Goal: Task Accomplishment & Management: Use online tool/utility

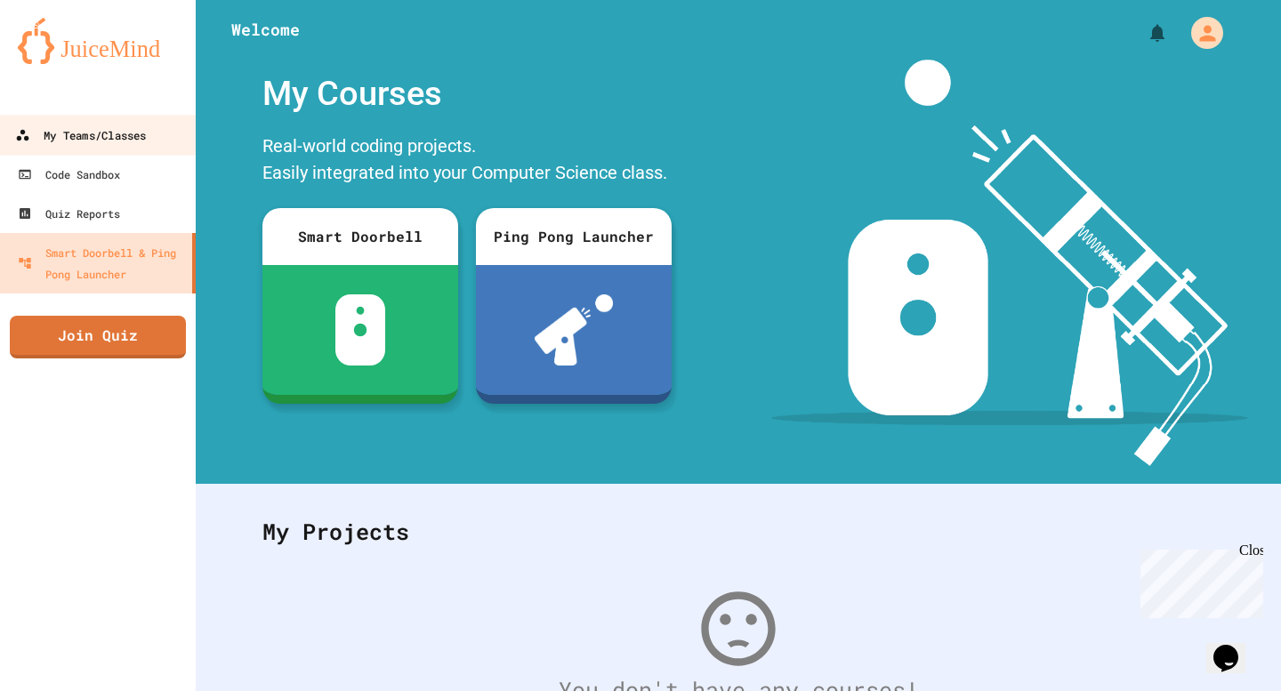
click at [70, 144] on div "My Teams/Classes" at bounding box center [80, 136] width 131 height 22
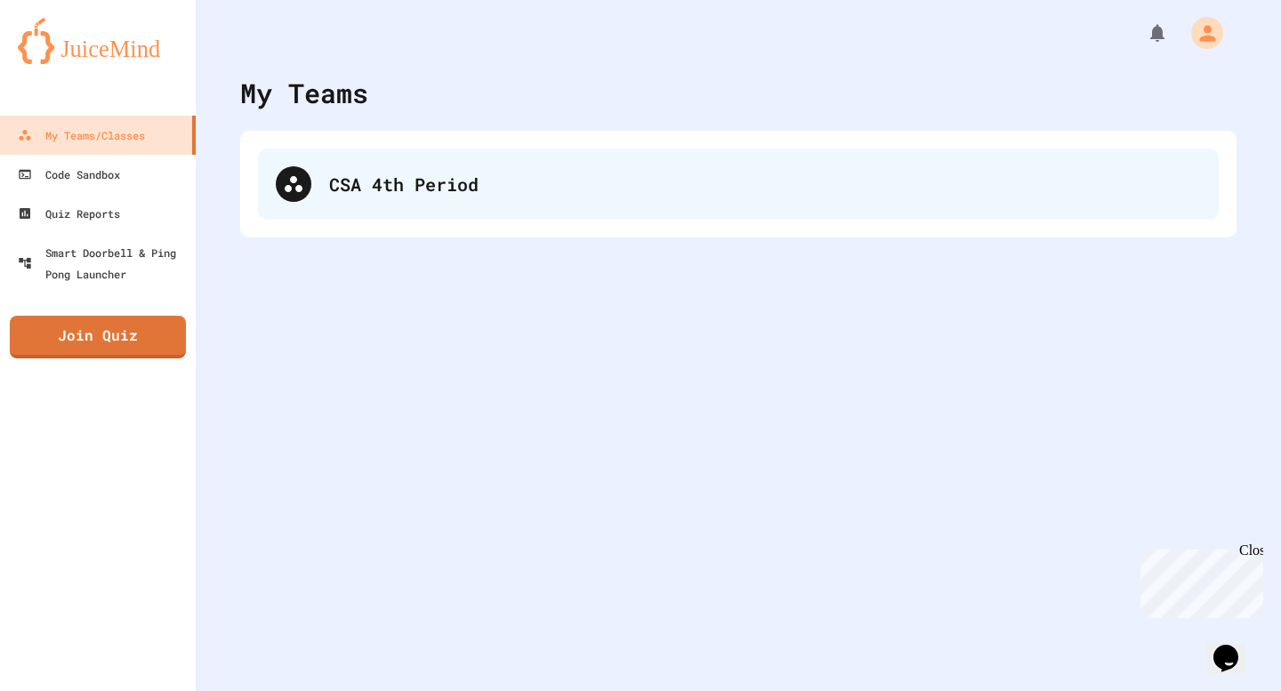
click at [389, 189] on div "CSA 4th Period" at bounding box center [765, 184] width 872 height 27
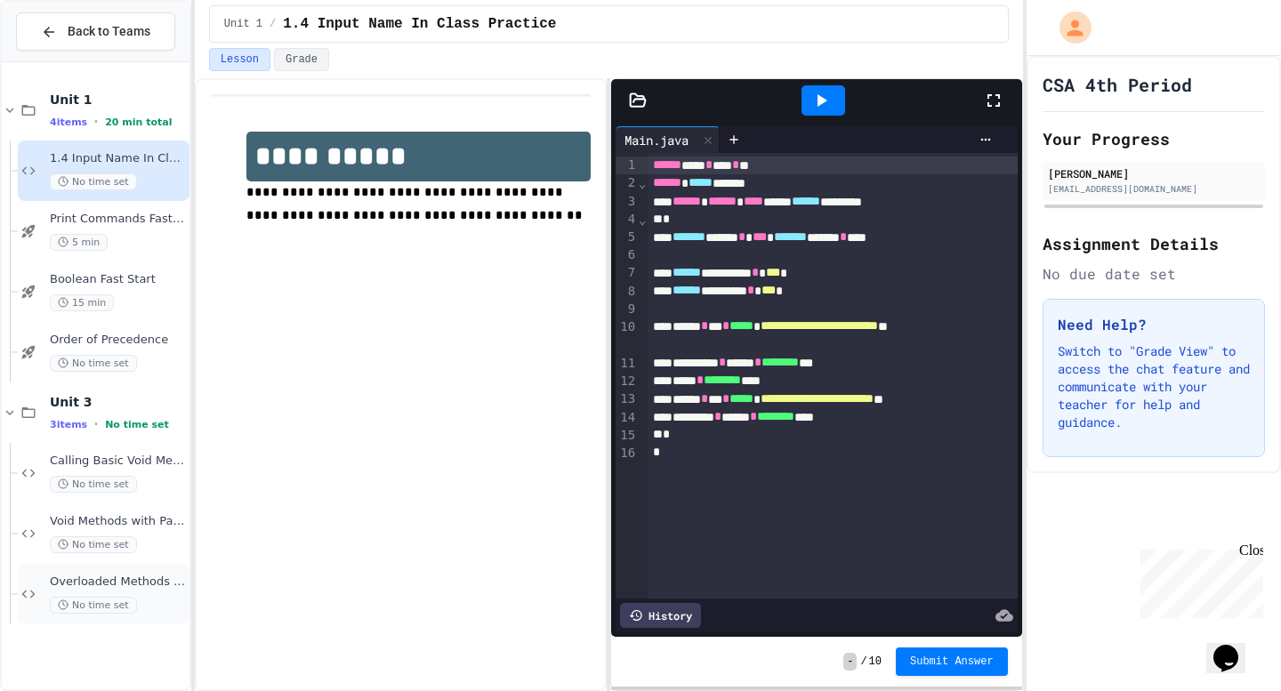
click at [155, 595] on div "Overloaded Methods - Smoothie Maker No time set" at bounding box center [118, 594] width 136 height 39
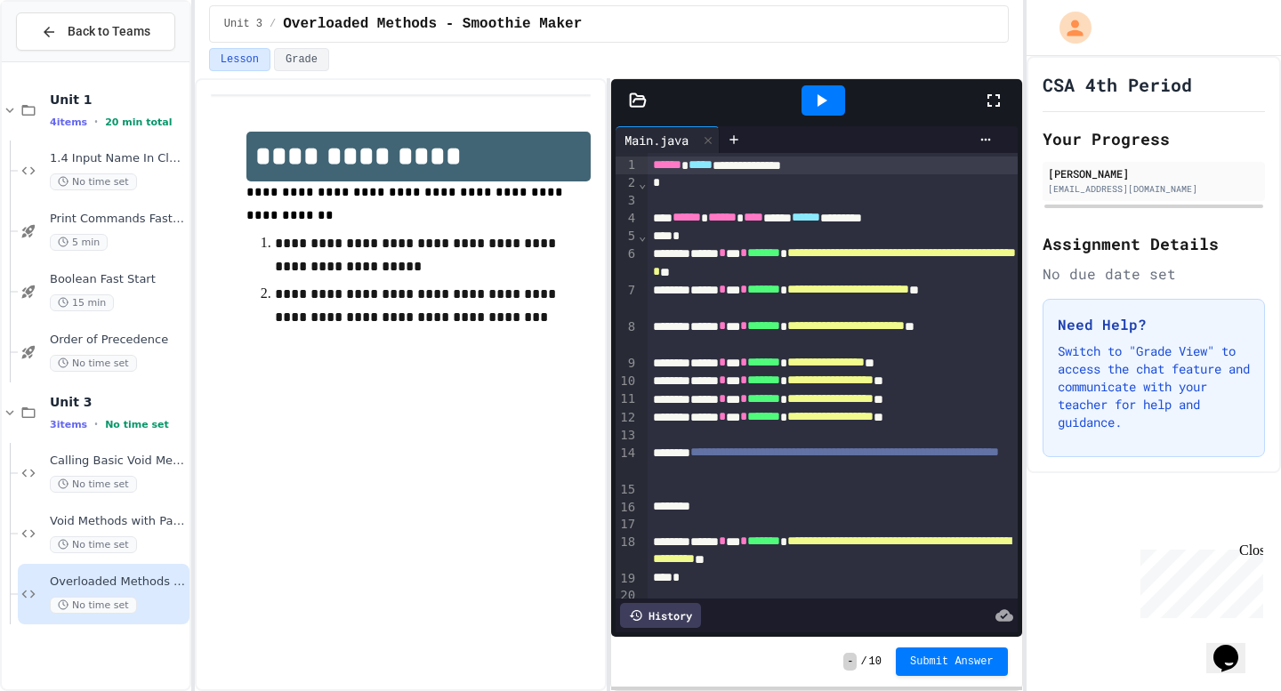
click at [981, 106] on div at bounding box center [823, 101] width 318 height 48
click at [996, 104] on icon at bounding box center [993, 100] width 21 height 21
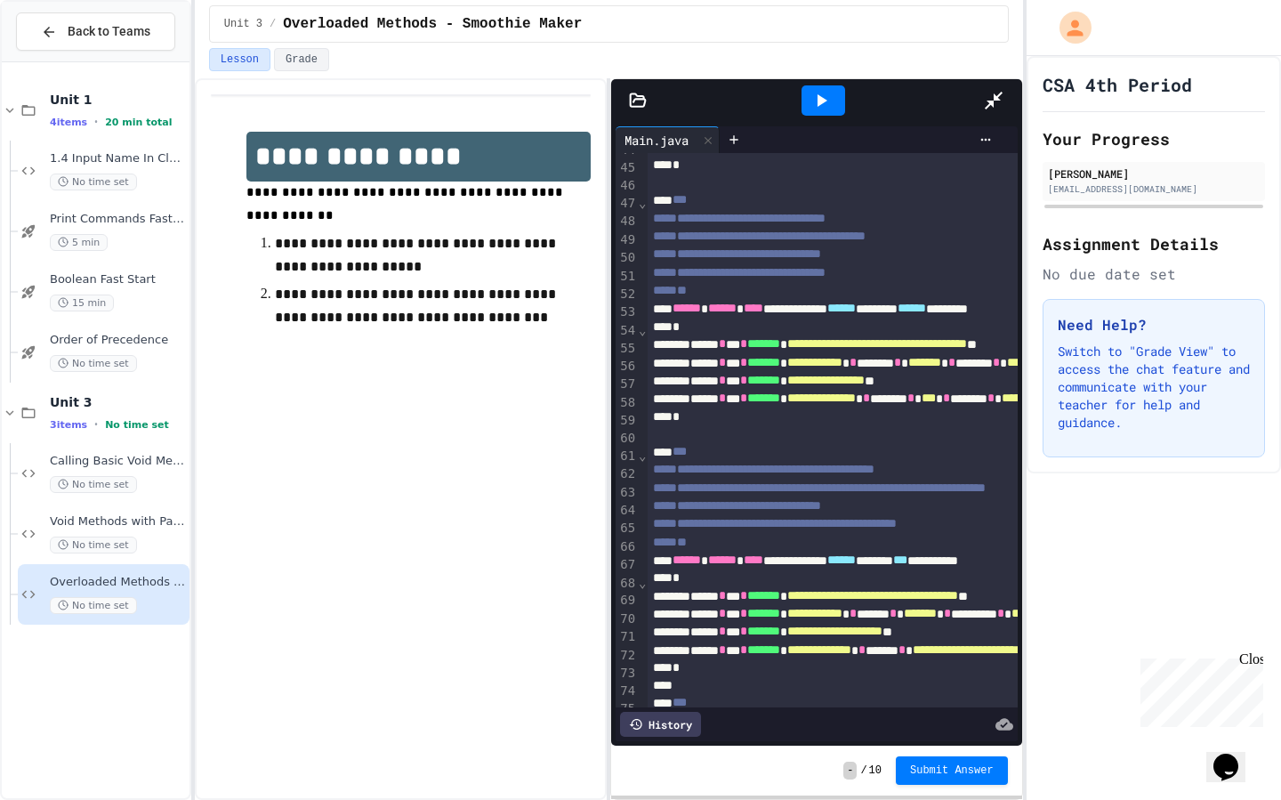
scroll to position [1061, 0]
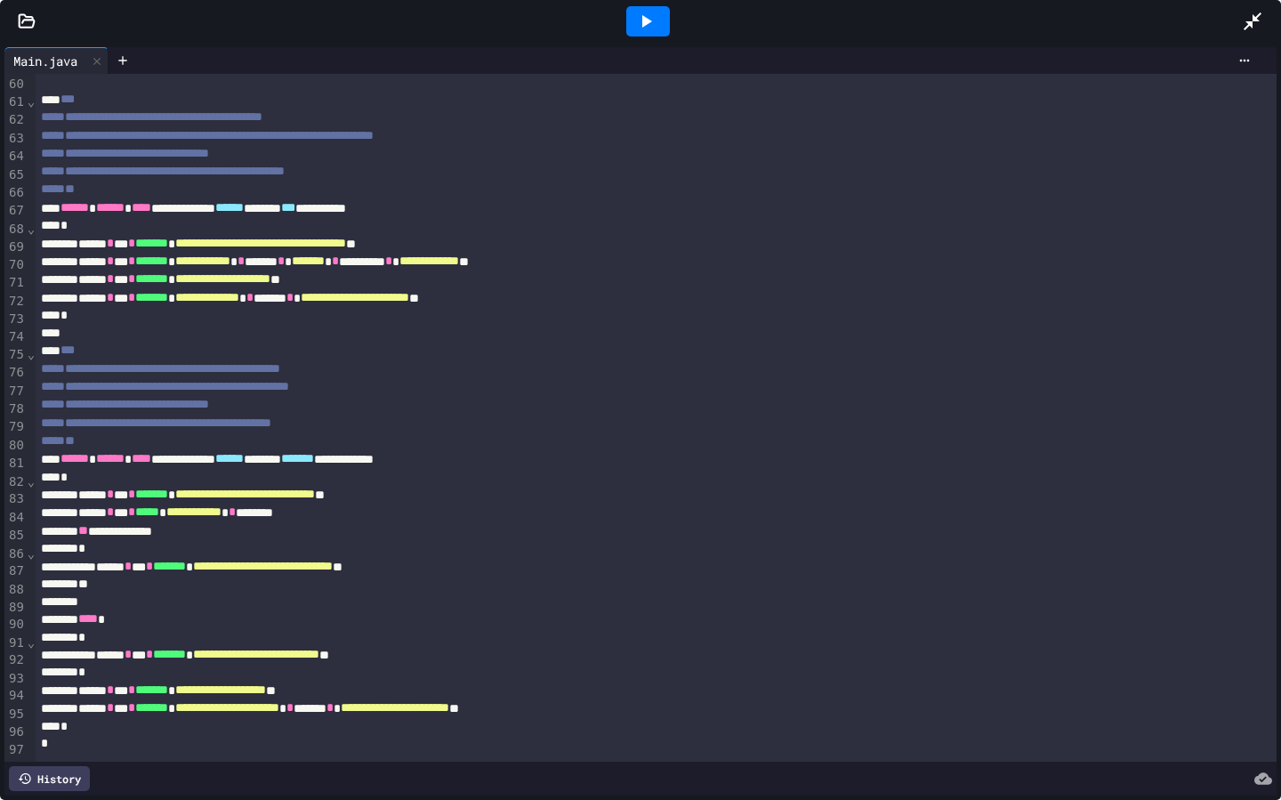
click at [706, 690] on div "**********" at bounding box center [656, 708] width 1241 height 18
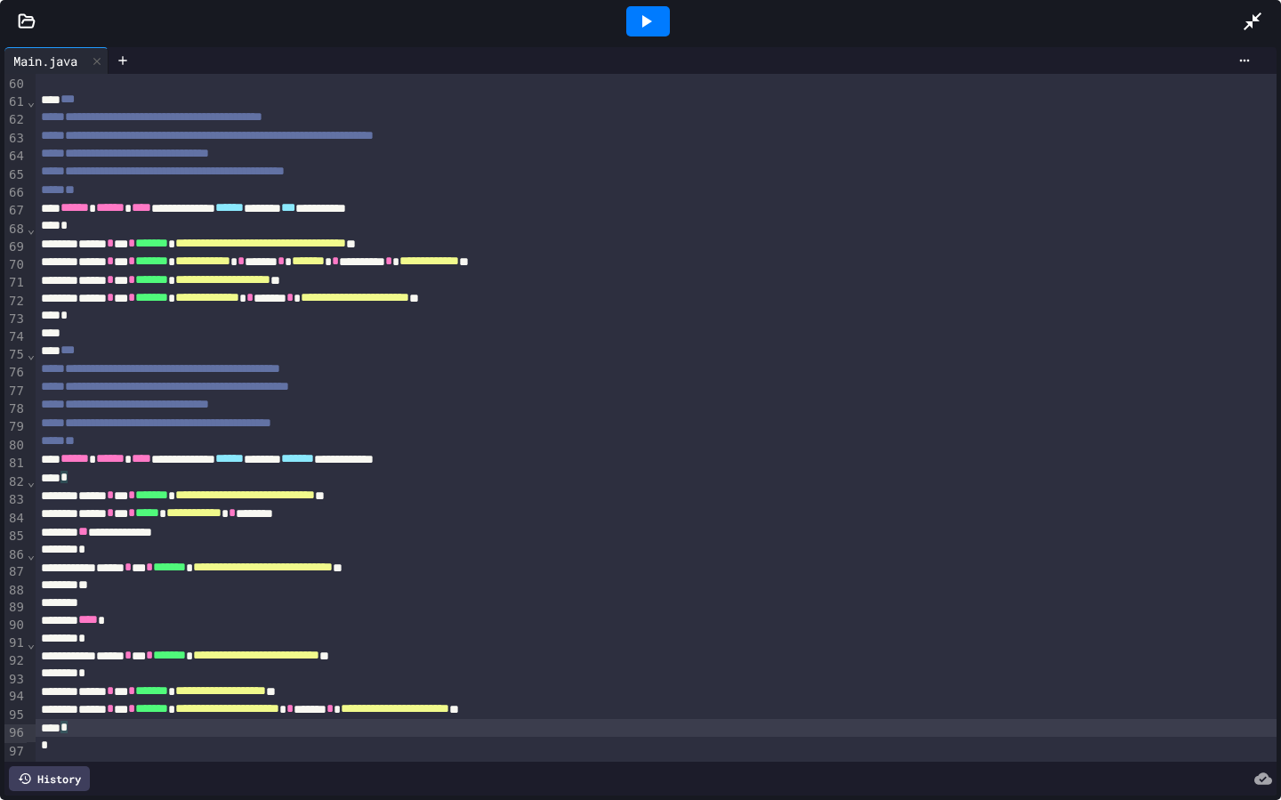
click at [88, 690] on div "*" at bounding box center [656, 728] width 1241 height 18
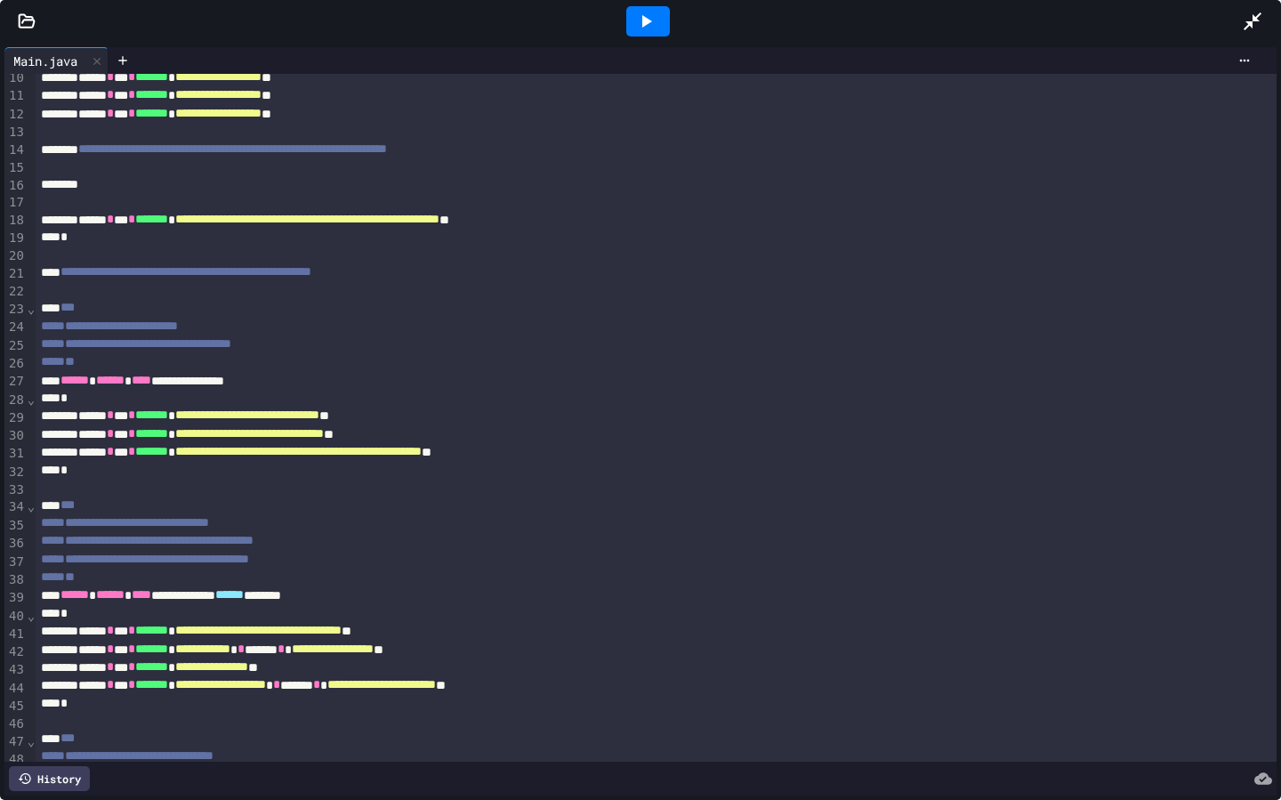
scroll to position [0, 0]
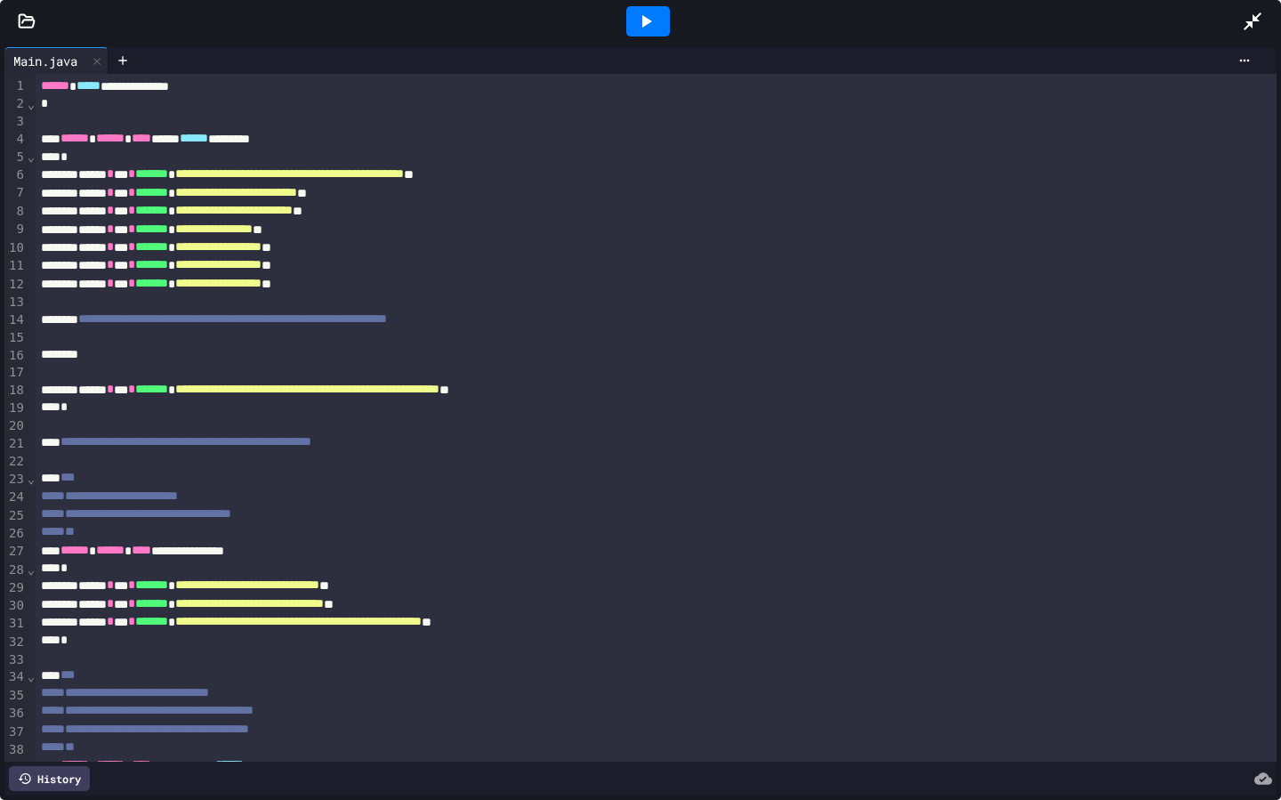
click at [599, 336] on div at bounding box center [656, 337] width 1241 height 18
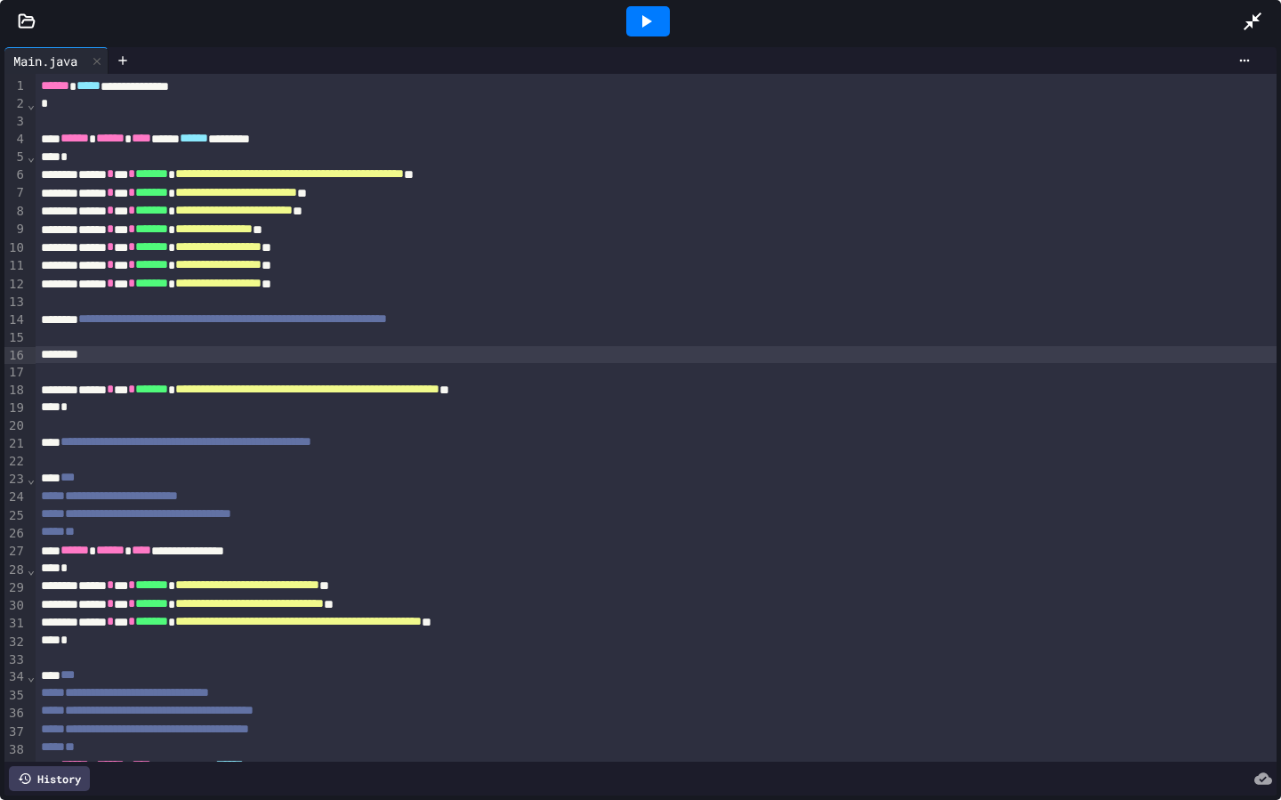
click at [592, 352] on div at bounding box center [656, 355] width 1241 height 18
click at [639, 30] on icon at bounding box center [645, 21] width 21 height 21
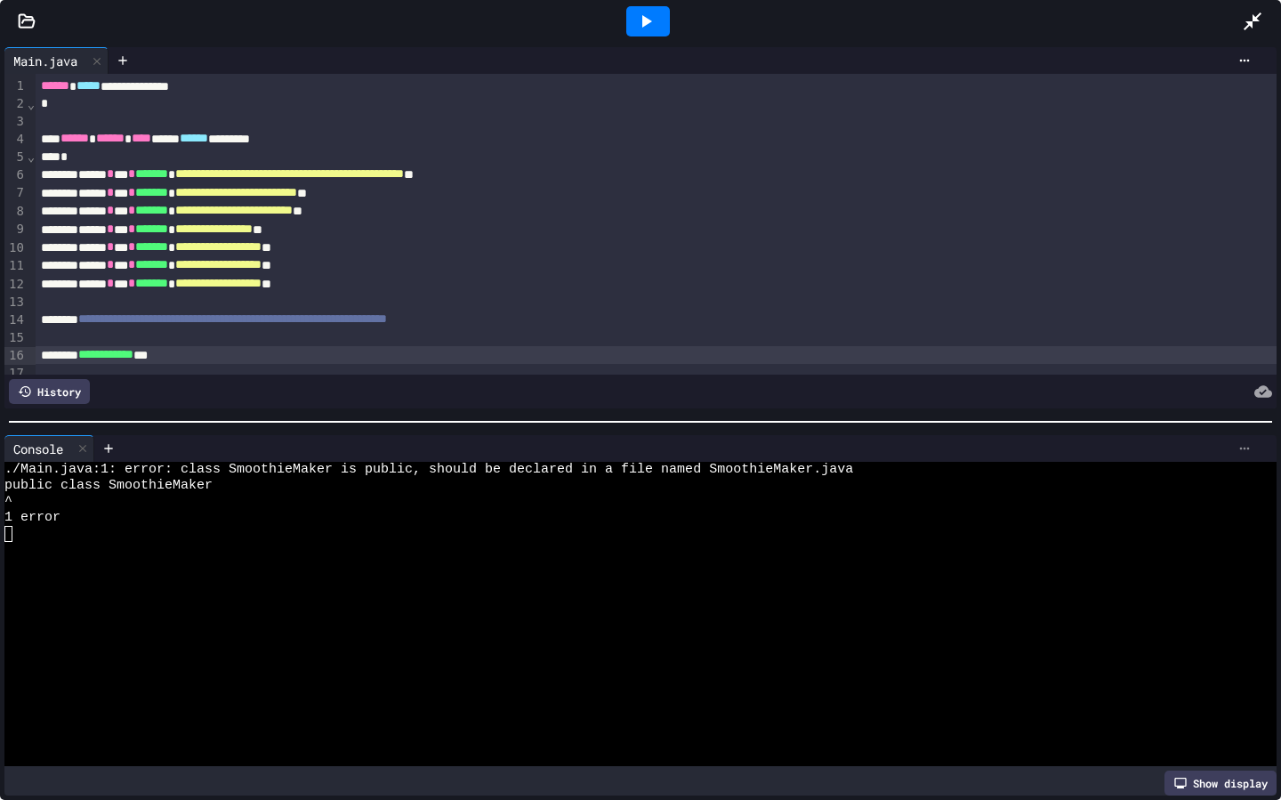
click at [1242, 445] on icon at bounding box center [1244, 448] width 14 height 14
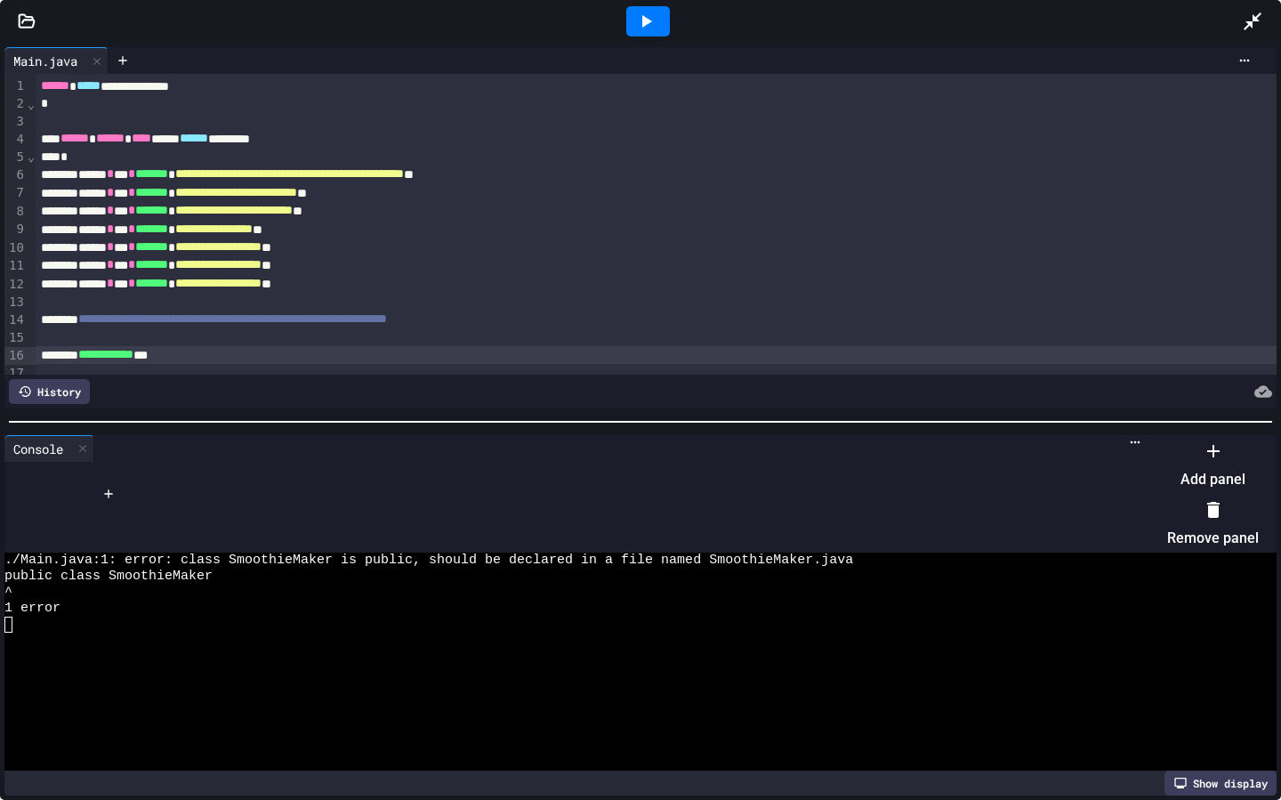
click at [1149, 437] on div at bounding box center [1203, 437] width 109 height 0
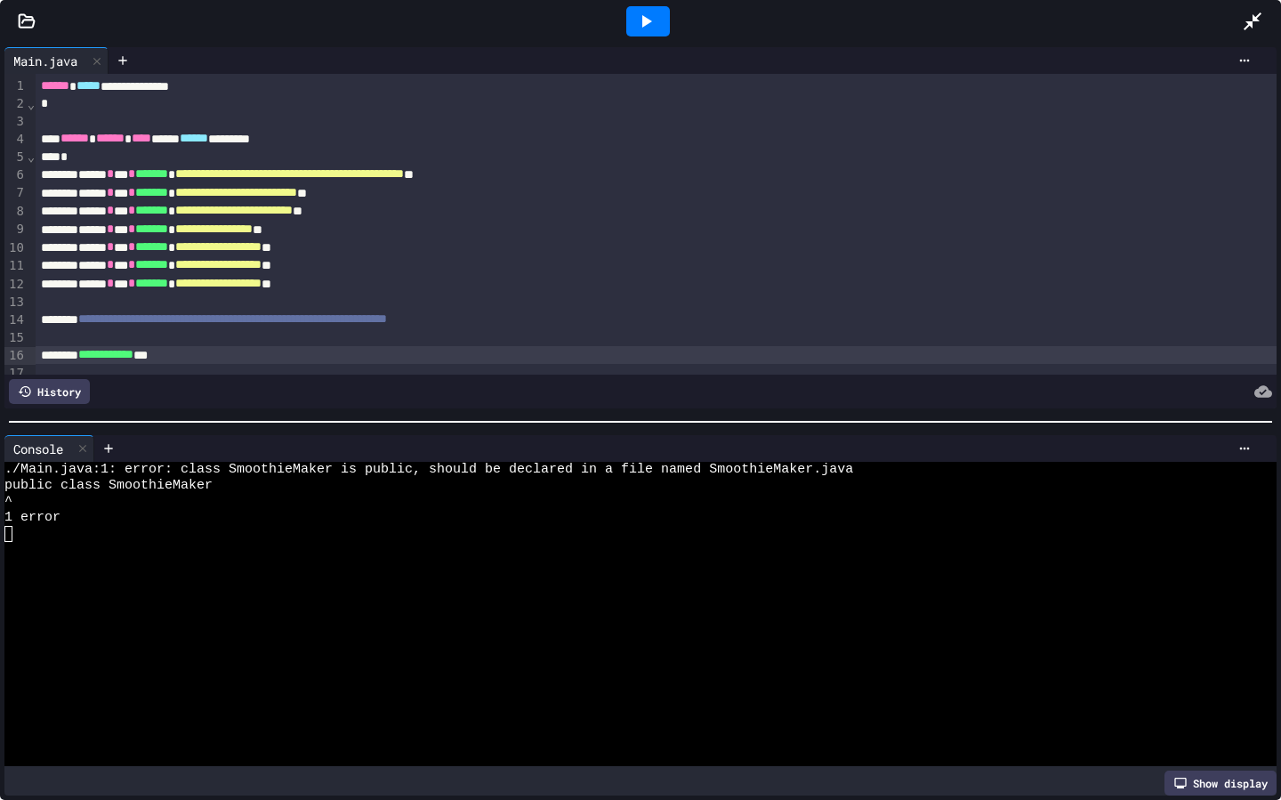
click at [19, 12] on icon at bounding box center [27, 21] width 18 height 18
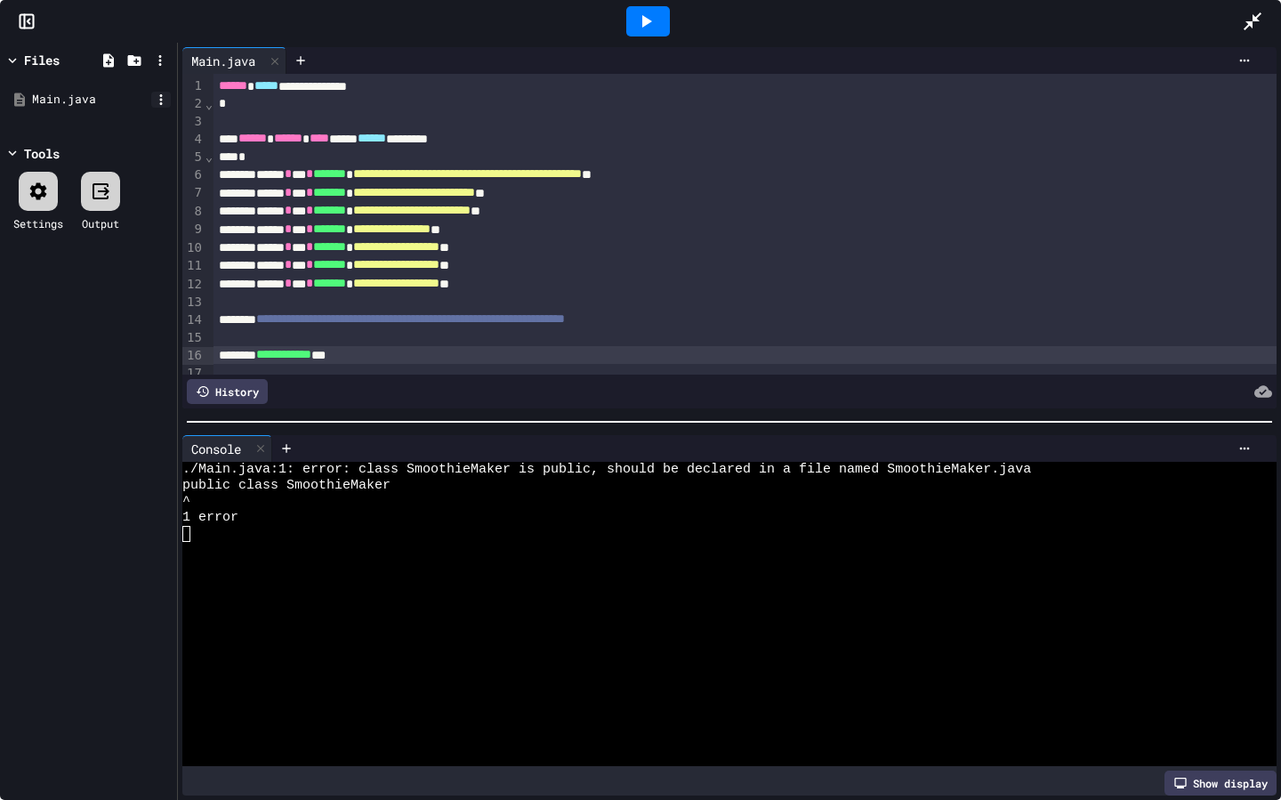
click at [160, 98] on icon at bounding box center [161, 100] width 16 height 16
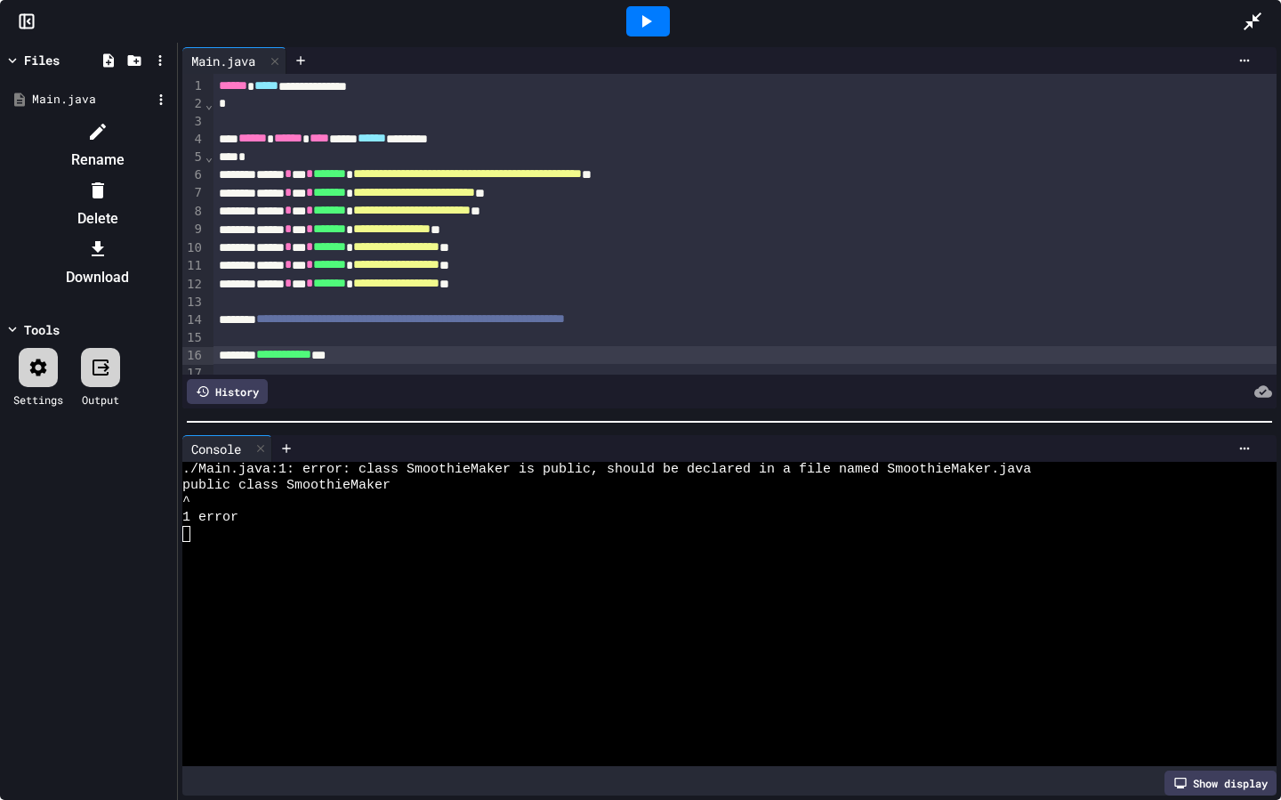
click at [173, 129] on li "Rename" at bounding box center [97, 145] width 150 height 57
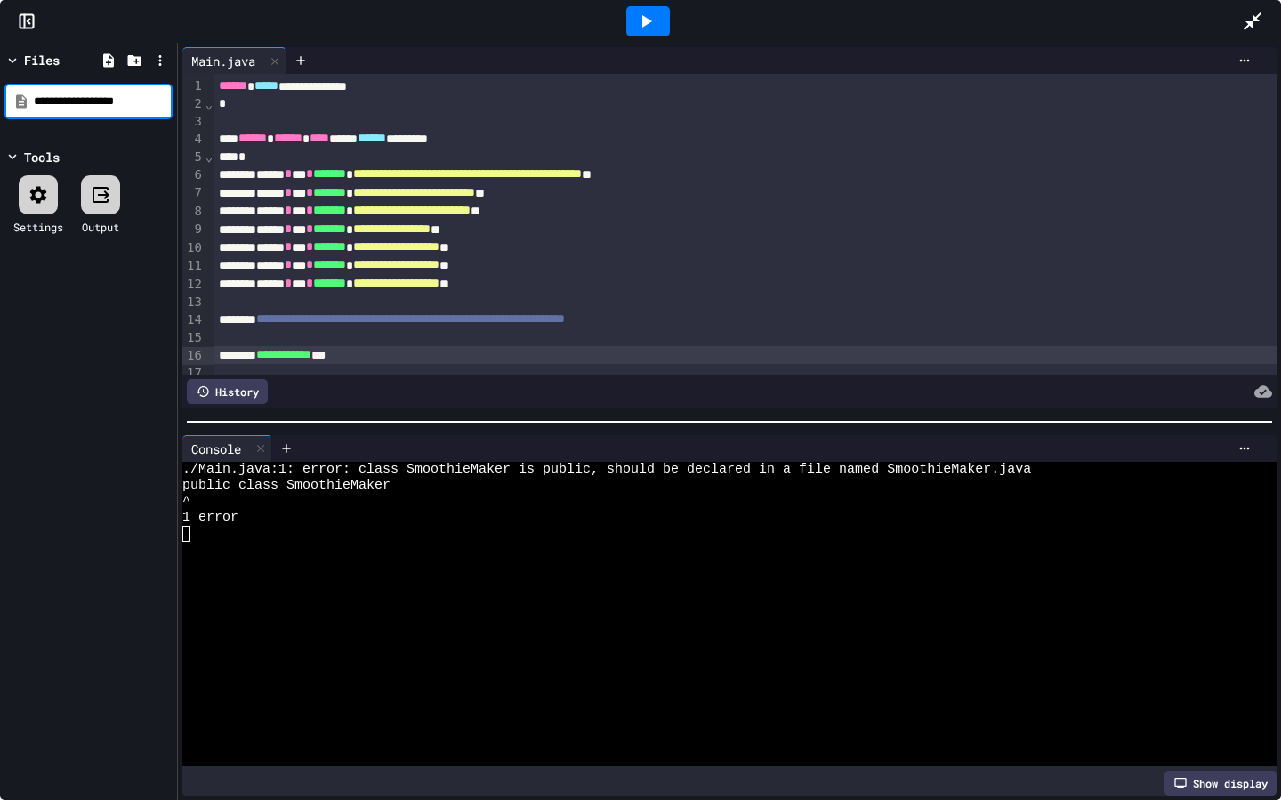
type input "**********"
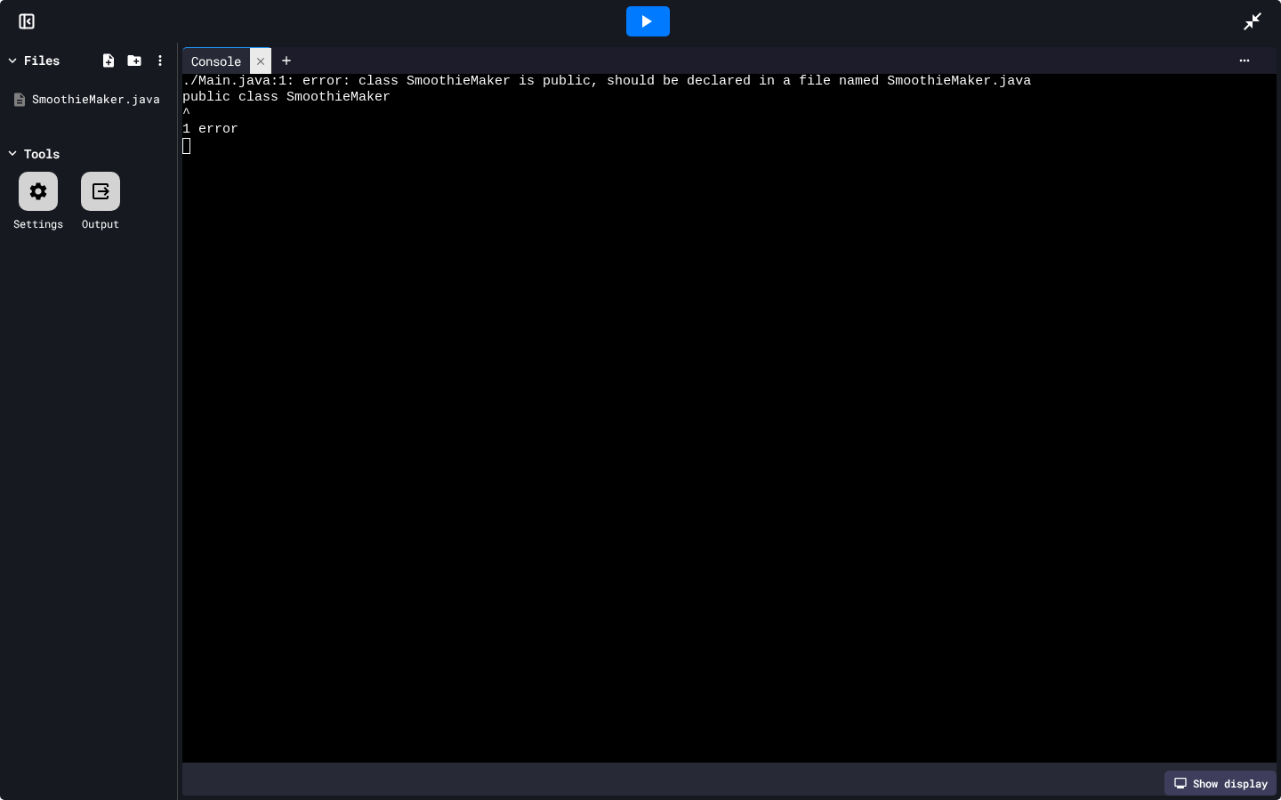
click at [262, 73] on div at bounding box center [260, 61] width 21 height 26
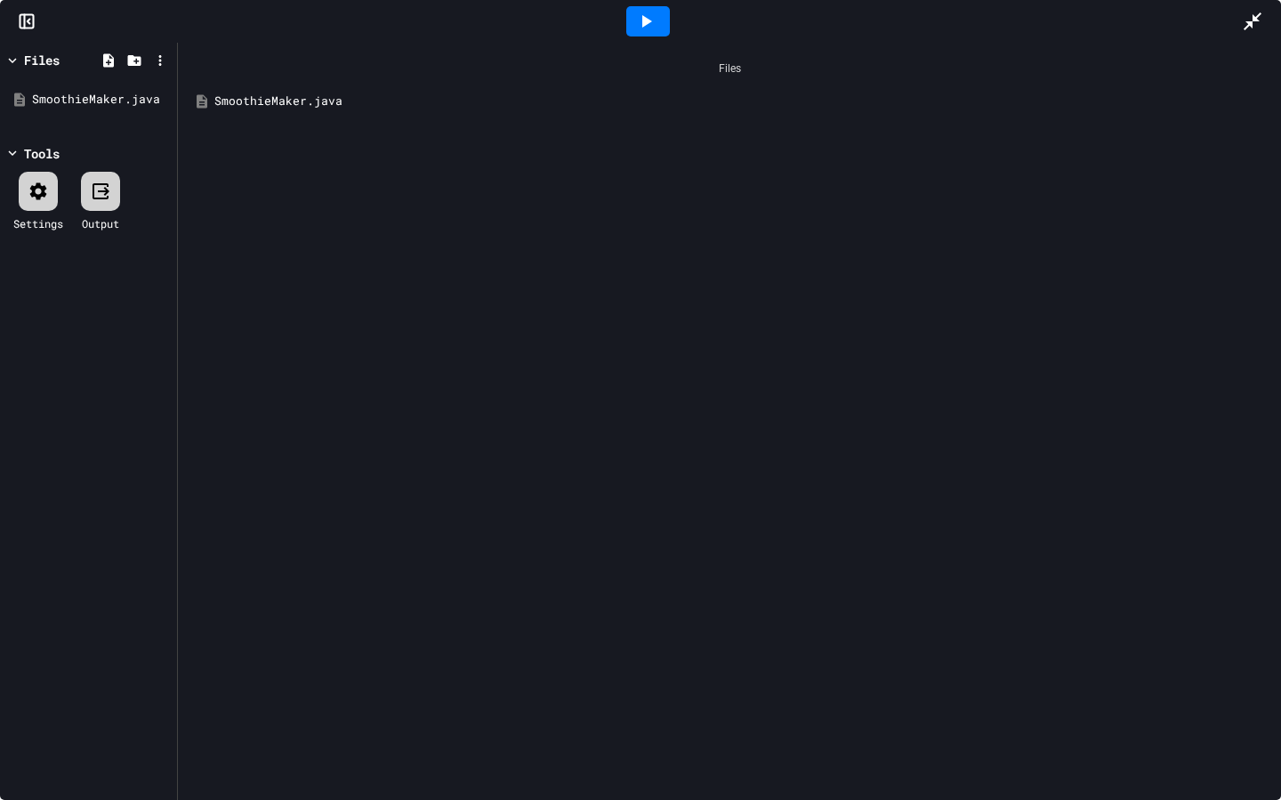
click at [250, 105] on div "SmoothieMaker.java" at bounding box center [742, 102] width 1056 height 18
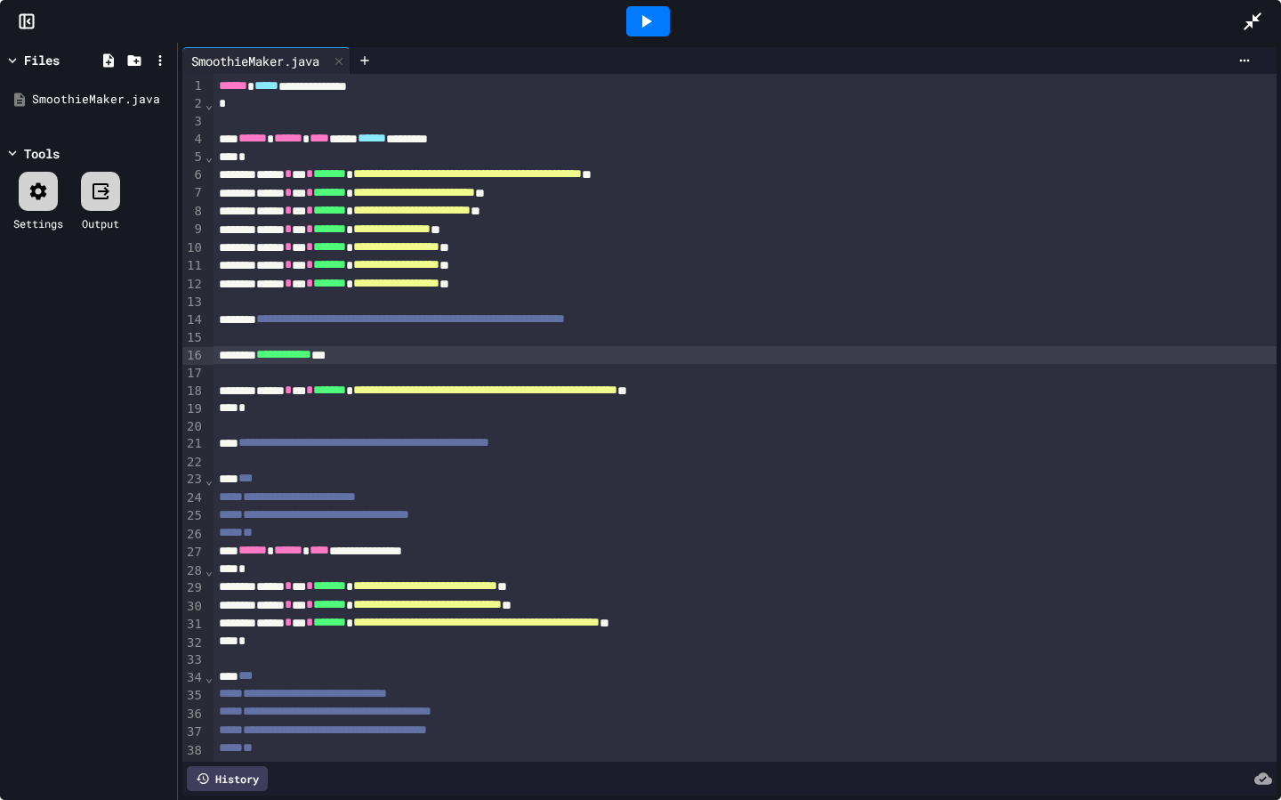
click at [465, 364] on div "**********" at bounding box center [744, 355] width 1063 height 18
click at [650, 19] on icon at bounding box center [645, 21] width 21 height 21
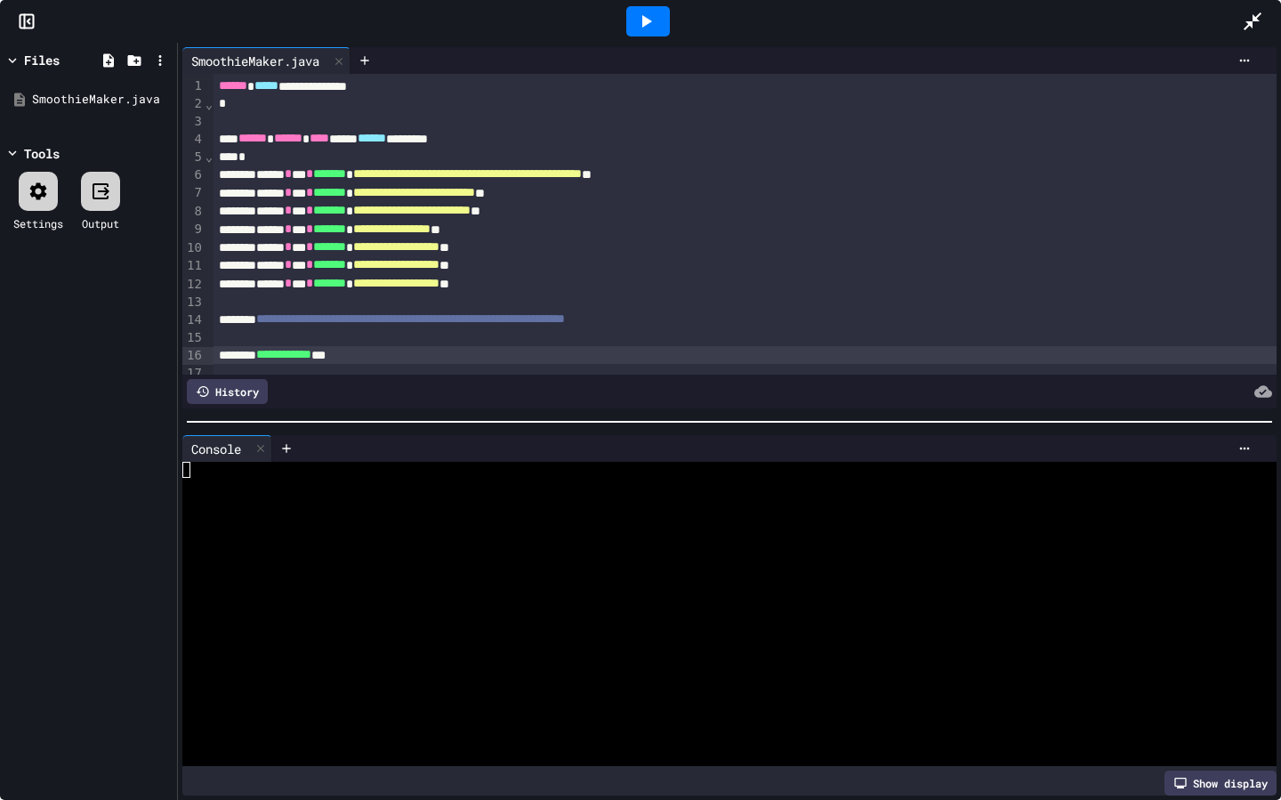
click at [643, 25] on icon at bounding box center [647, 21] width 10 height 12
click at [1251, 446] on icon at bounding box center [1244, 448] width 14 height 14
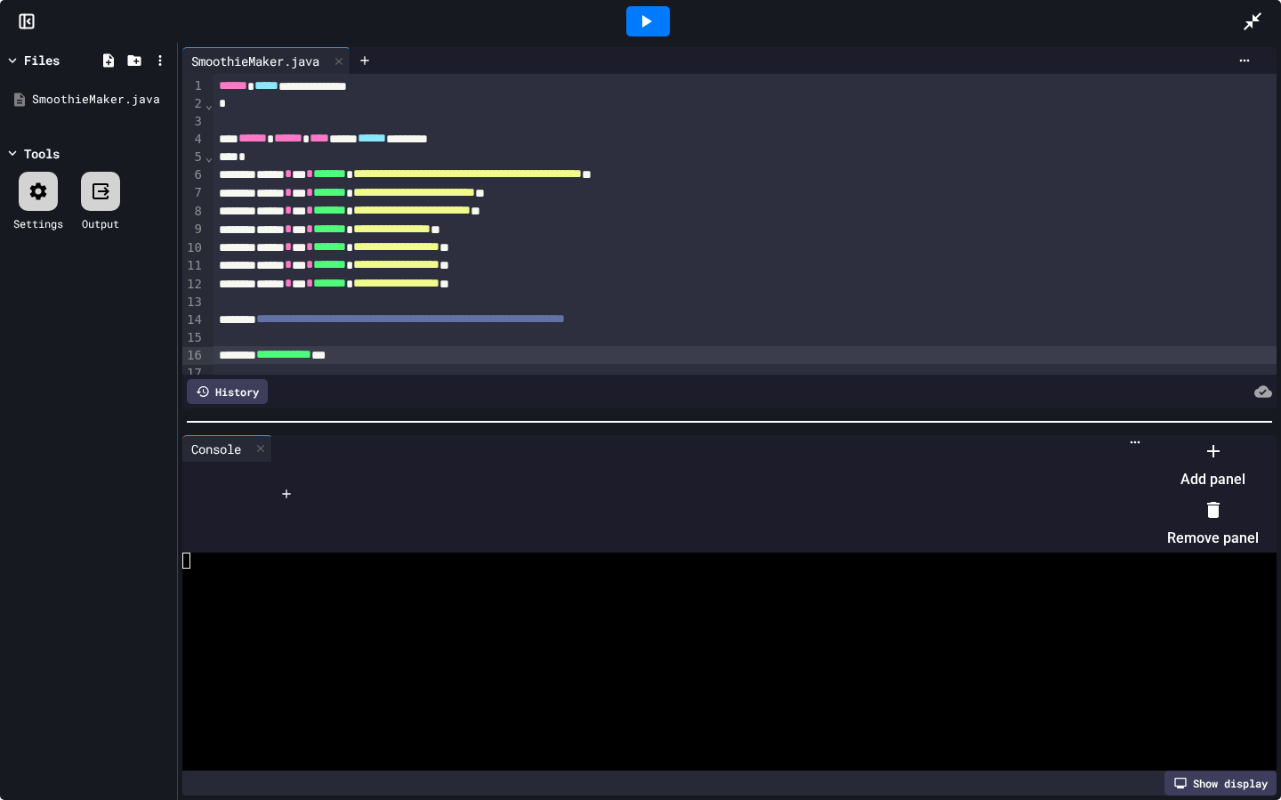
click at [1203, 500] on icon at bounding box center [1213, 509] width 21 height 21
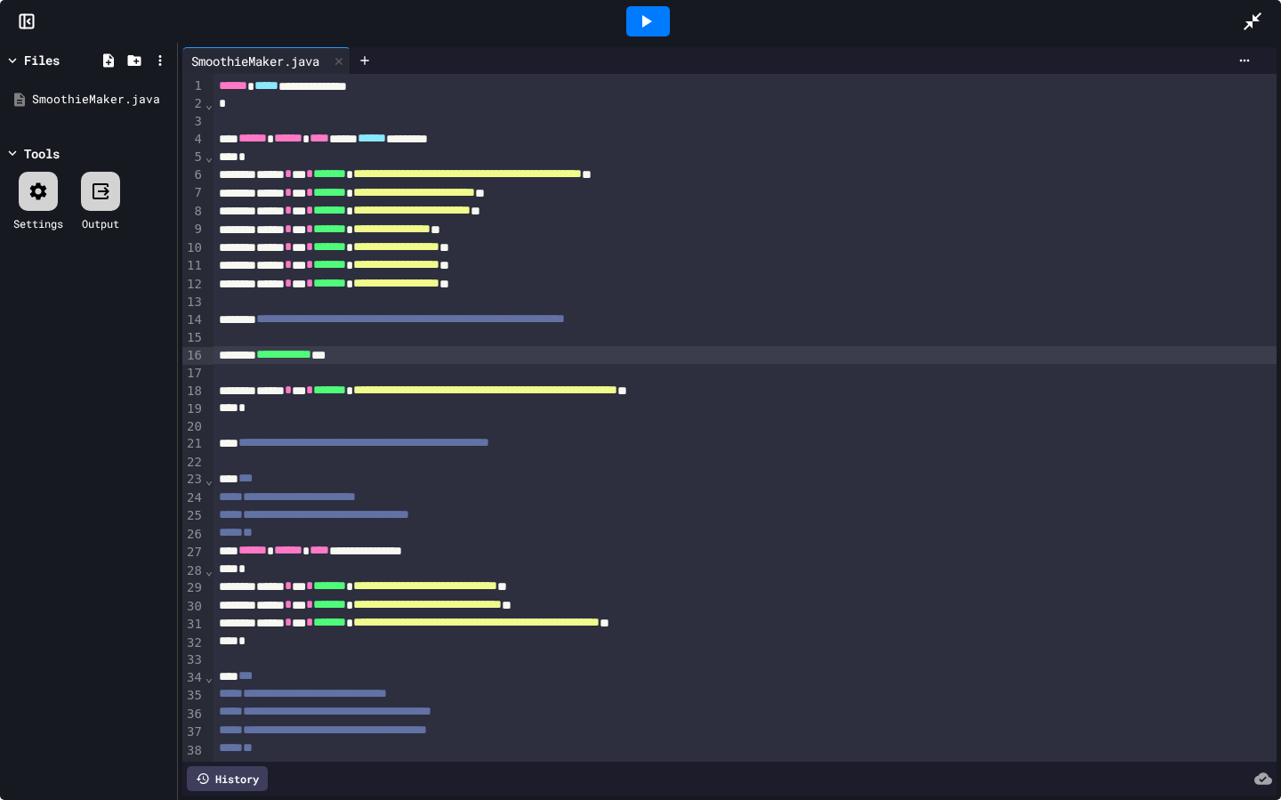
click at [1251, 18] on icon at bounding box center [1252, 21] width 21 height 21
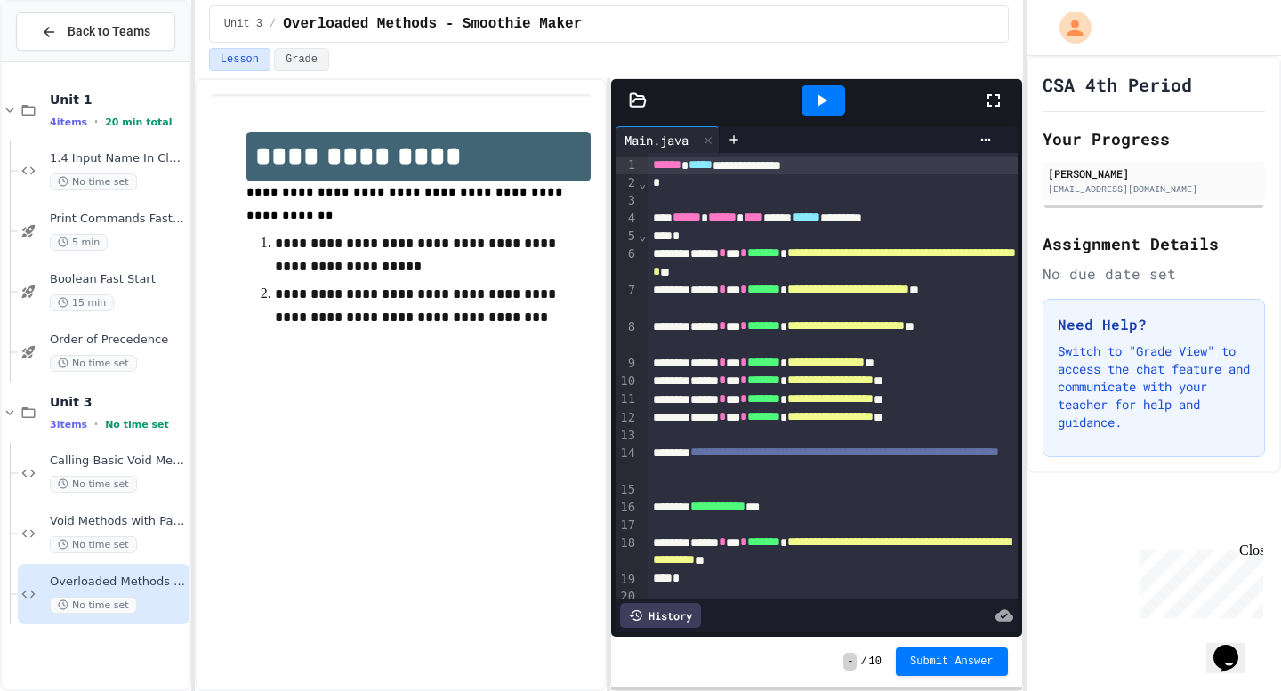
click at [995, 93] on icon at bounding box center [993, 100] width 21 height 21
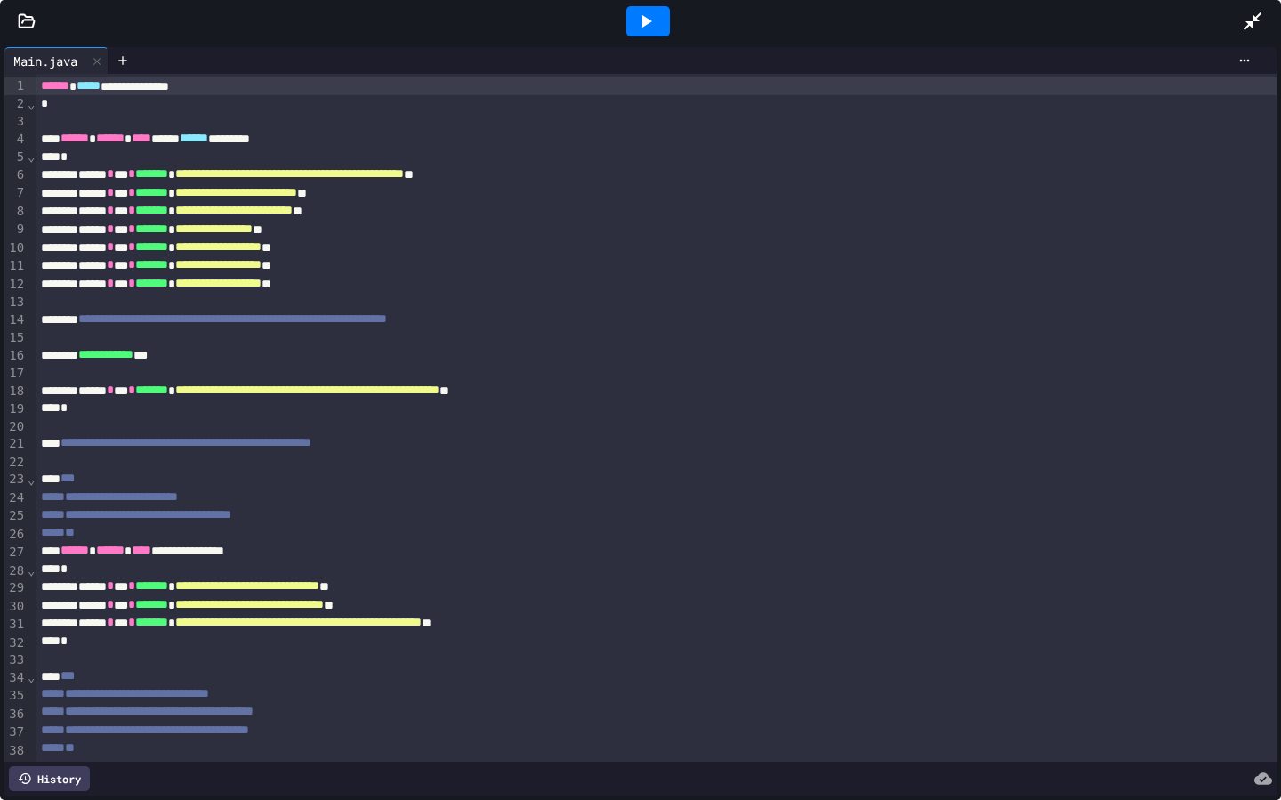
click at [636, 17] on icon at bounding box center [645, 21] width 21 height 21
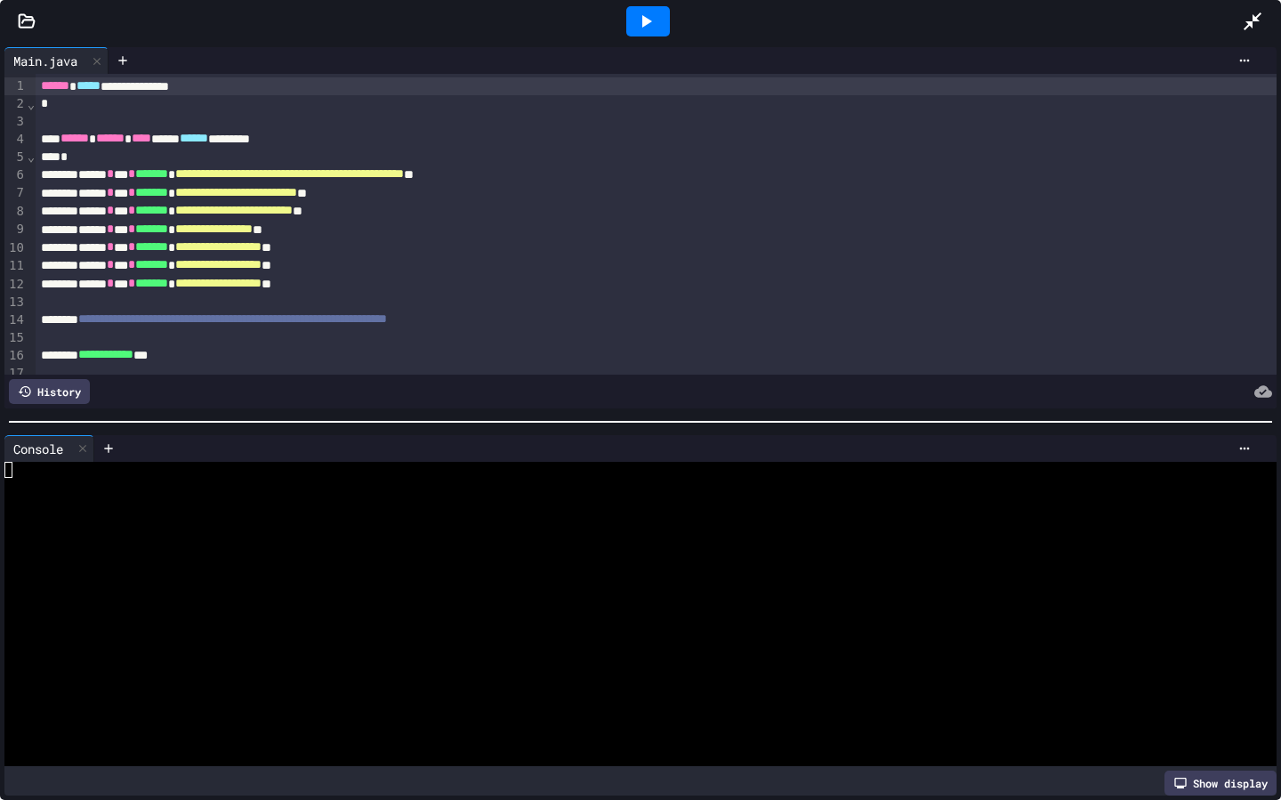
click at [1243, 435] on div at bounding box center [676, 448] width 1164 height 27
click at [1243, 439] on div at bounding box center [676, 448] width 1164 height 27
click at [1243, 444] on icon at bounding box center [1244, 448] width 14 height 14
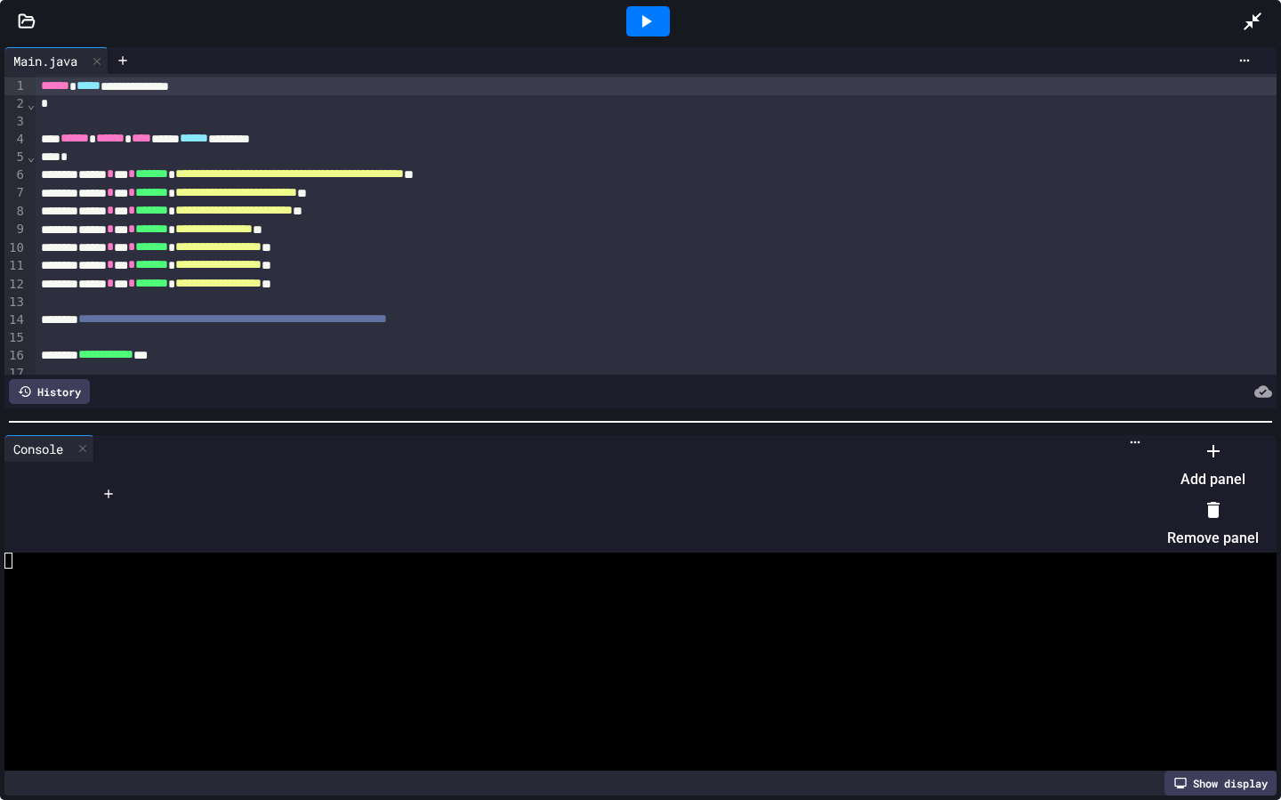
click at [1167, 511] on div at bounding box center [1213, 509] width 92 height 28
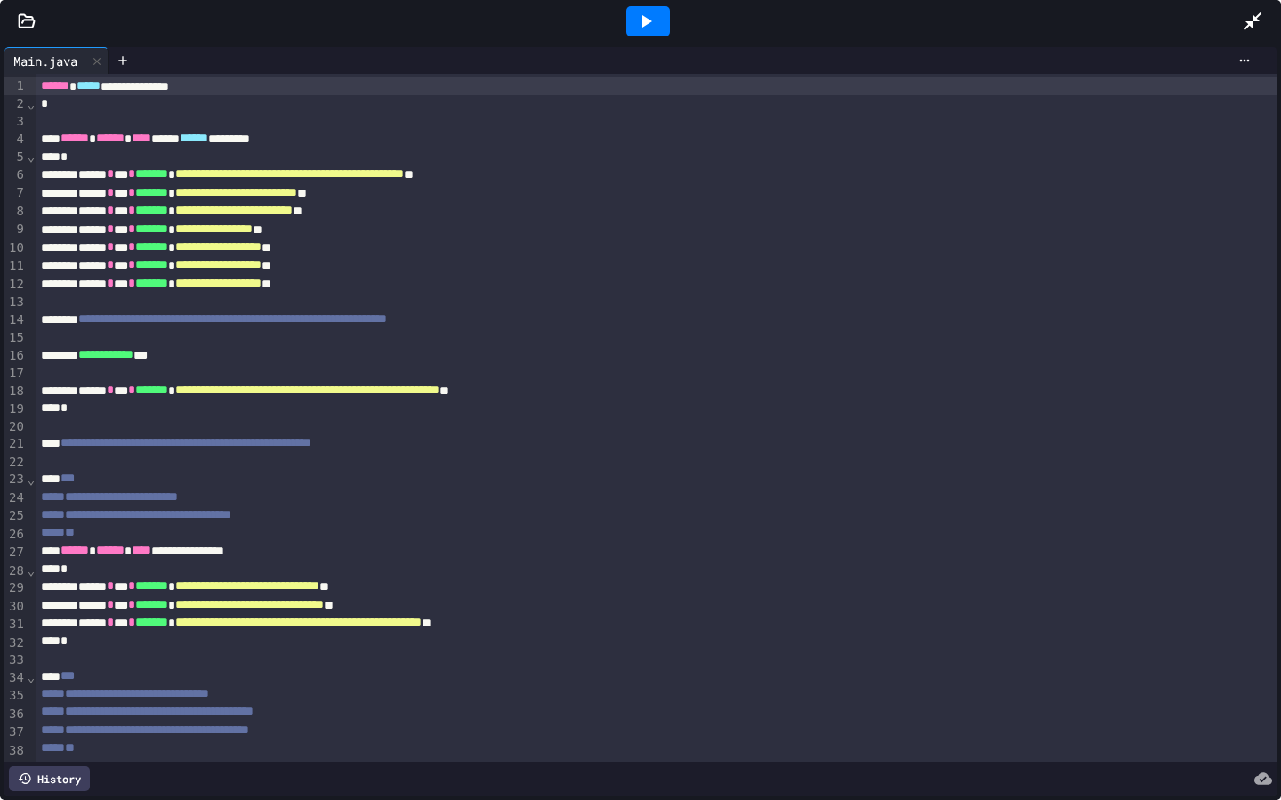
click at [22, 19] on icon at bounding box center [27, 21] width 18 height 18
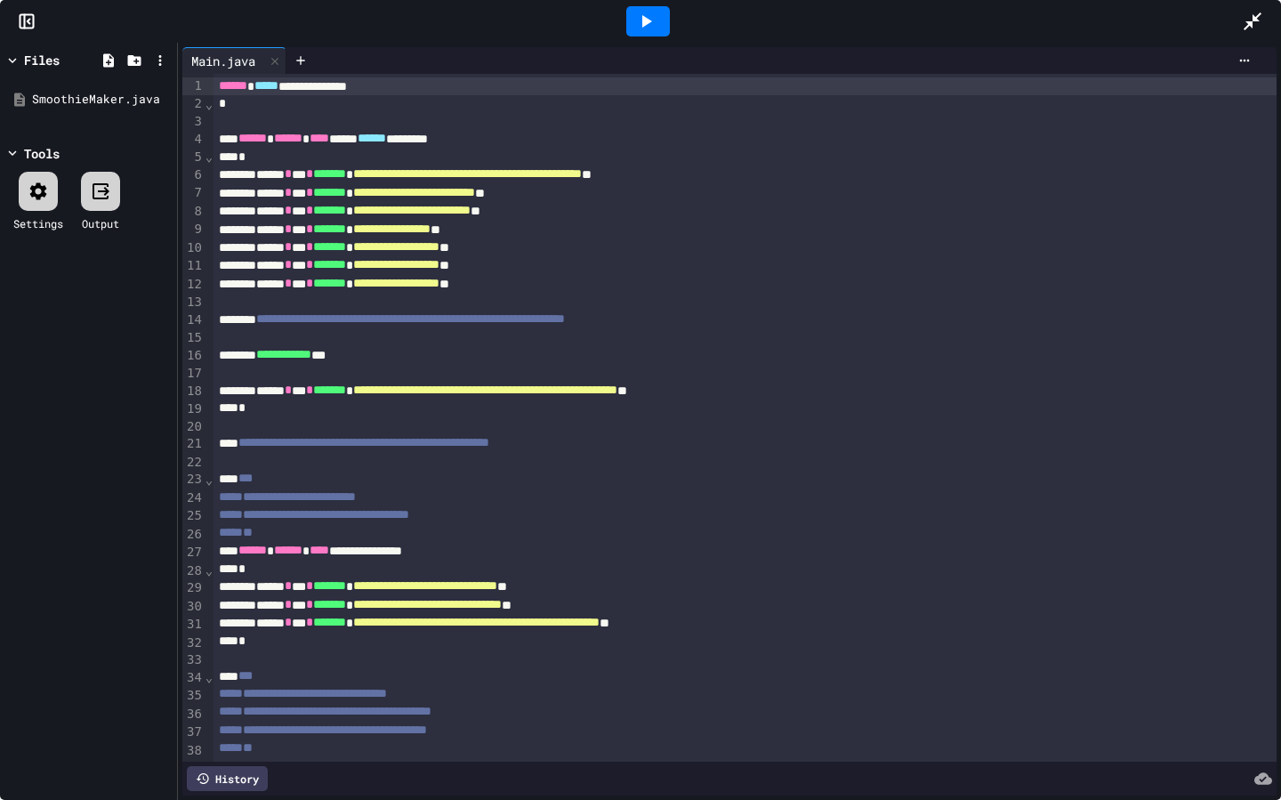
click at [107, 197] on icon at bounding box center [101, 191] width 16 height 16
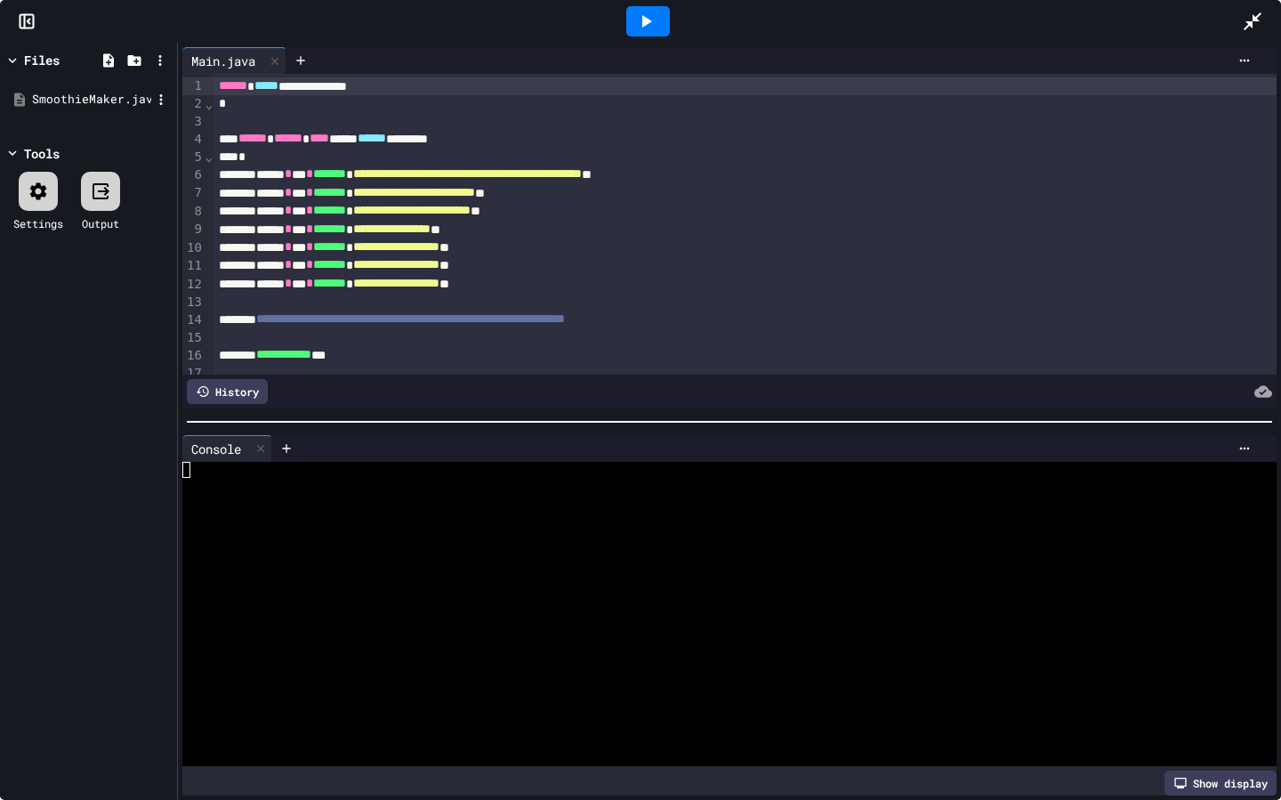
click at [76, 101] on div "SmoothieMaker.java" at bounding box center [91, 100] width 119 height 18
click at [275, 67] on div at bounding box center [274, 60] width 21 height 26
click at [643, 24] on icon at bounding box center [647, 21] width 10 height 12
click at [632, 22] on icon at bounding box center [628, 21] width 11 height 11
click at [110, 190] on icon at bounding box center [100, 191] width 21 height 21
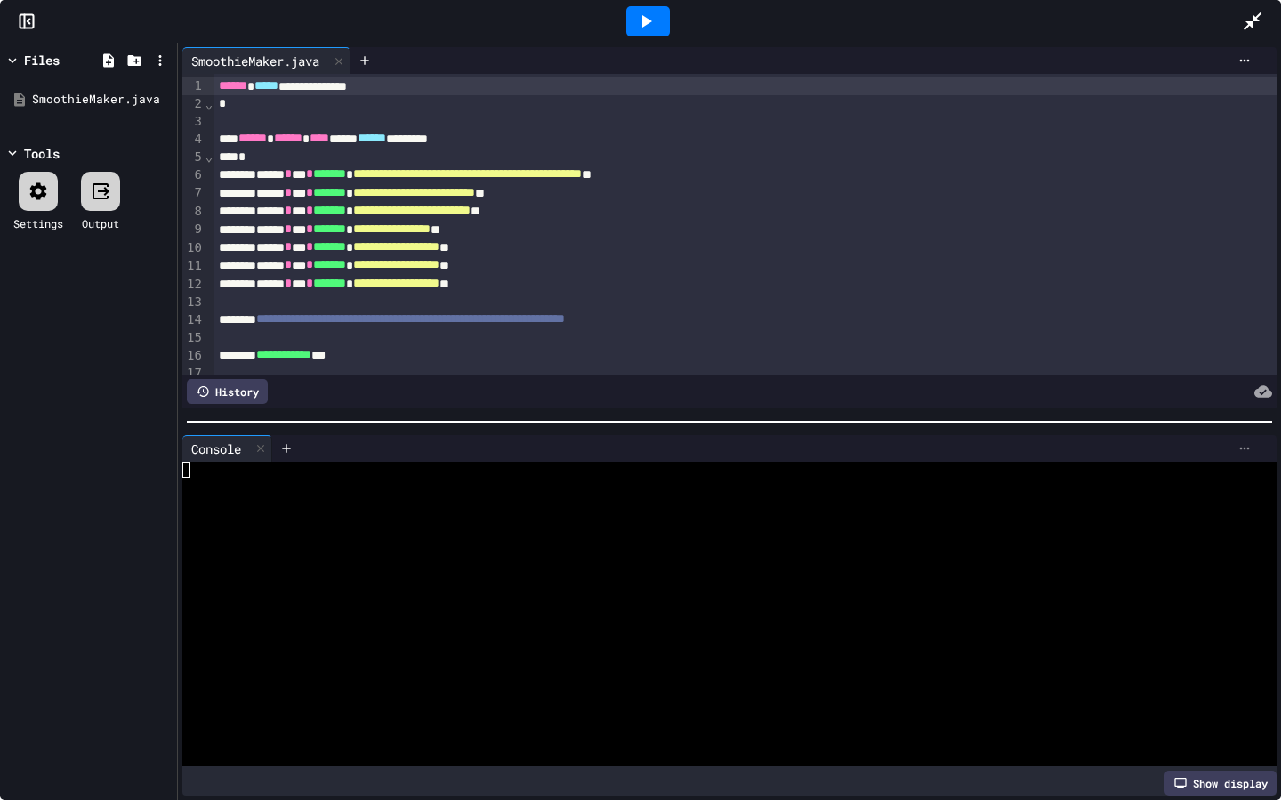
click at [1249, 447] on icon at bounding box center [1244, 448] width 14 height 14
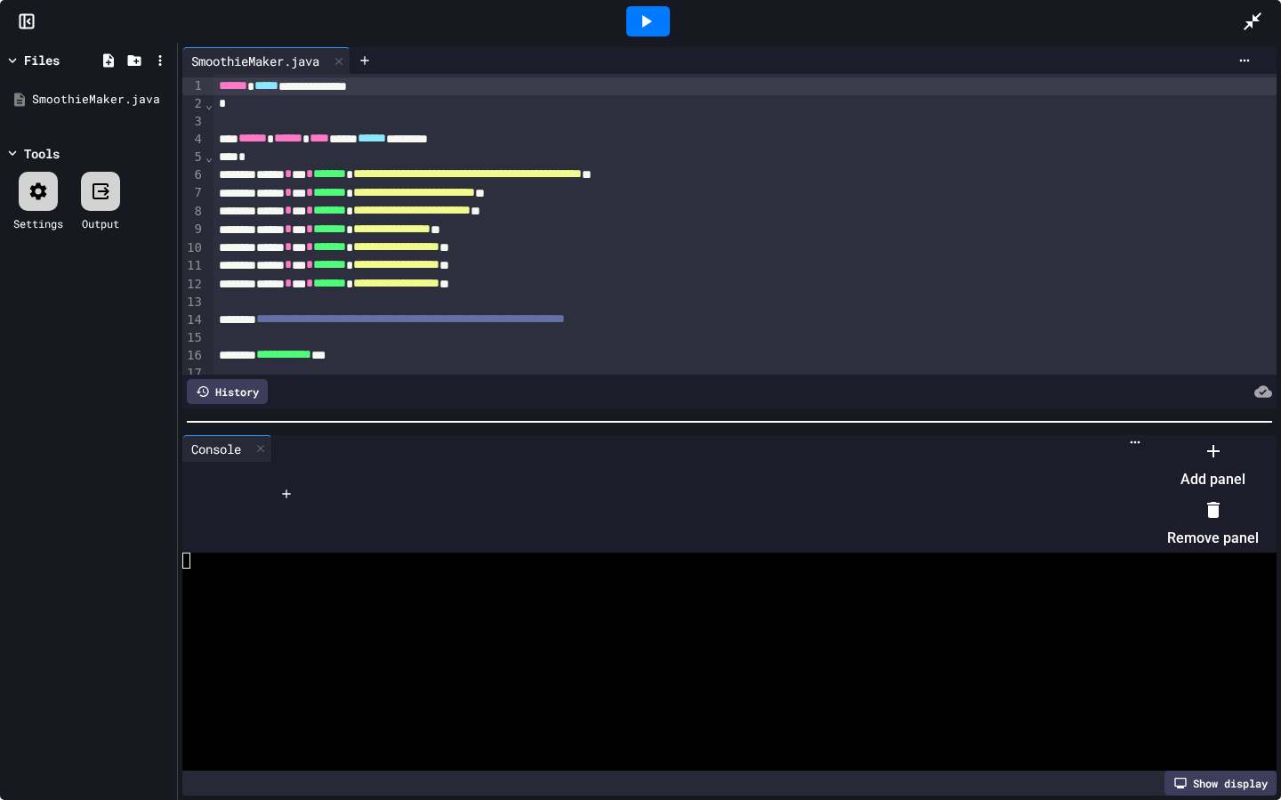
click at [1196, 505] on li "Remove panel" at bounding box center [1213, 523] width 92 height 57
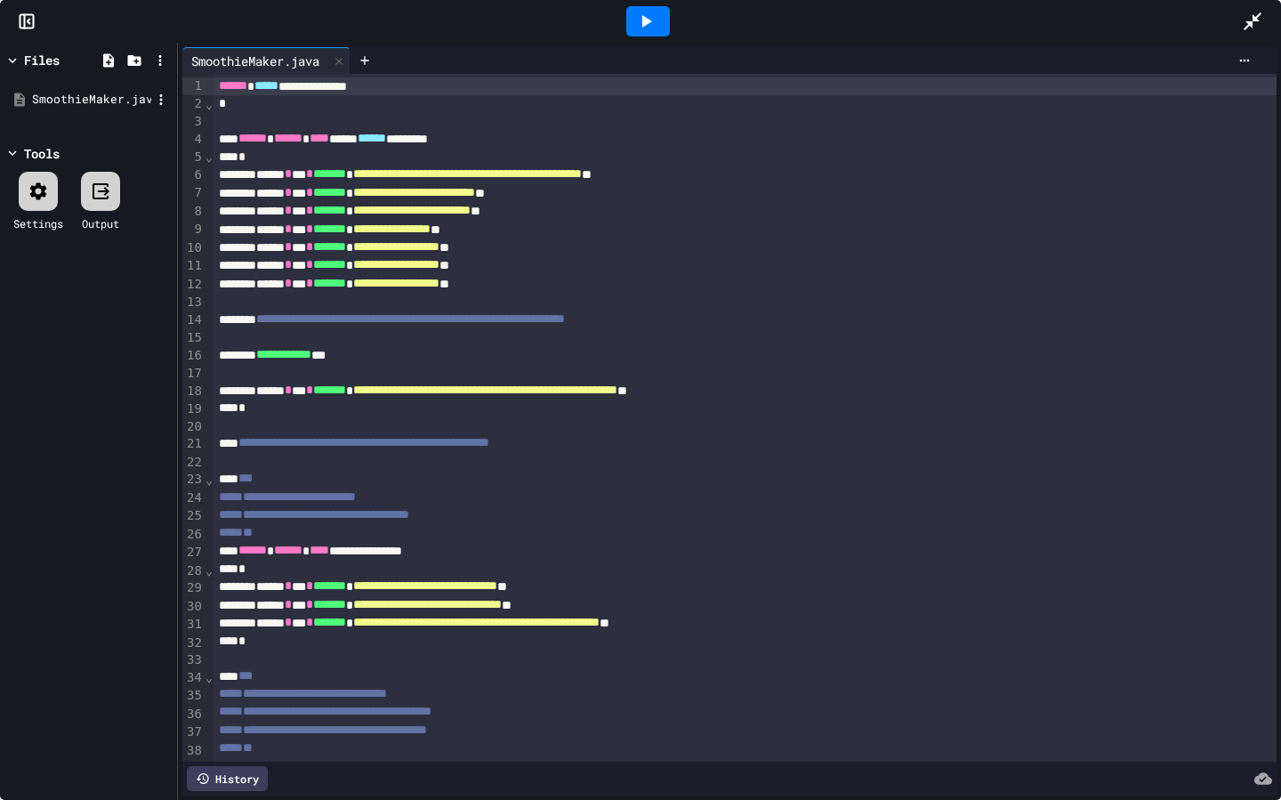
click at [47, 96] on div "SmoothieMaker.java" at bounding box center [91, 100] width 119 height 18
click at [166, 101] on icon at bounding box center [161, 100] width 16 height 16
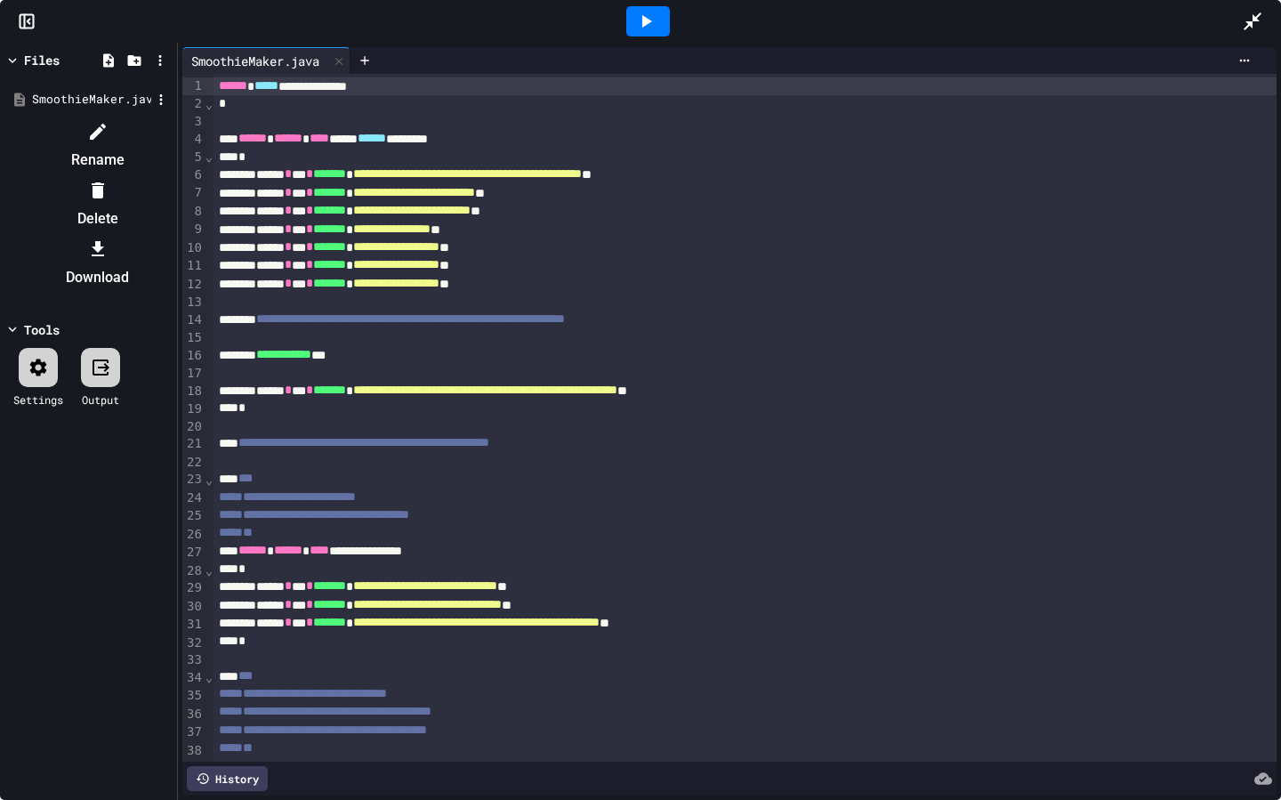
click at [93, 117] on div at bounding box center [88, 117] width 168 height 0
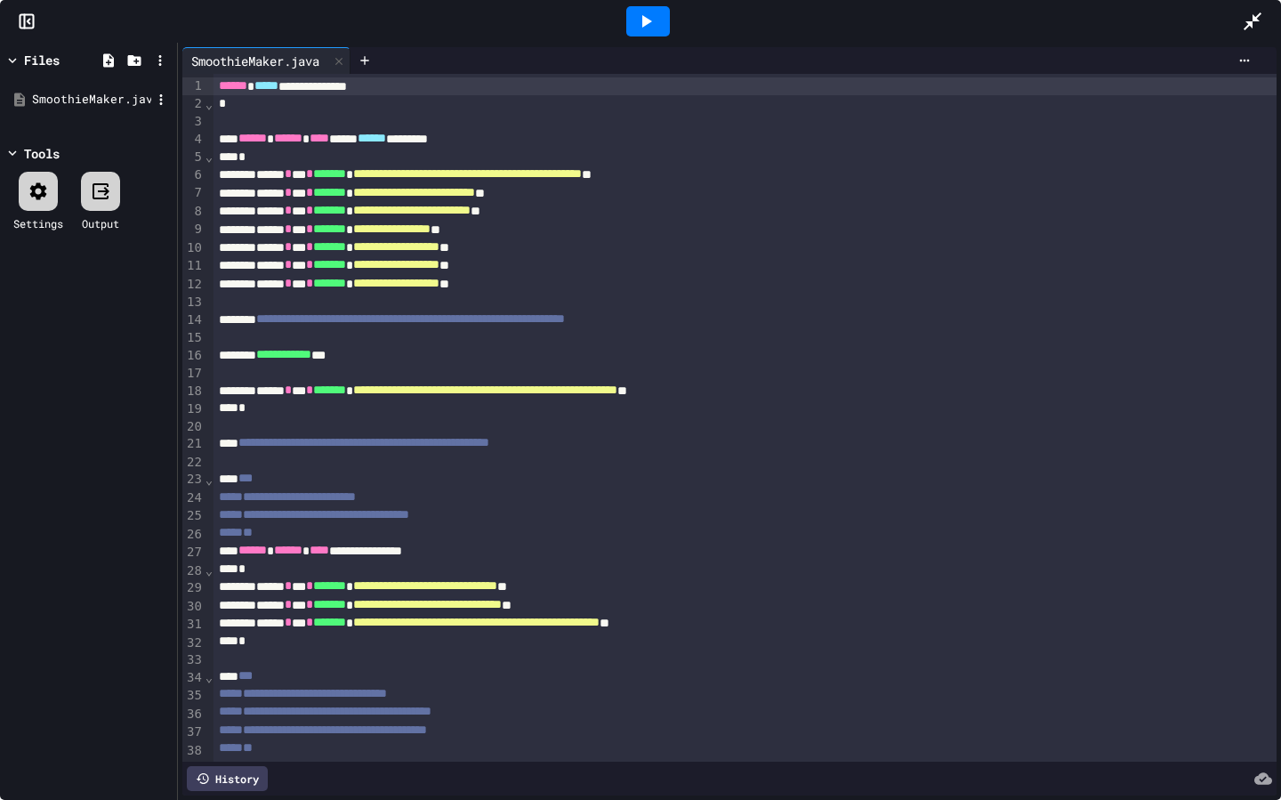
click at [26, 93] on icon at bounding box center [20, 100] width 16 height 16
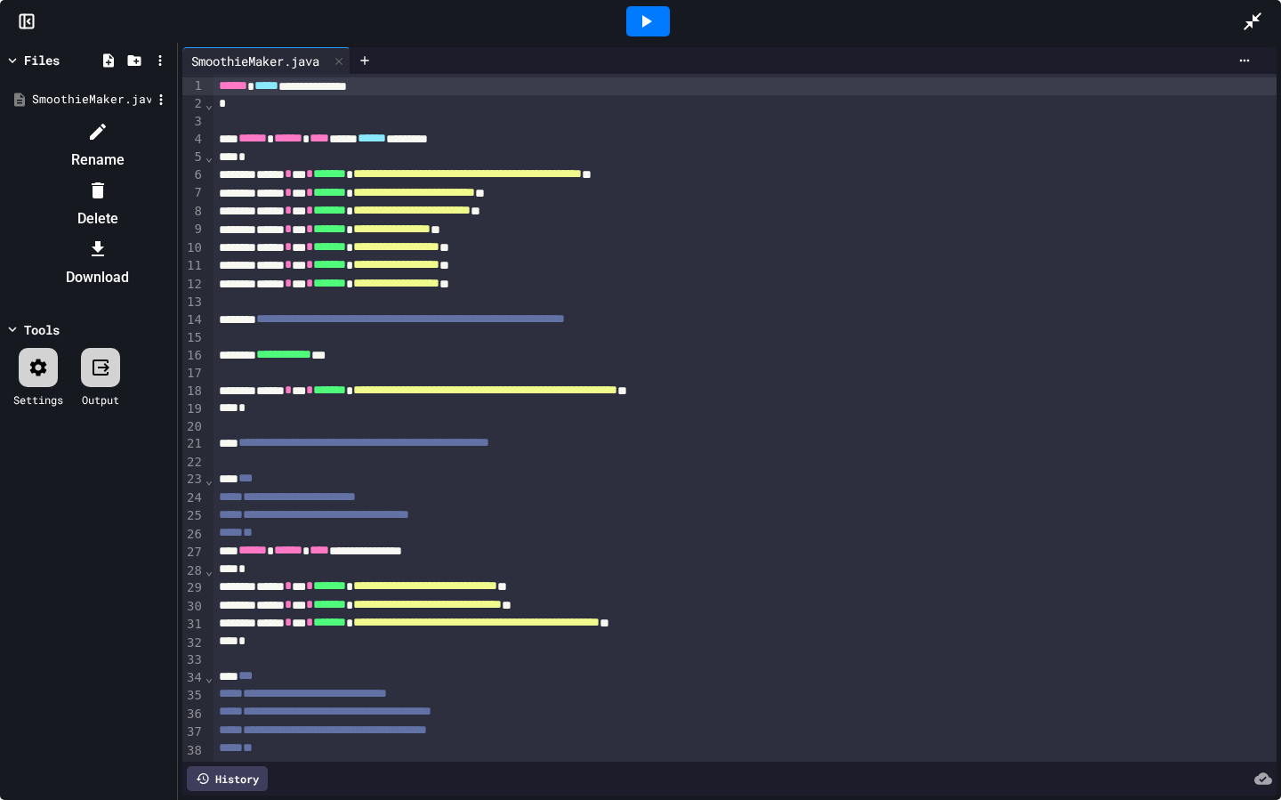
click at [166, 117] on div at bounding box center [88, 117] width 168 height 0
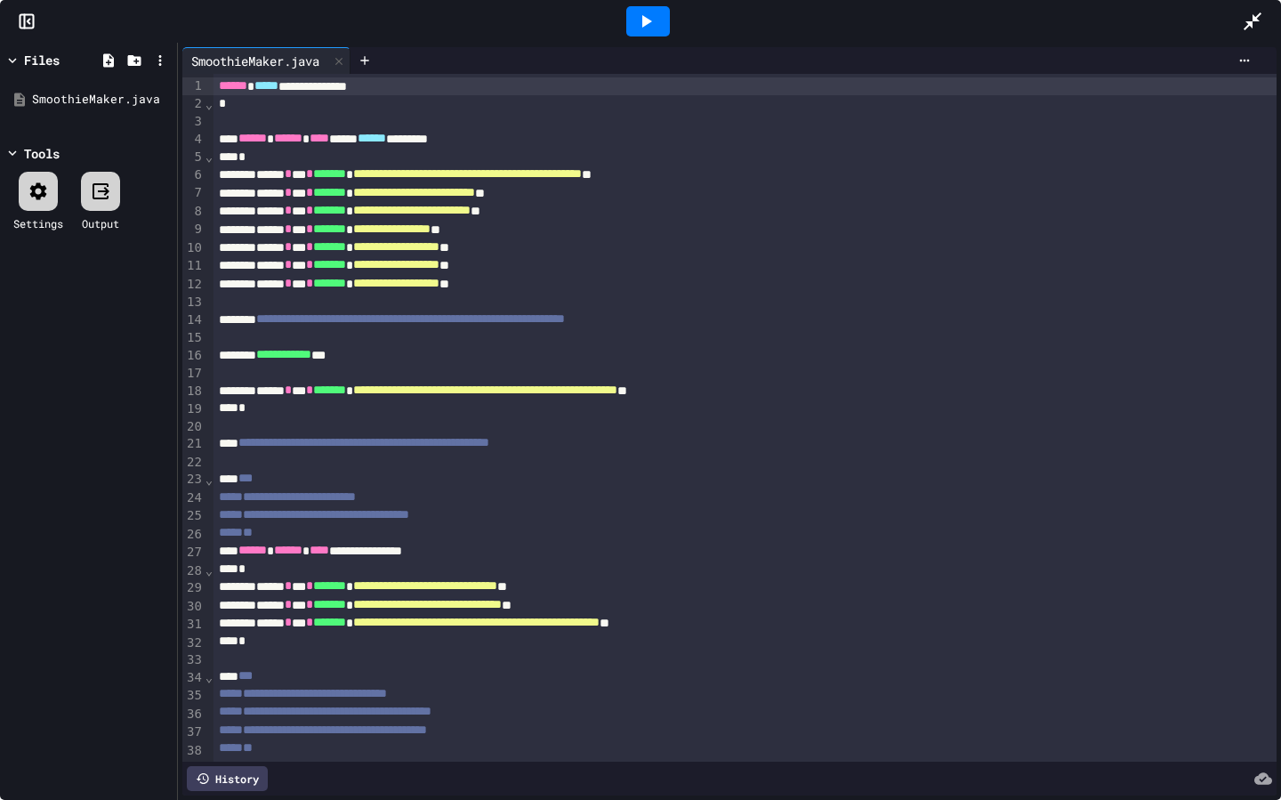
click at [649, 25] on icon at bounding box center [645, 21] width 21 height 21
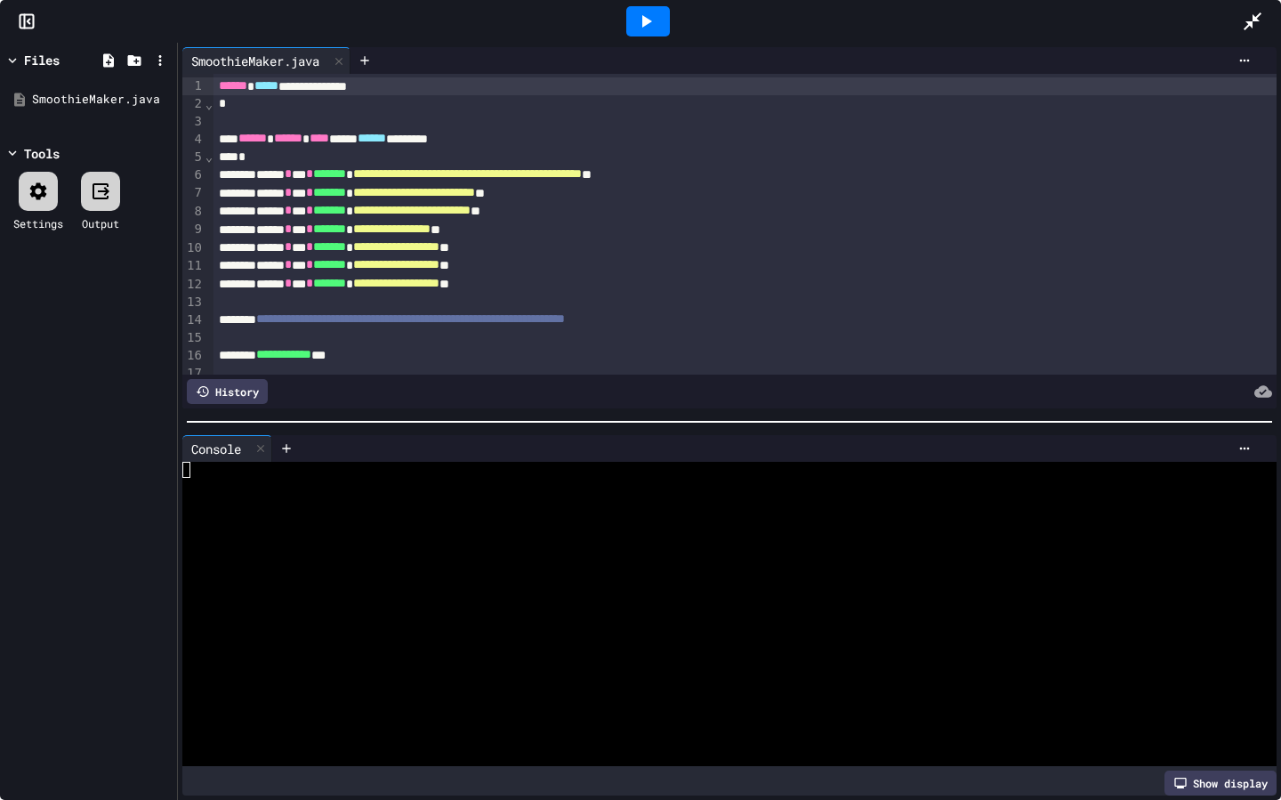
click at [647, 31] on div at bounding box center [648, 21] width 44 height 30
click at [260, 445] on icon at bounding box center [260, 448] width 12 height 12
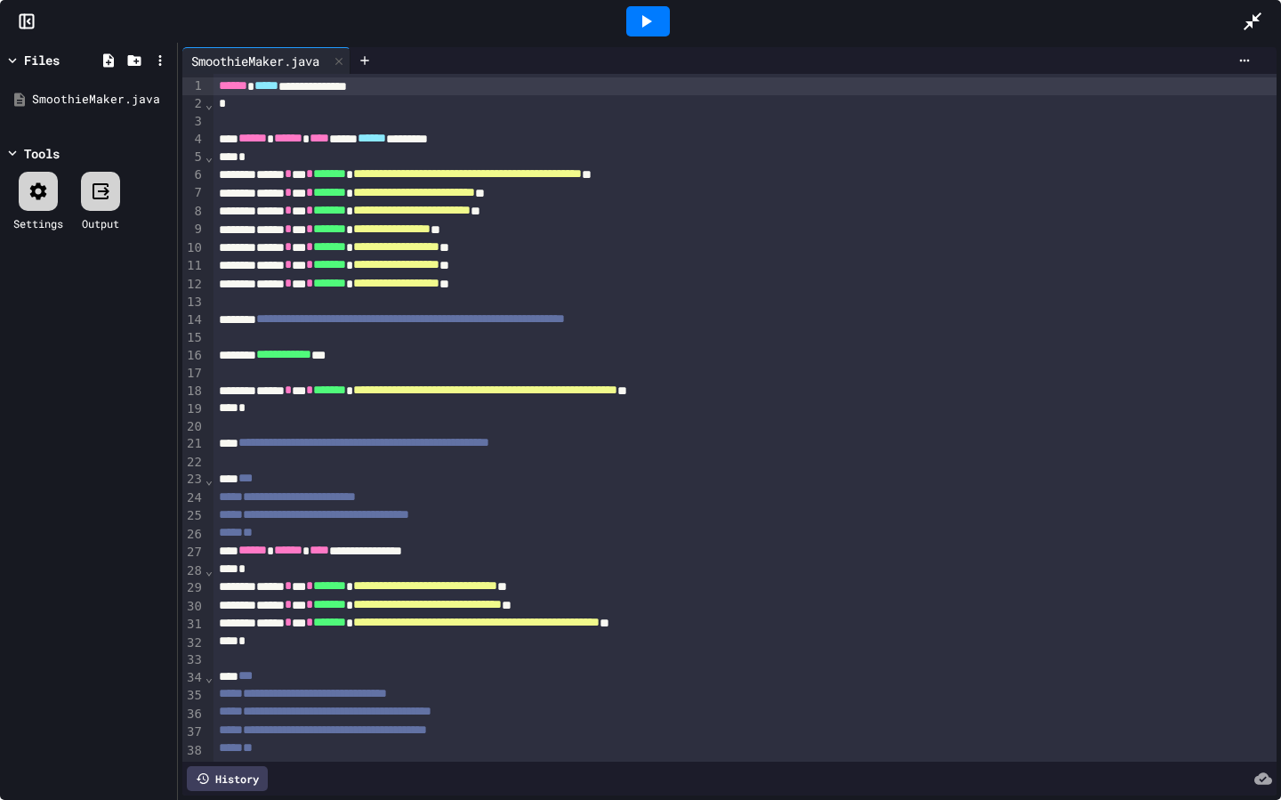
click at [646, 31] on icon at bounding box center [645, 21] width 21 height 21
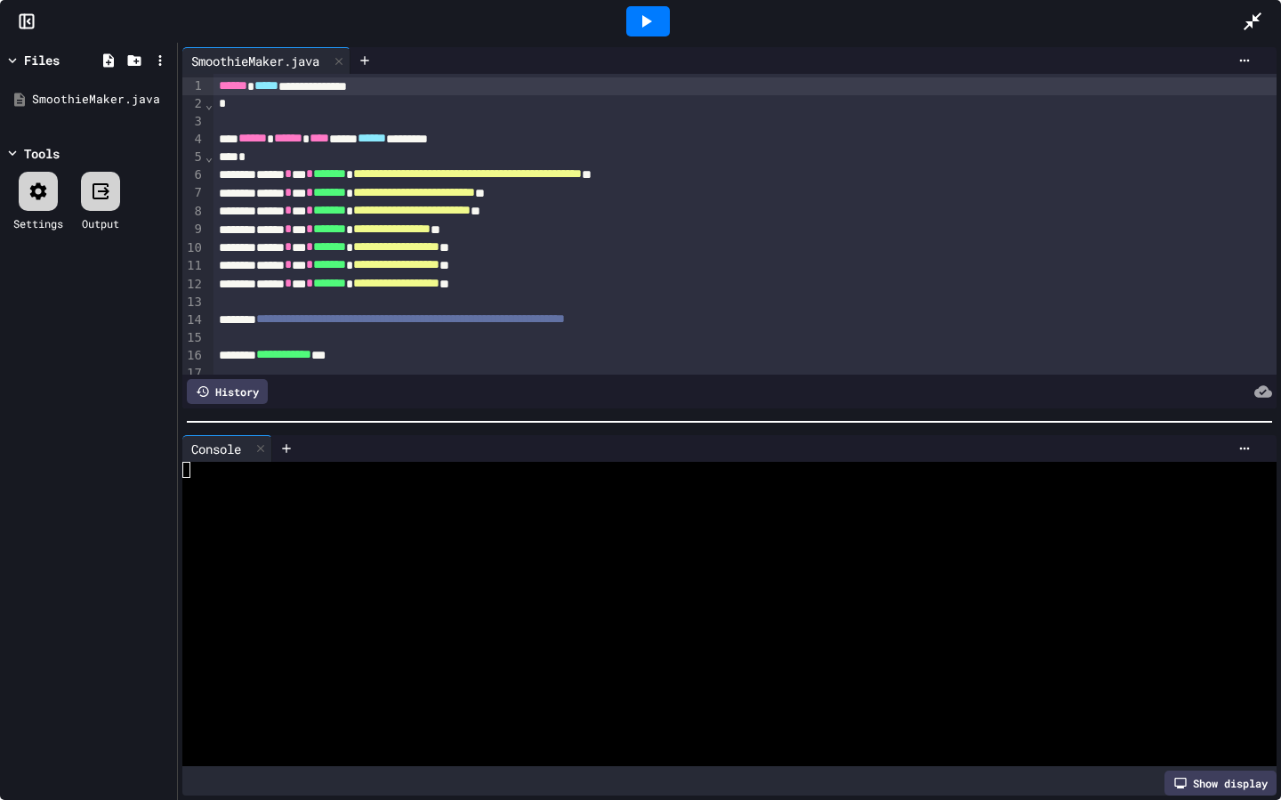
click at [28, 197] on icon at bounding box center [38, 191] width 21 height 21
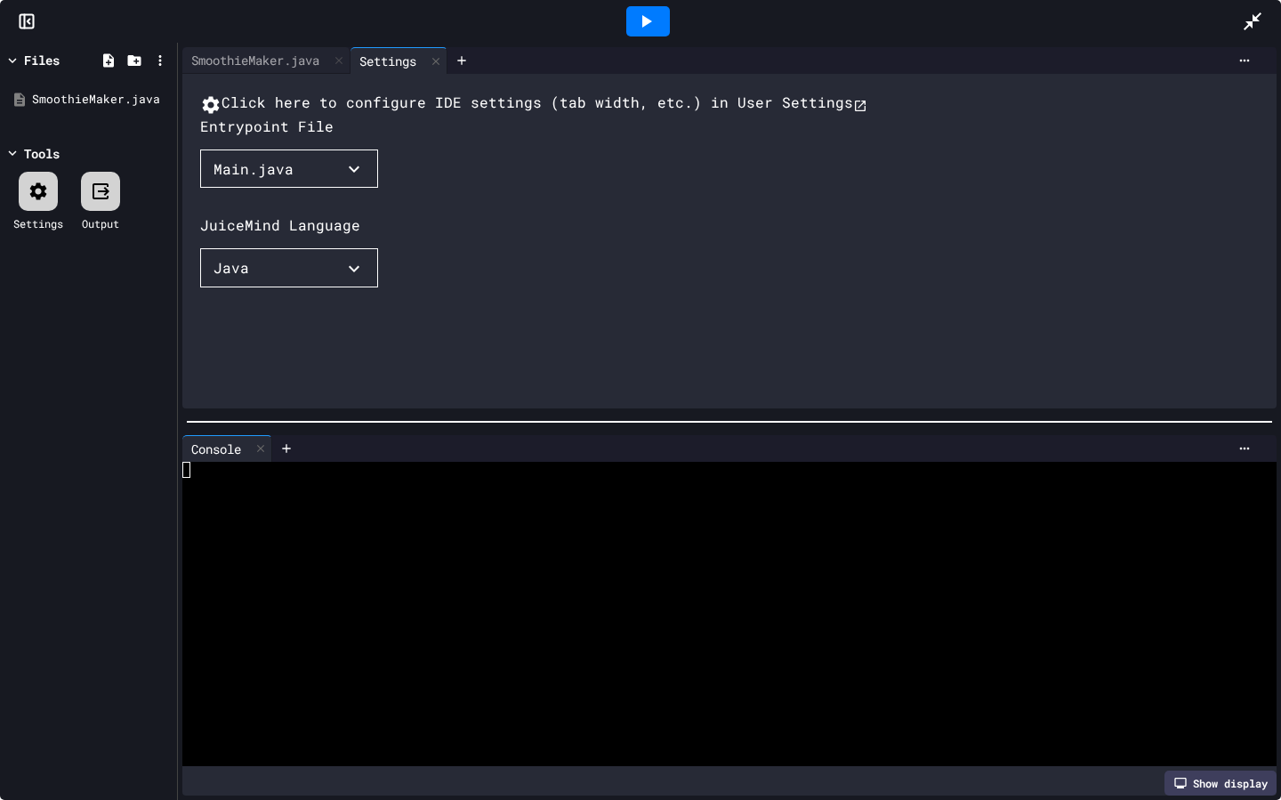
click at [318, 189] on button "Main.java" at bounding box center [289, 168] width 178 height 39
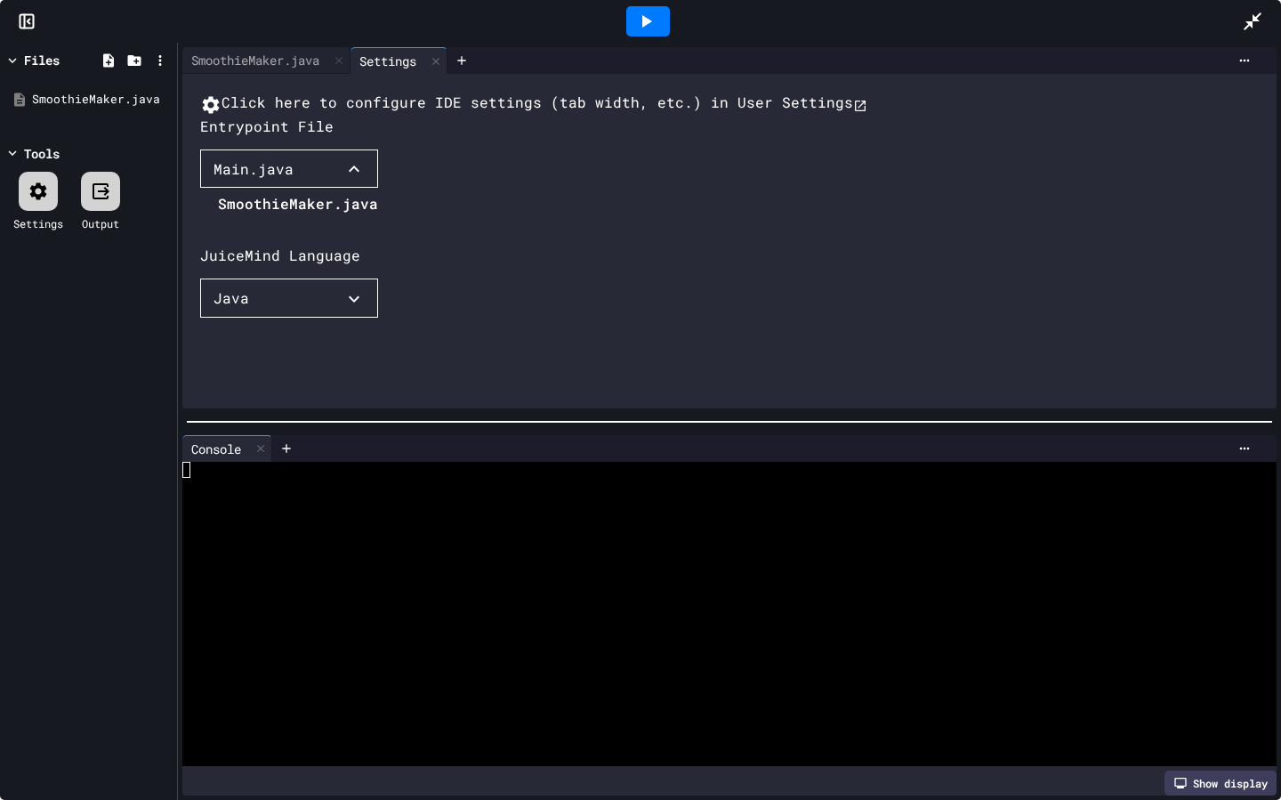
click at [299, 218] on li "SmoothieMaker.java" at bounding box center [298, 203] width 160 height 28
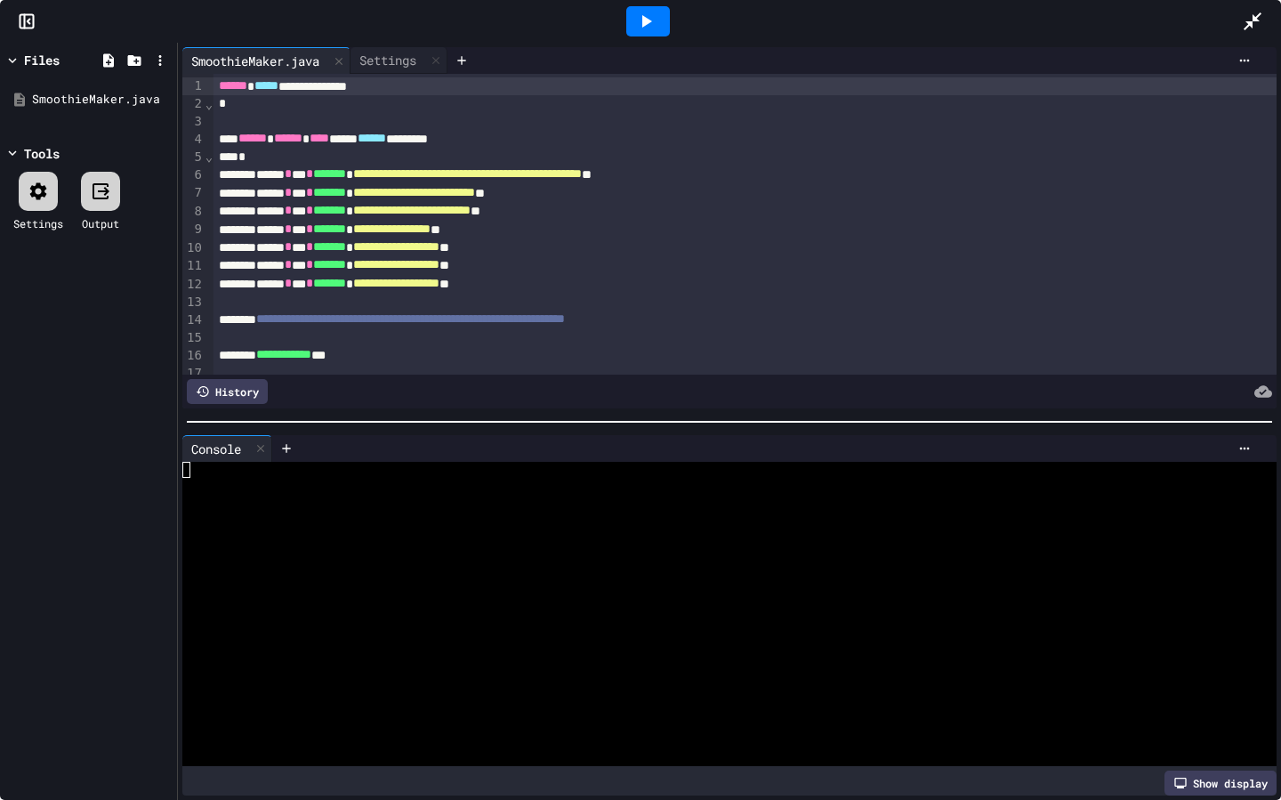
click at [653, 25] on icon at bounding box center [645, 21] width 21 height 21
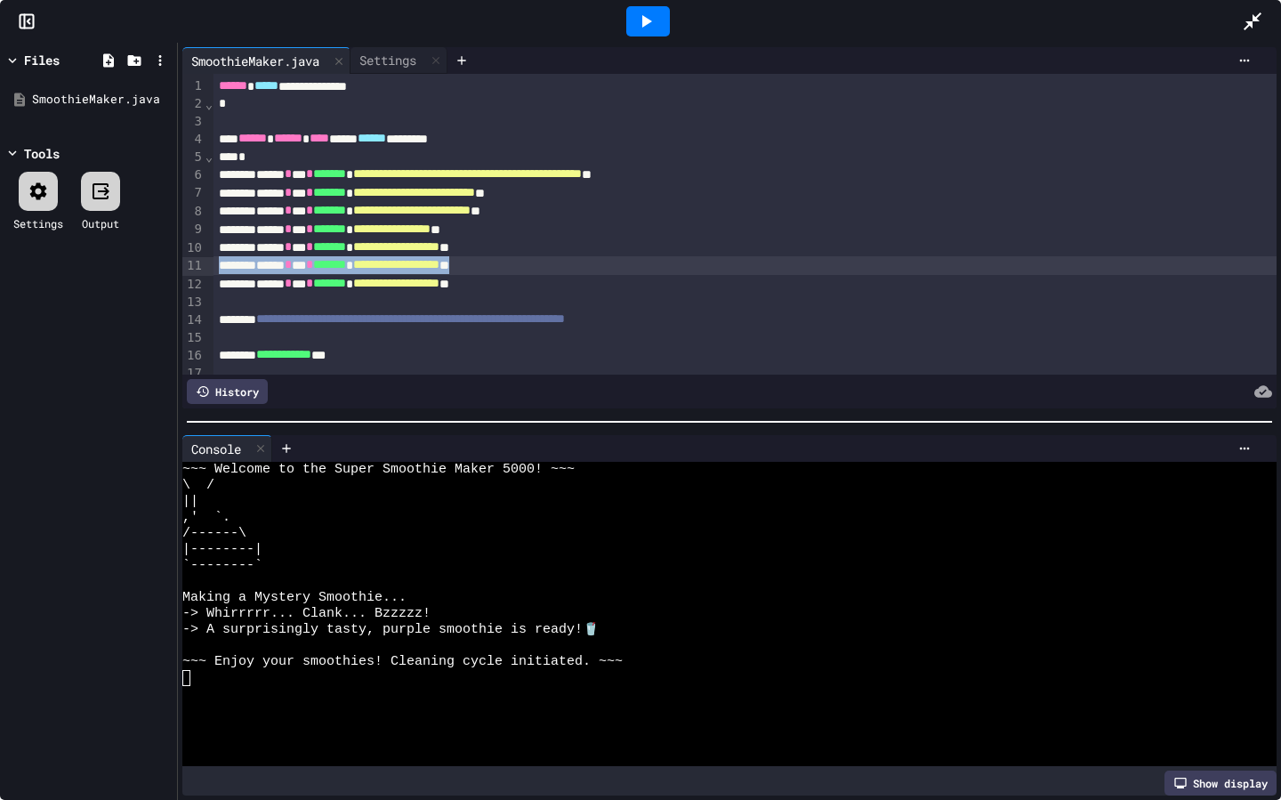
drag, startPoint x: 881, startPoint y: 275, endPoint x: 889, endPoint y: 250, distance: 26.2
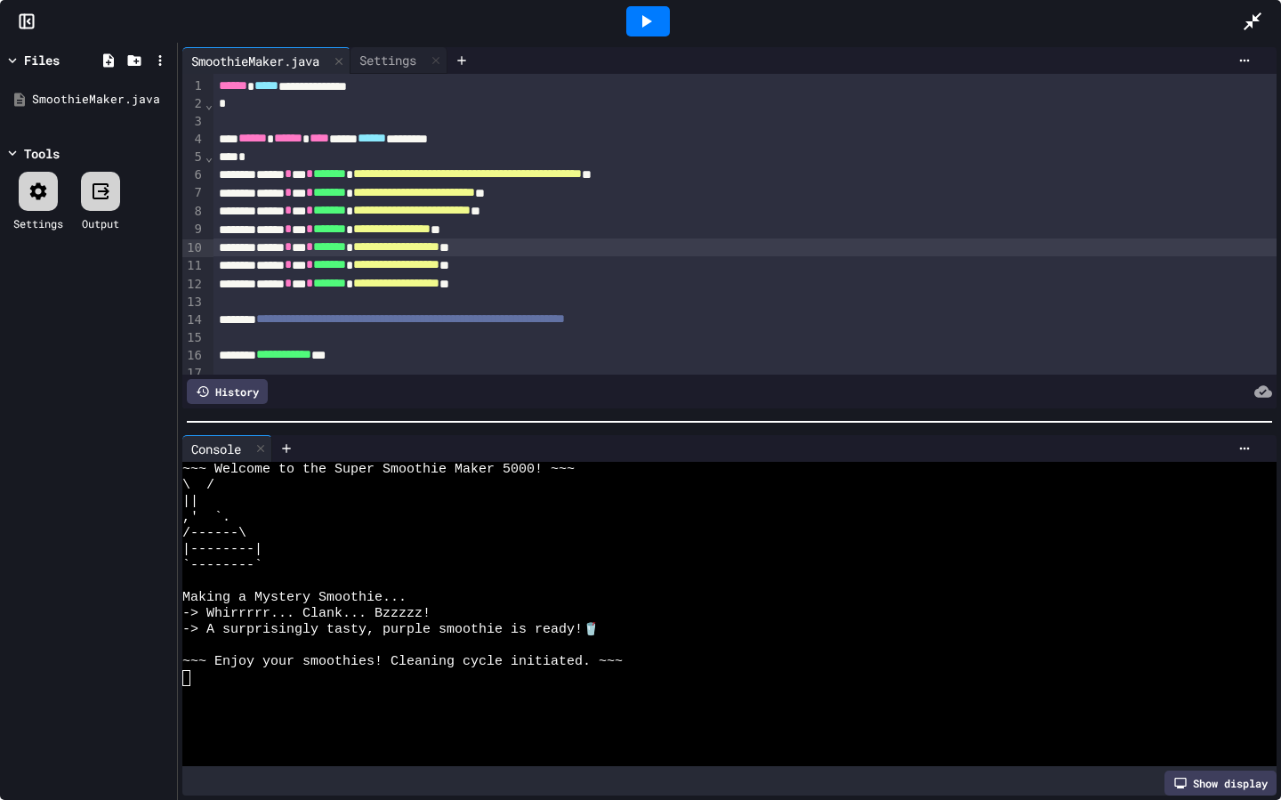
click at [897, 301] on div at bounding box center [744, 302] width 1063 height 18
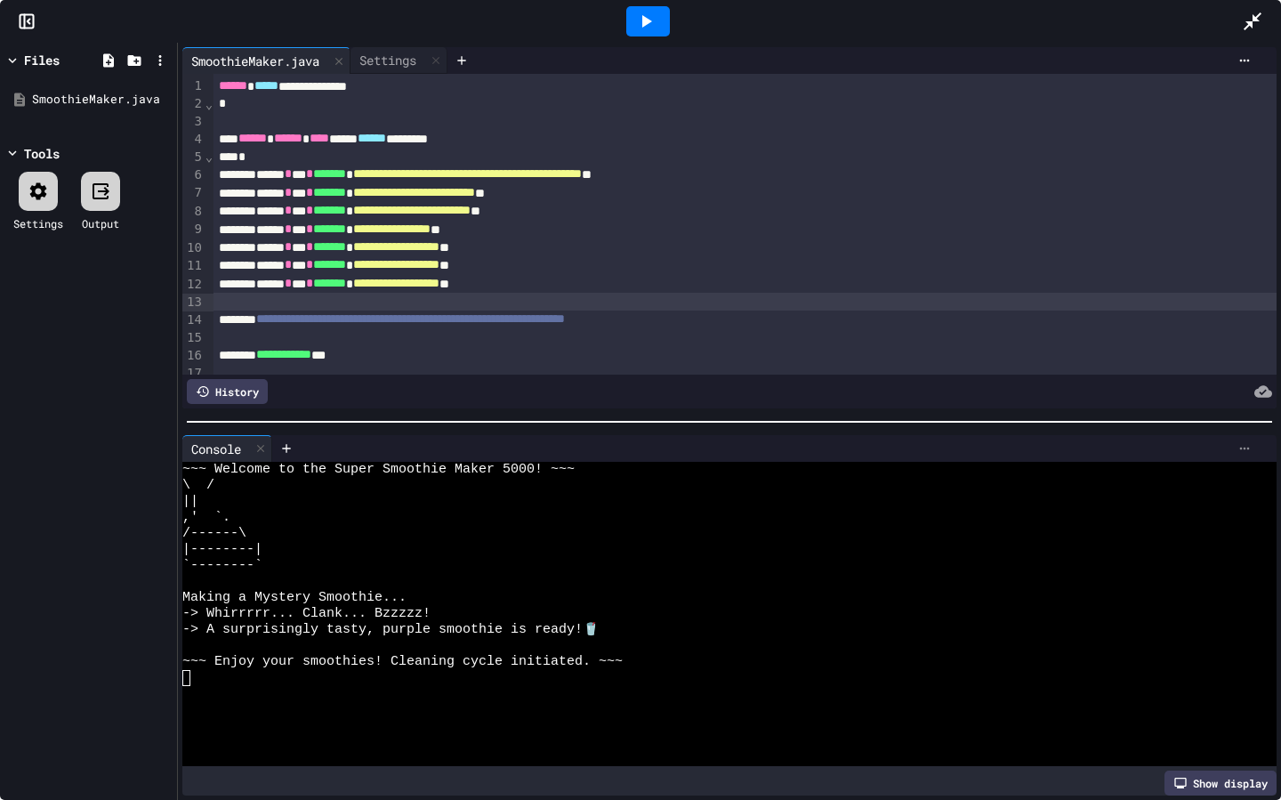
click at [1241, 446] on icon at bounding box center [1244, 448] width 14 height 14
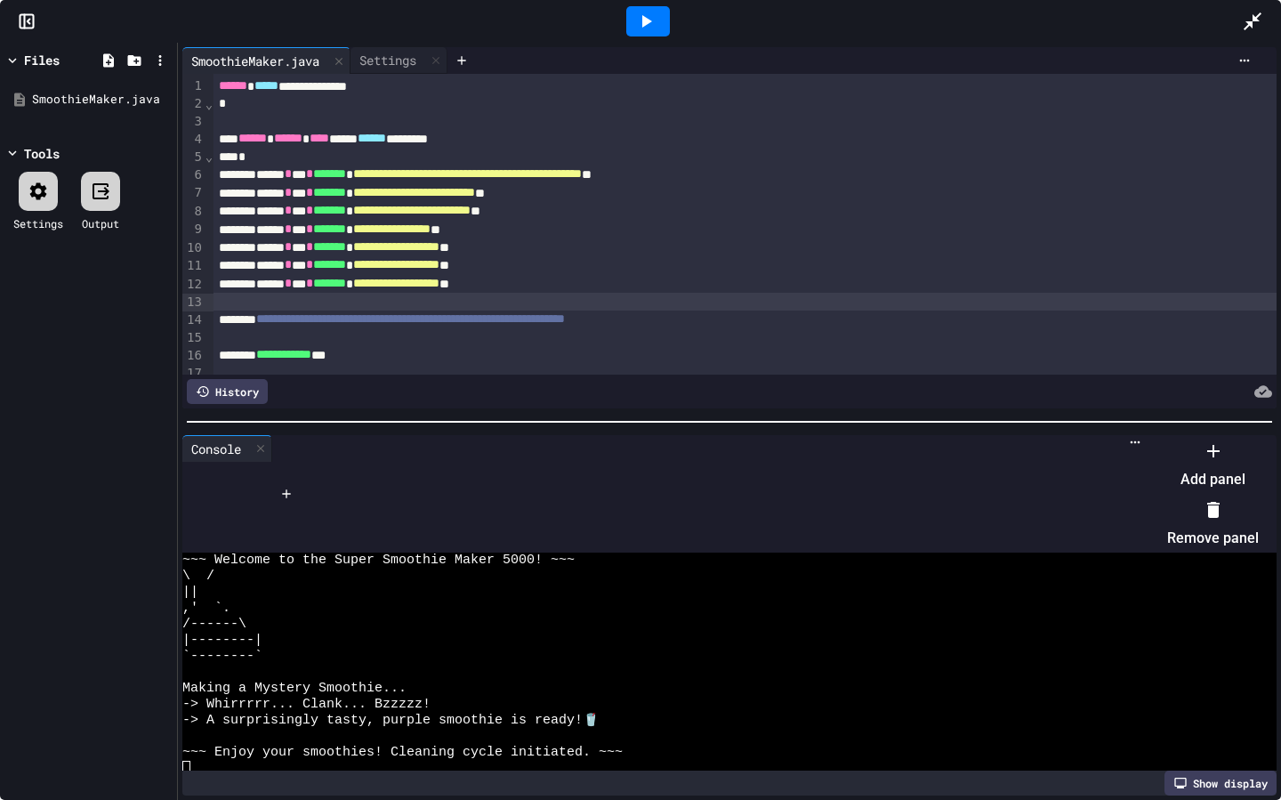
click at [1177, 510] on li "Remove panel" at bounding box center [1213, 523] width 92 height 57
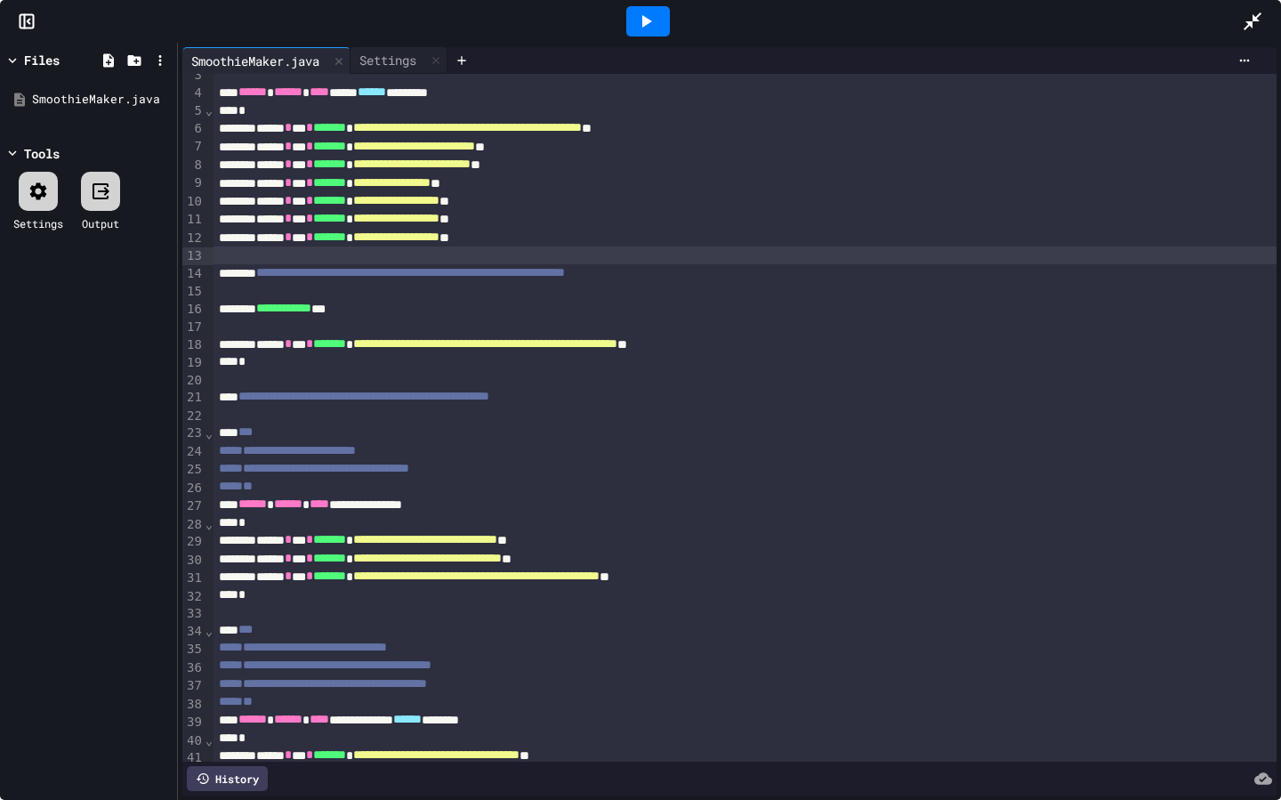
scroll to position [39, 0]
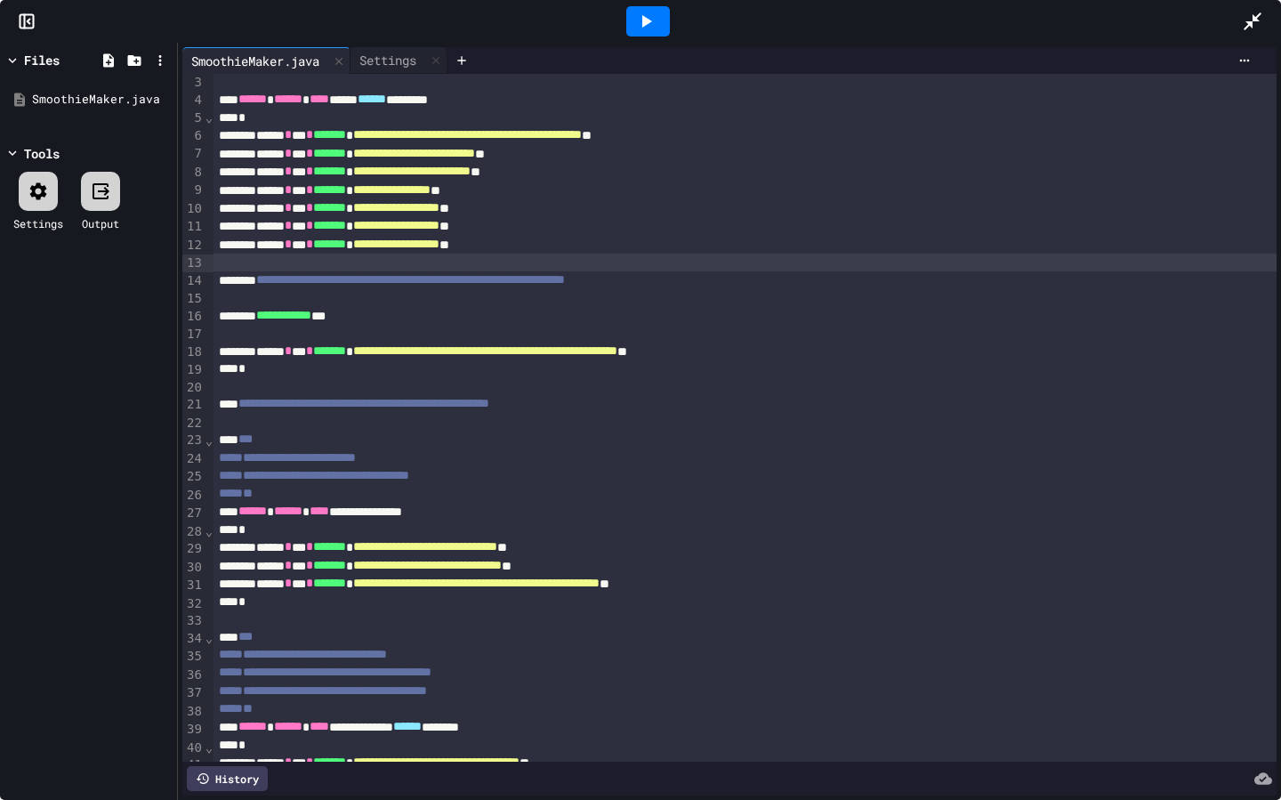
click at [518, 326] on div at bounding box center [744, 334] width 1063 height 18
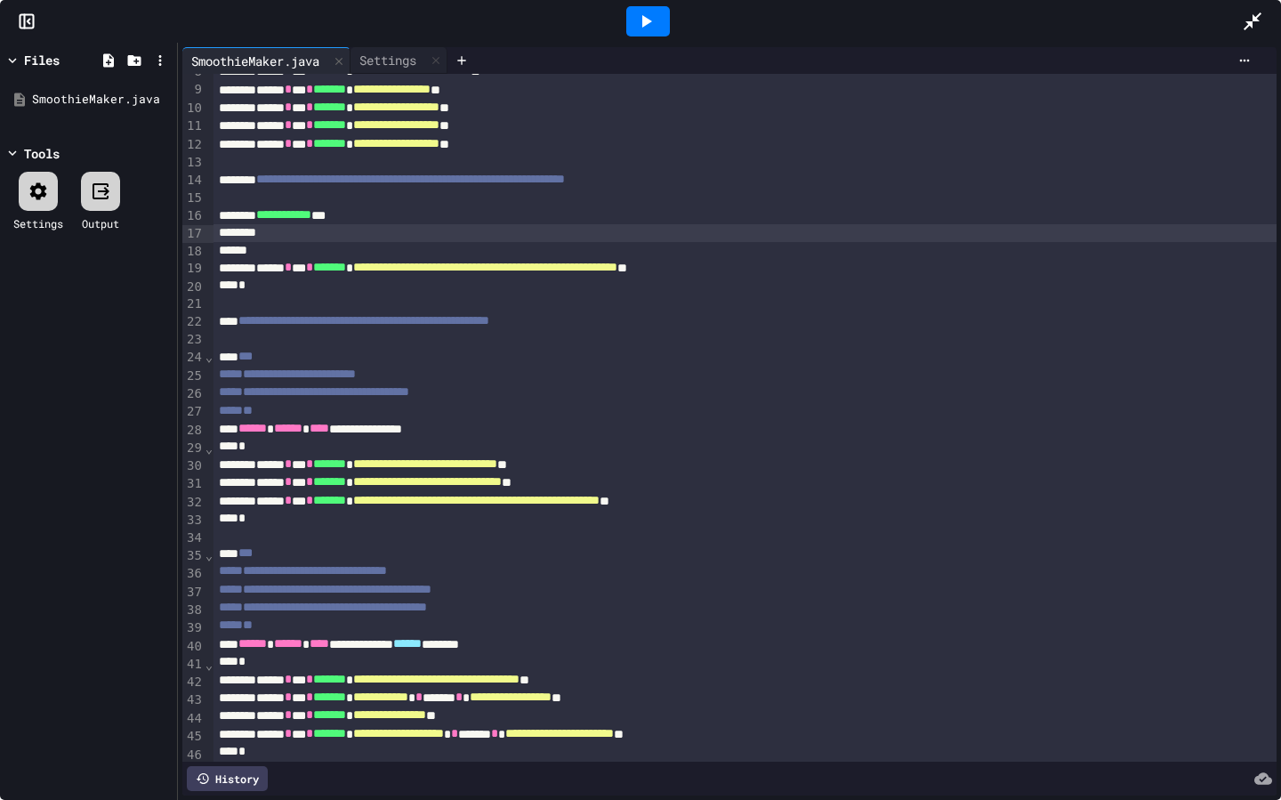
scroll to position [129, 0]
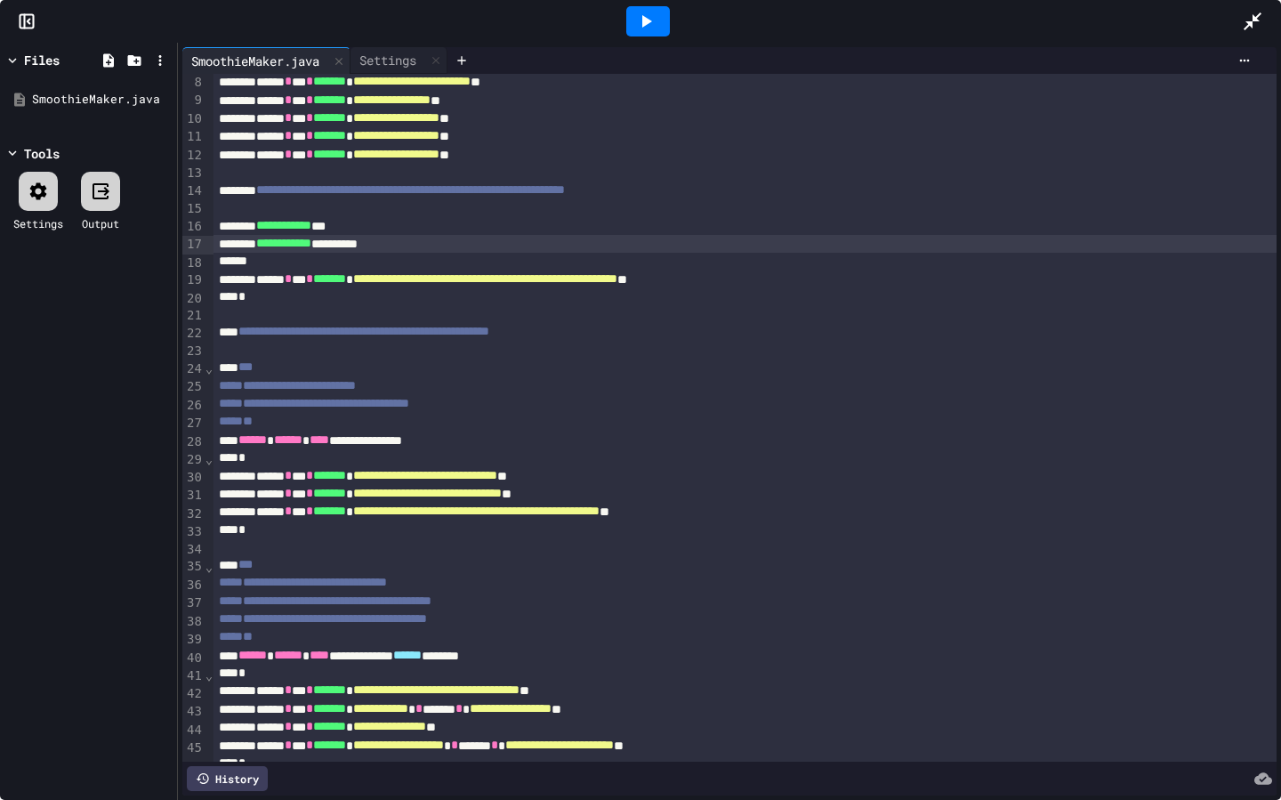
click at [646, 21] on icon at bounding box center [647, 21] width 10 height 12
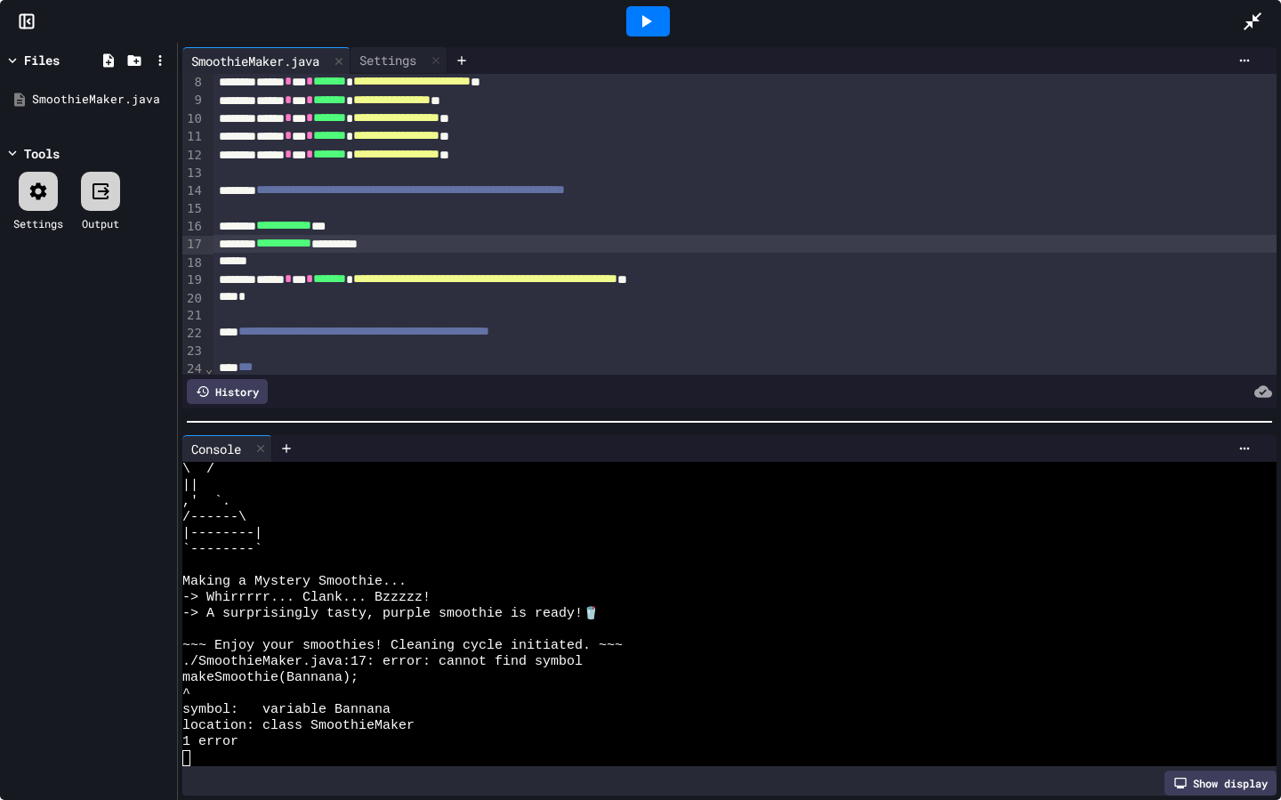
scroll to position [16, 0]
click at [1252, 447] on div at bounding box center [1244, 448] width 28 height 14
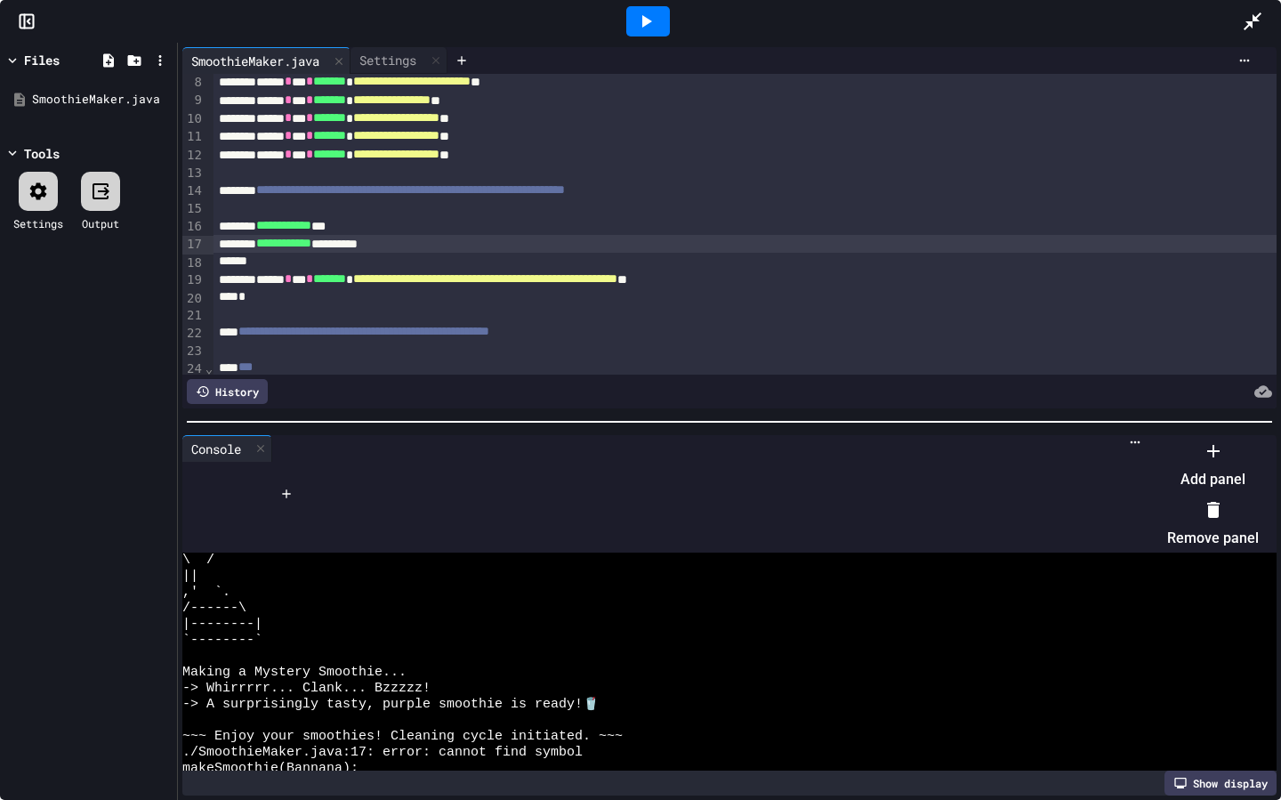
click at [1167, 506] on div at bounding box center [1213, 509] width 92 height 28
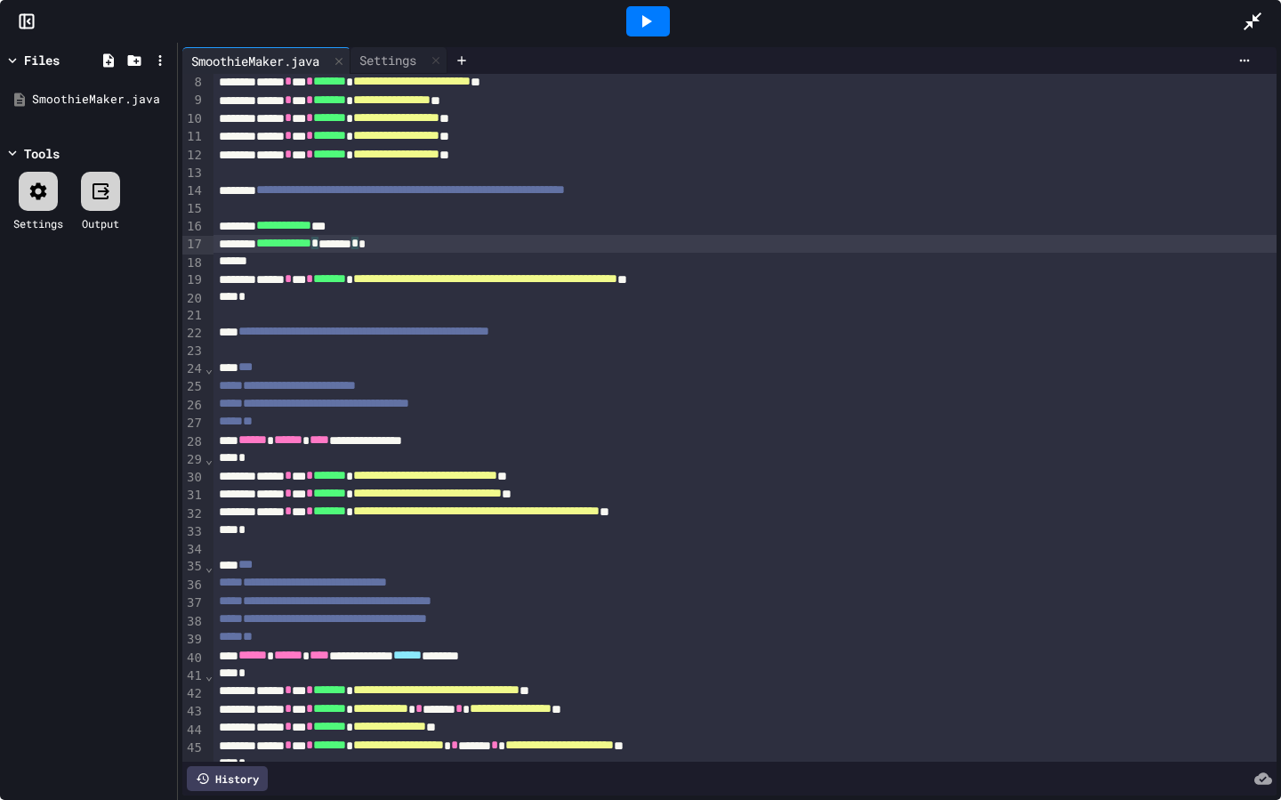
click at [431, 246] on div "**********" at bounding box center [744, 244] width 1063 height 18
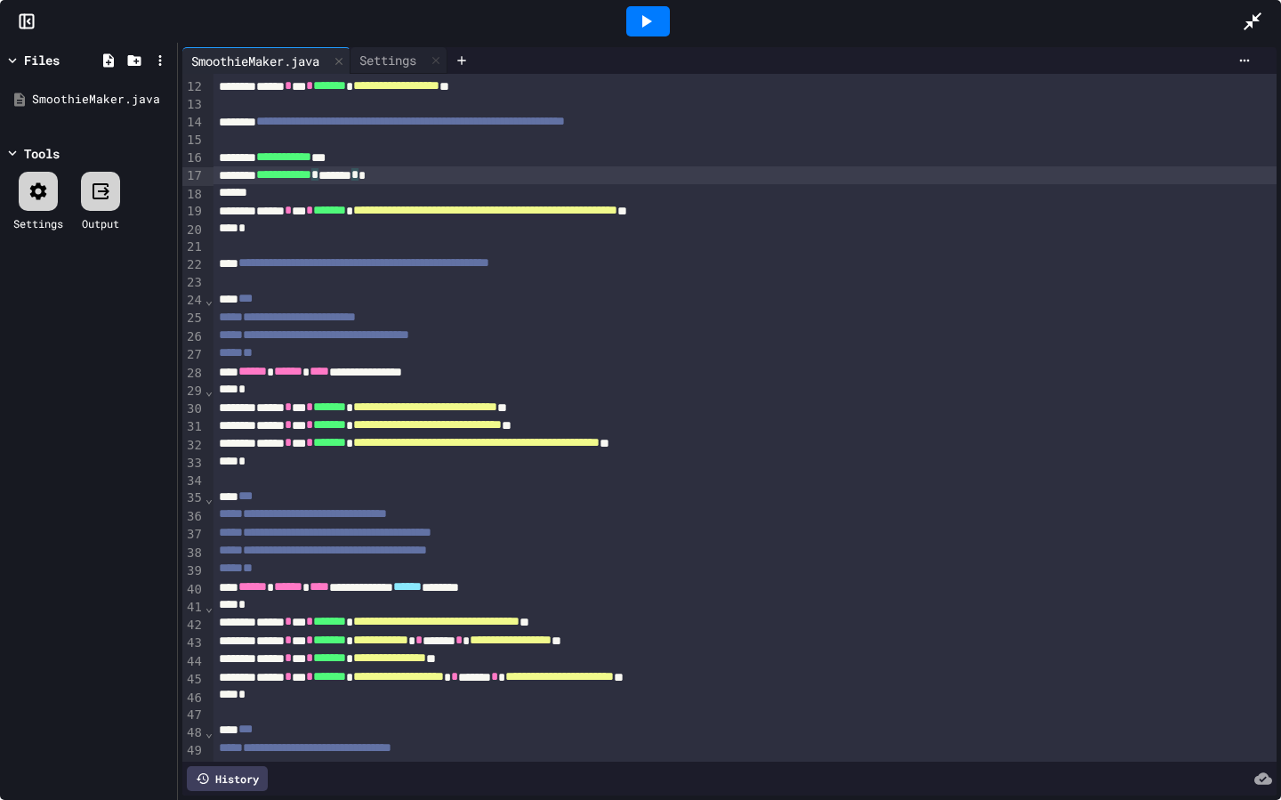
scroll to position [237, 0]
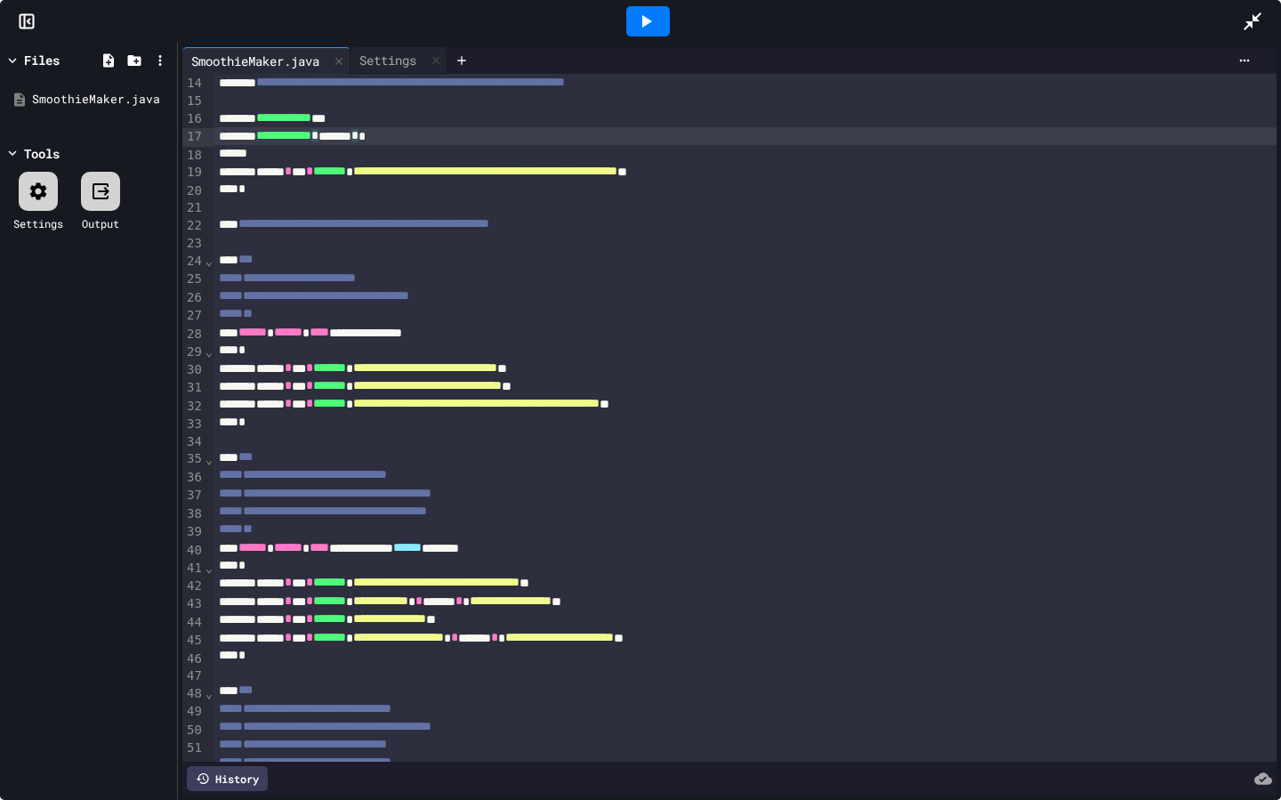
click at [379, 137] on div "**********" at bounding box center [744, 136] width 1063 height 18
click at [653, 6] on div at bounding box center [648, 21] width 44 height 30
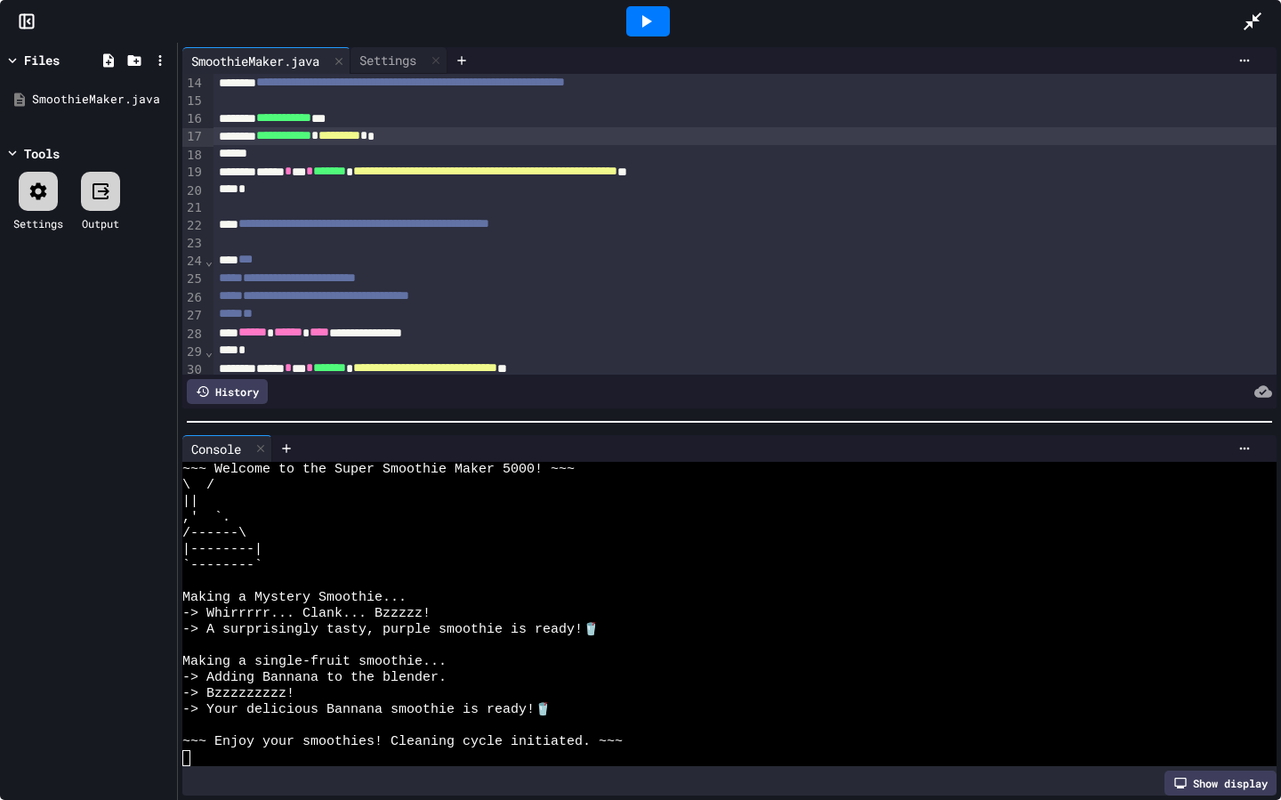
scroll to position [96, 0]
click at [1251, 448] on icon at bounding box center [1244, 448] width 14 height 14
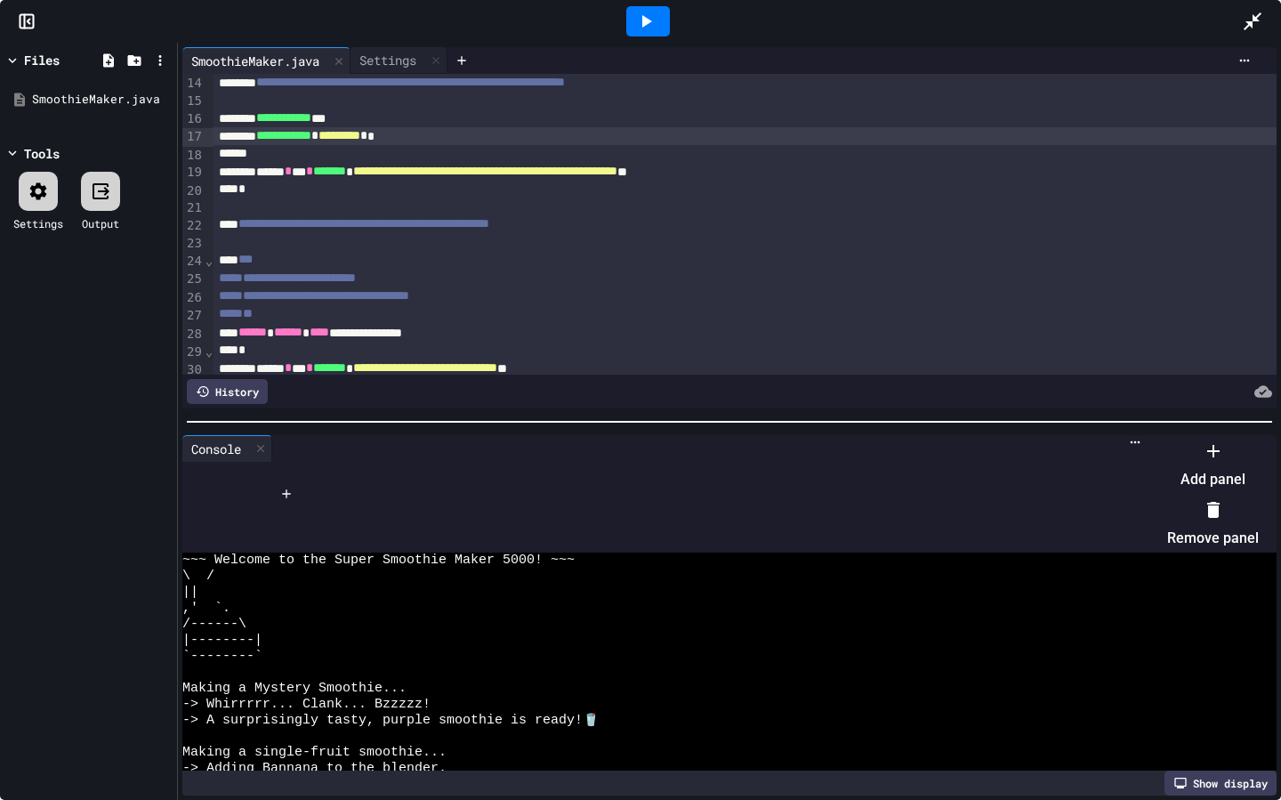
click at [1203, 516] on li "Remove panel" at bounding box center [1213, 523] width 92 height 57
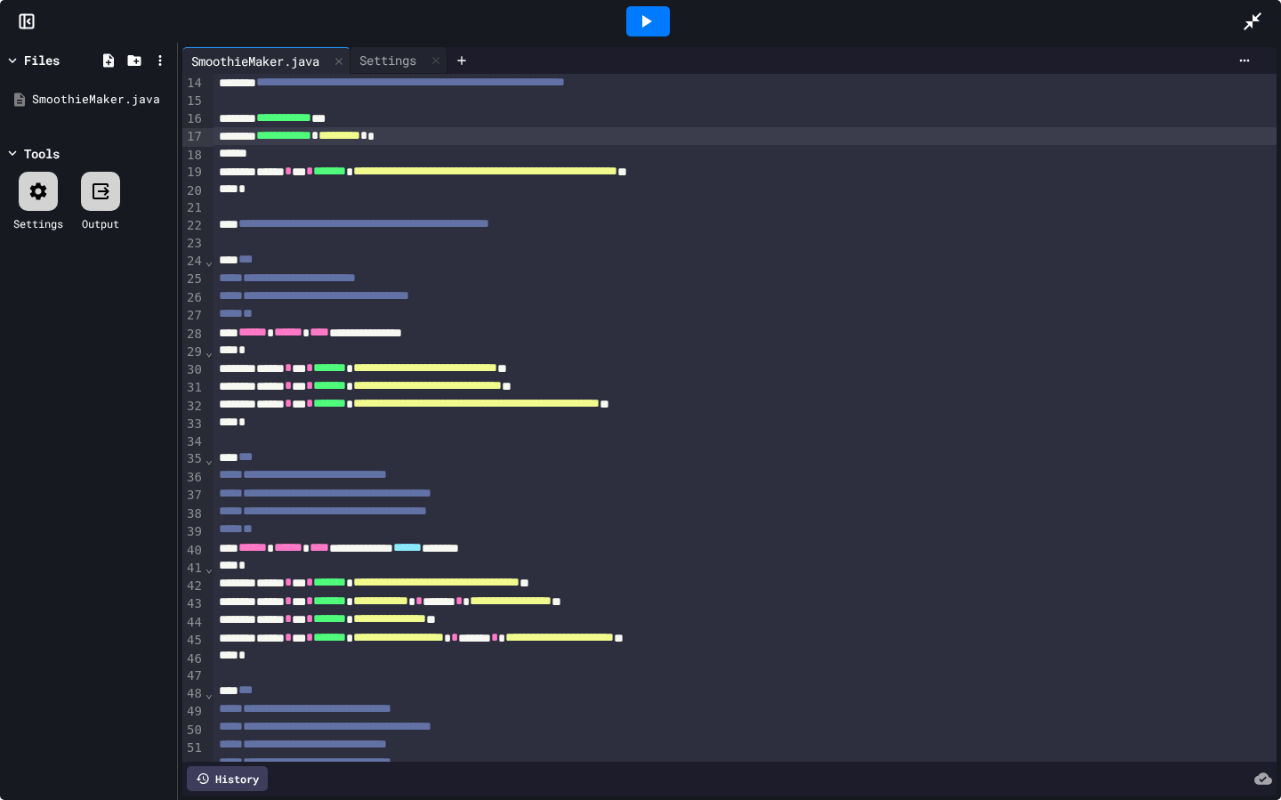
click at [537, 138] on div "**********" at bounding box center [744, 136] width 1063 height 18
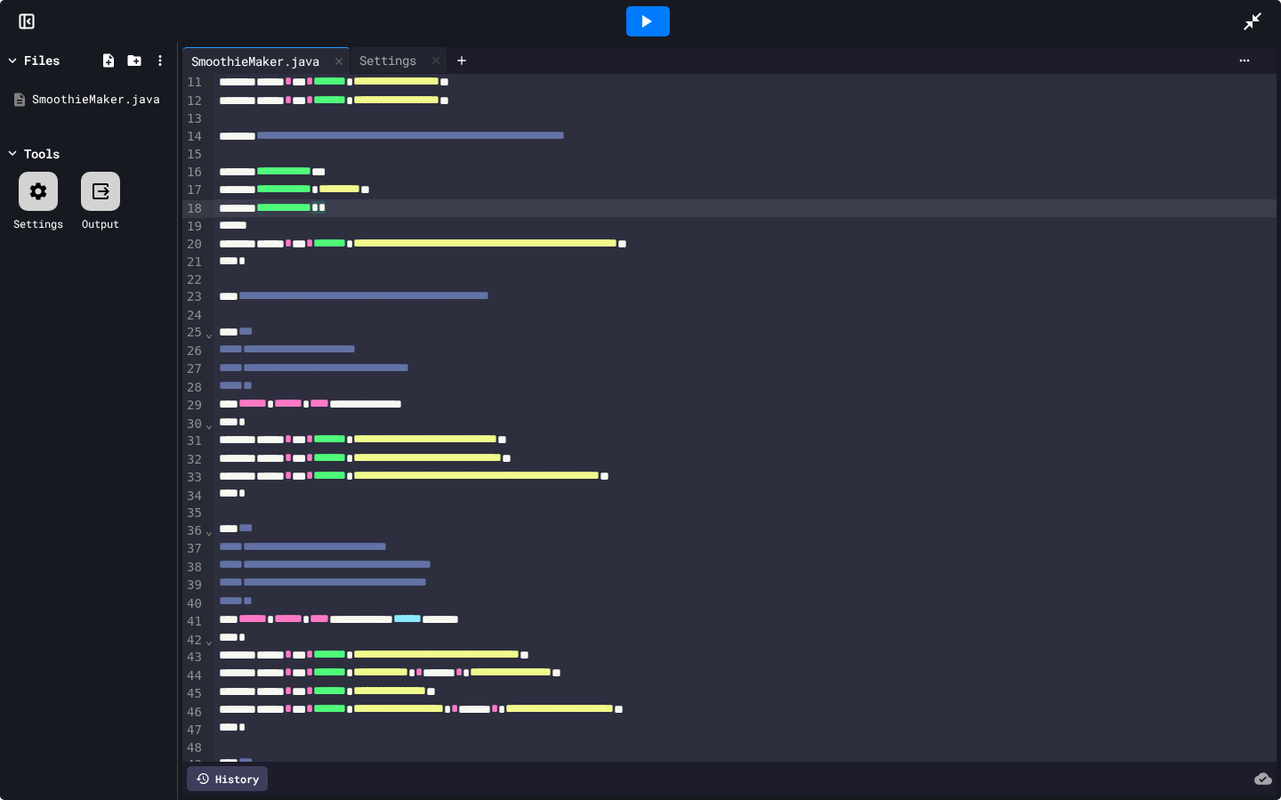
scroll to position [177, 0]
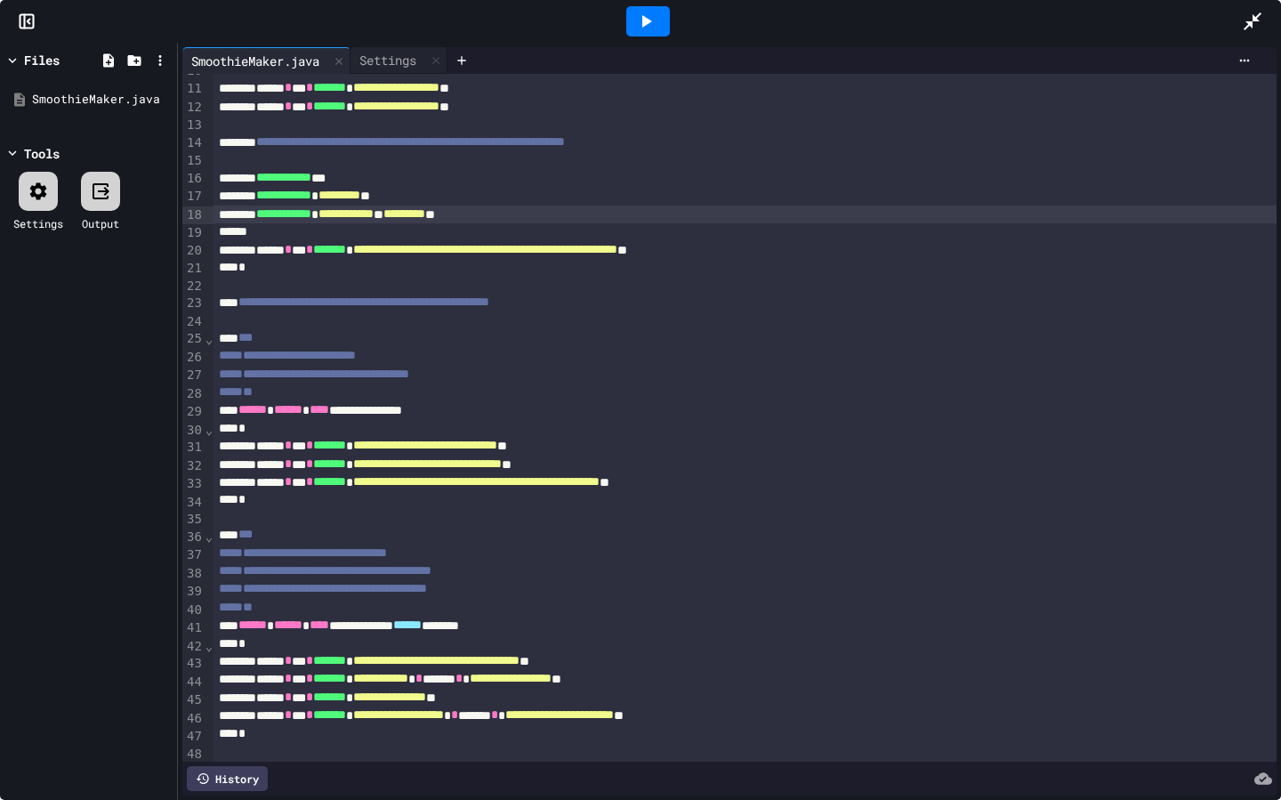
click at [646, 20] on icon at bounding box center [647, 21] width 10 height 12
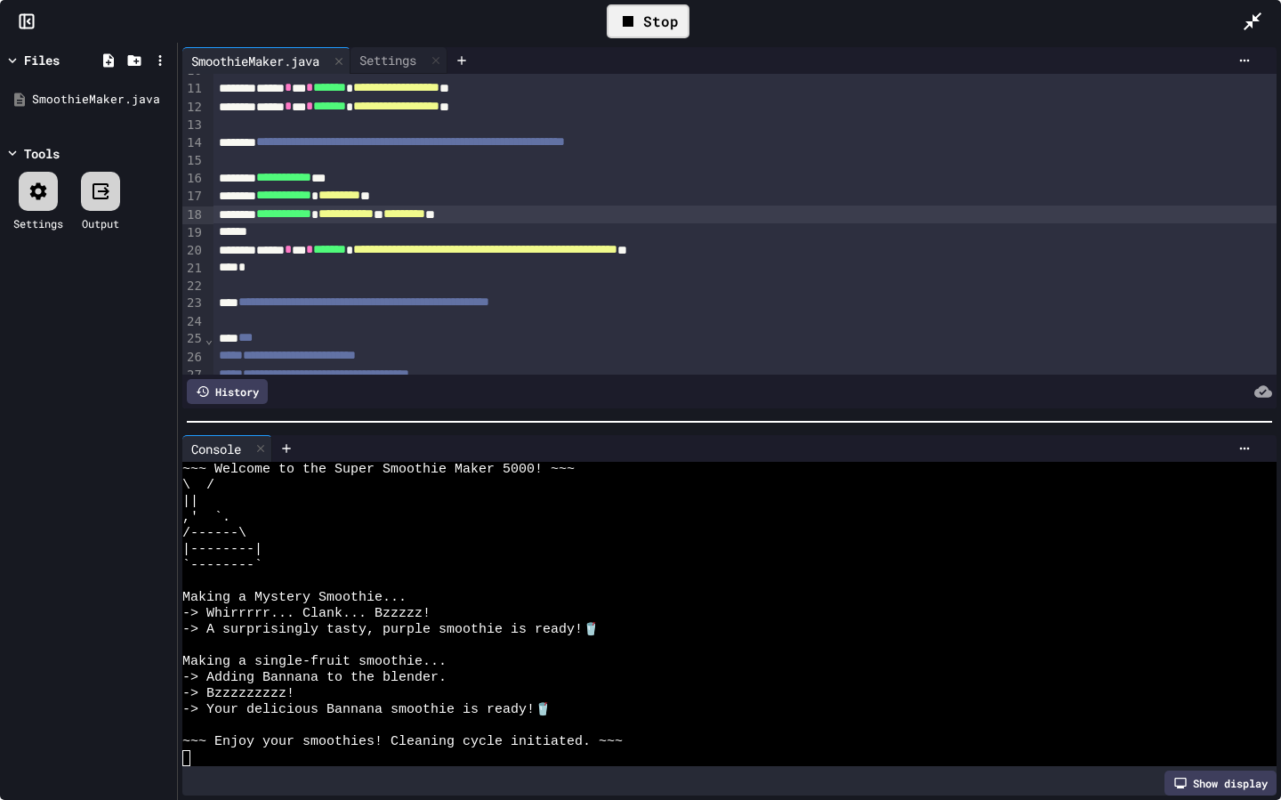
scroll to position [368, 0]
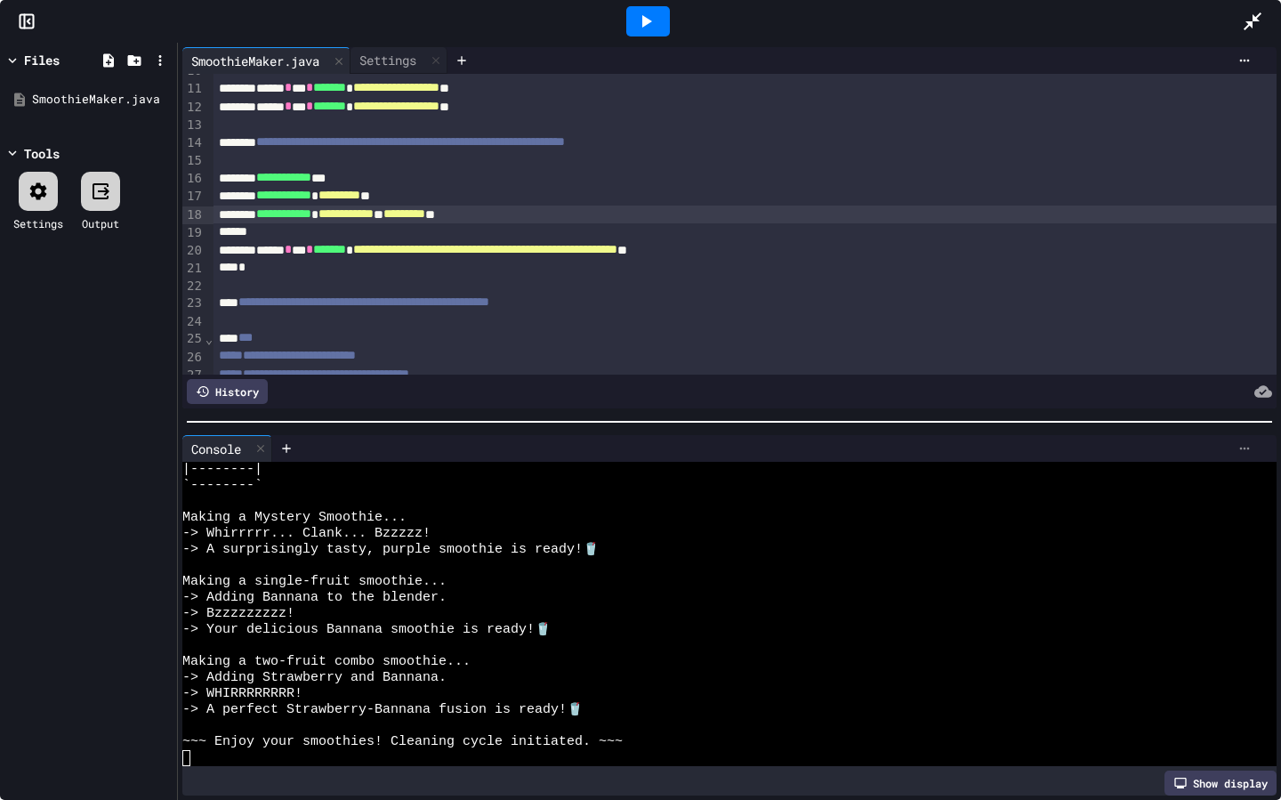
click at [1240, 445] on icon at bounding box center [1244, 448] width 14 height 14
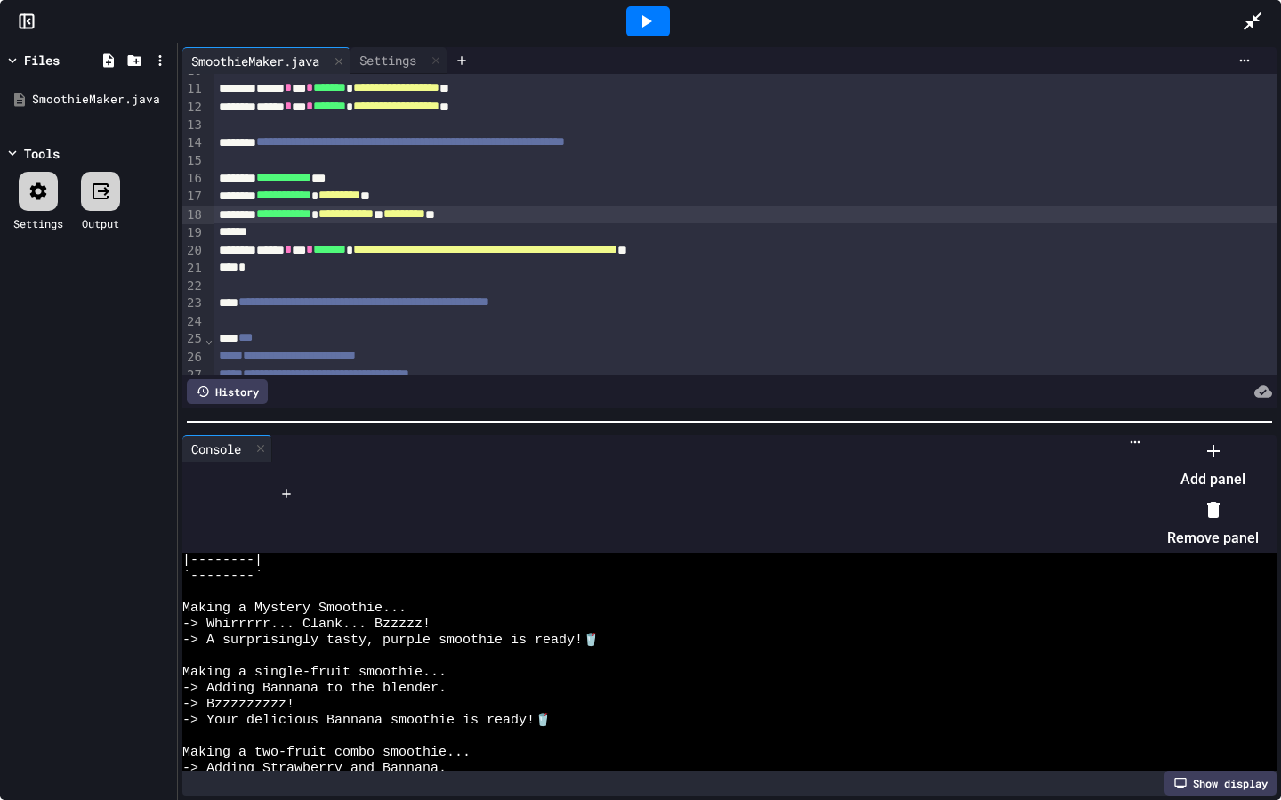
click at [1172, 517] on li "Remove panel" at bounding box center [1213, 523] width 92 height 57
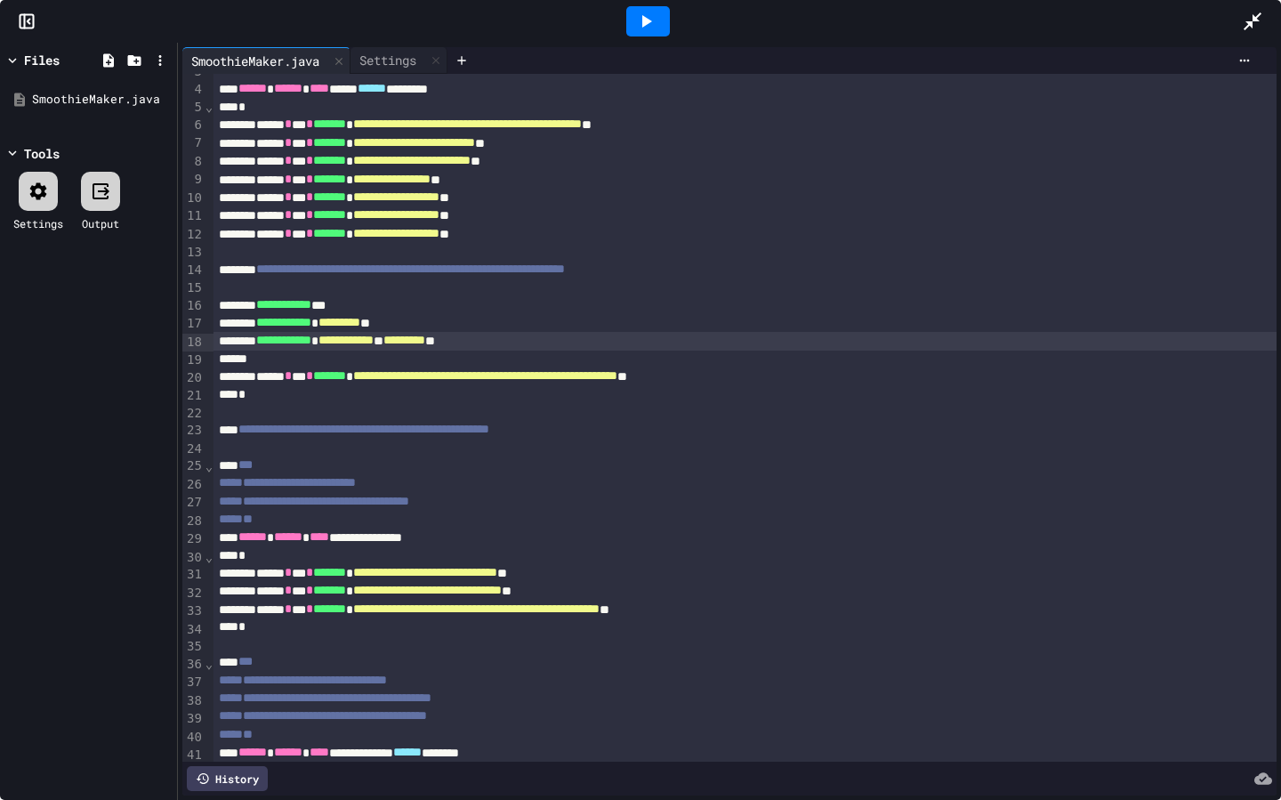
scroll to position [20, 0]
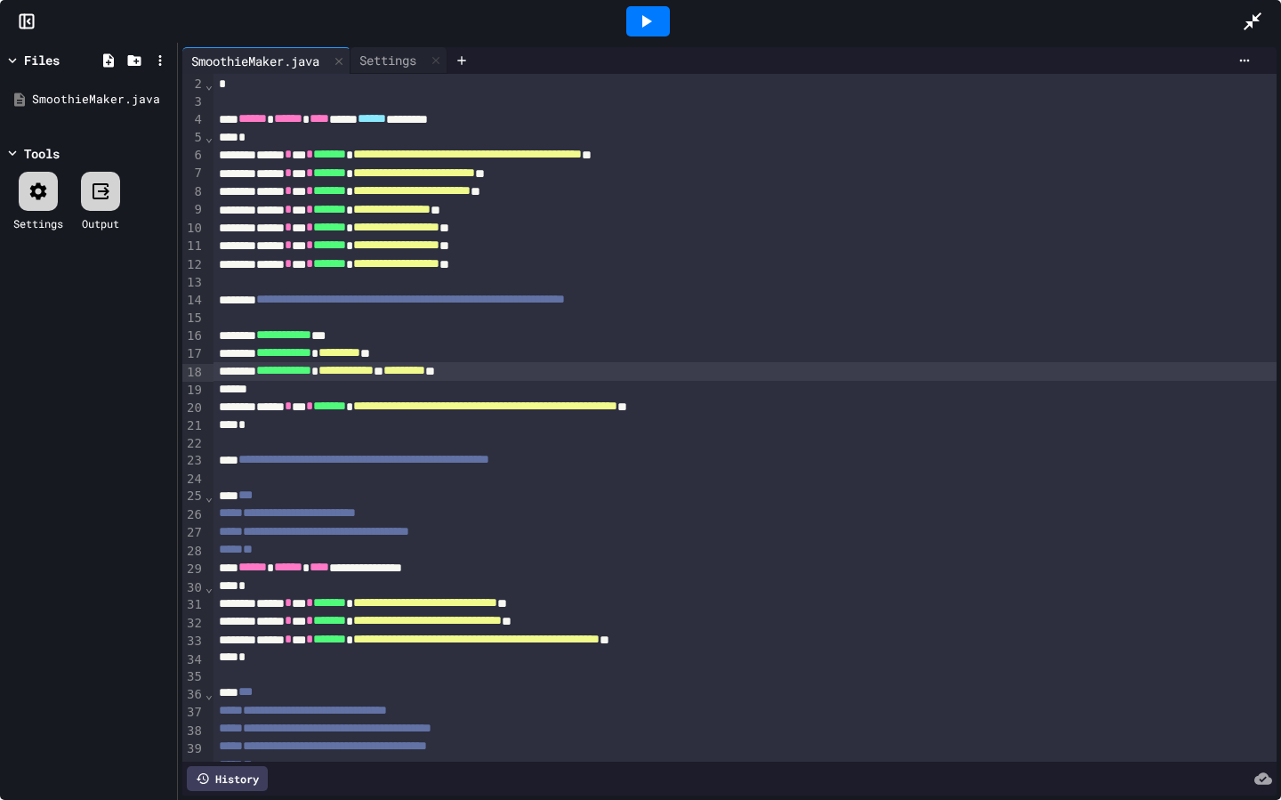
click at [576, 385] on div at bounding box center [744, 390] width 1063 height 18
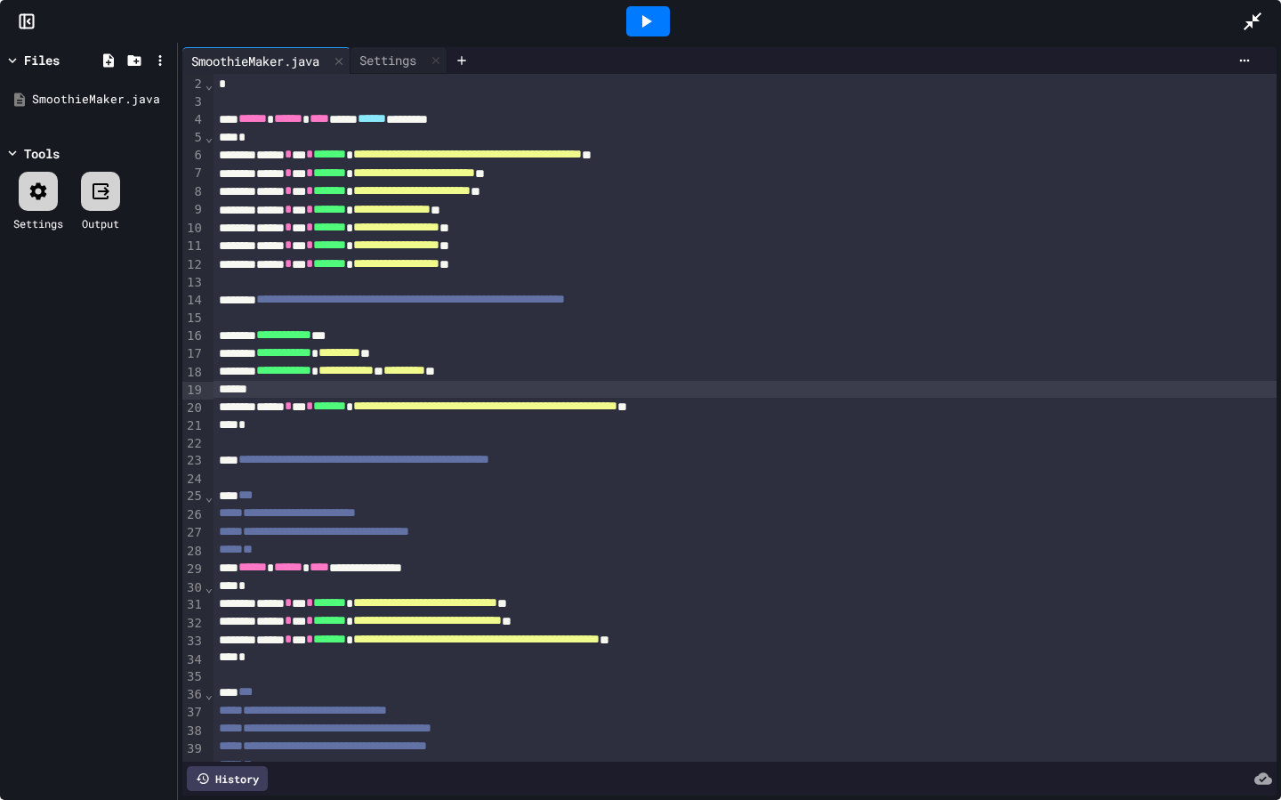
click at [577, 368] on div "**********" at bounding box center [744, 371] width 1063 height 18
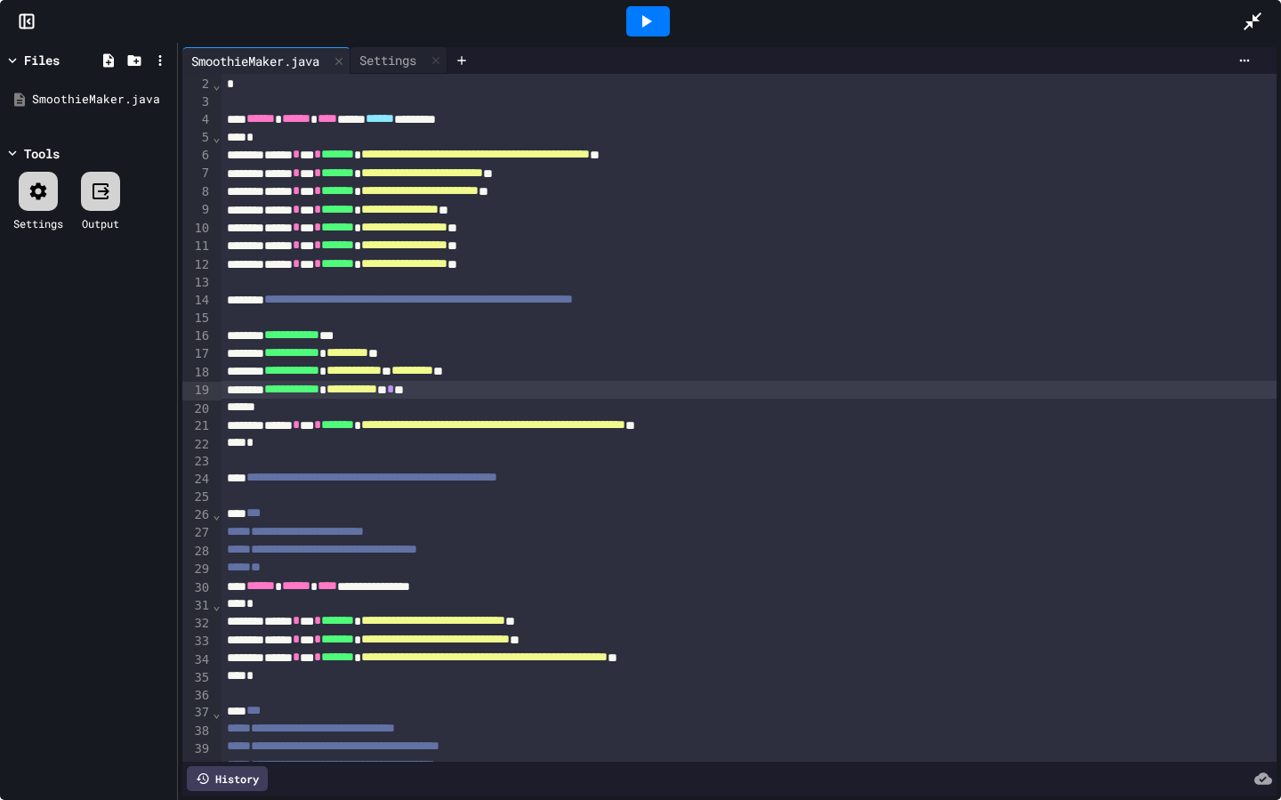
click at [635, 26] on icon at bounding box center [645, 21] width 21 height 21
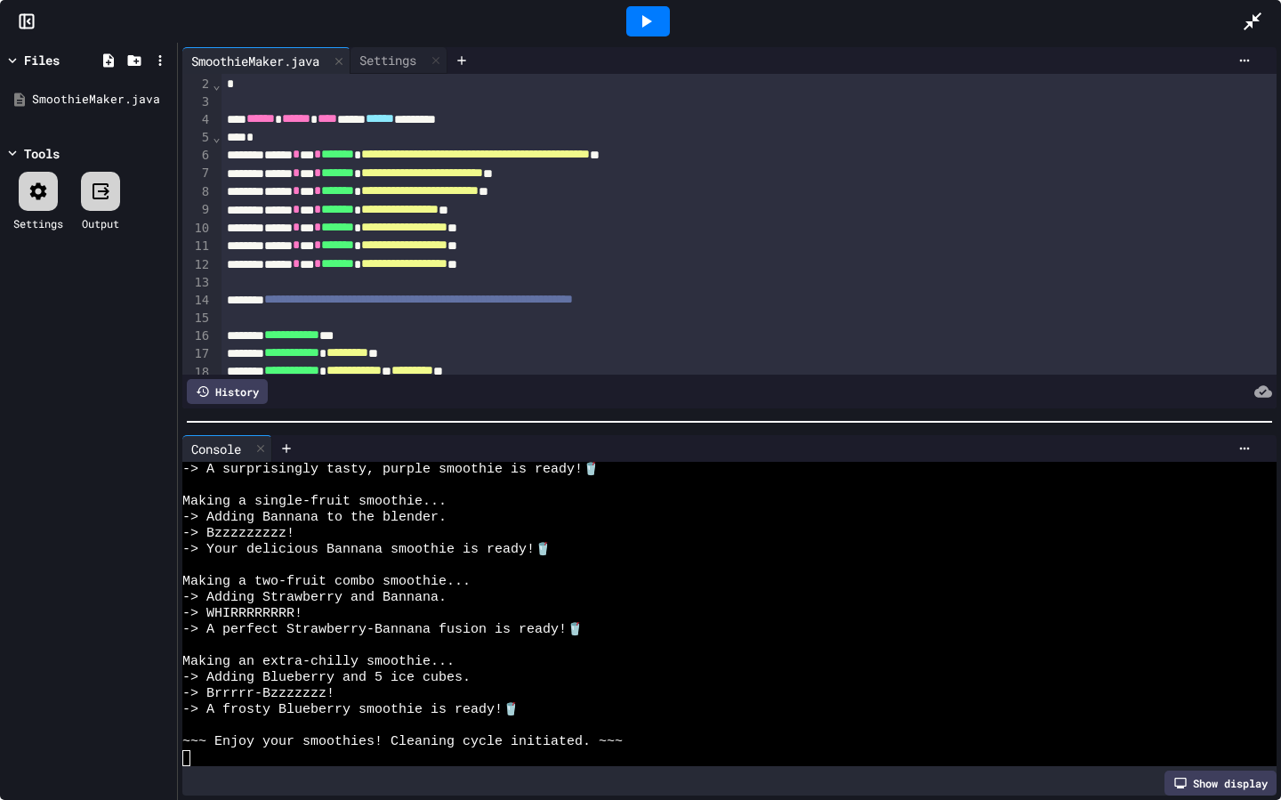
scroll to position [528, 0]
click at [1248, 447] on icon at bounding box center [1245, 448] width 10 height 3
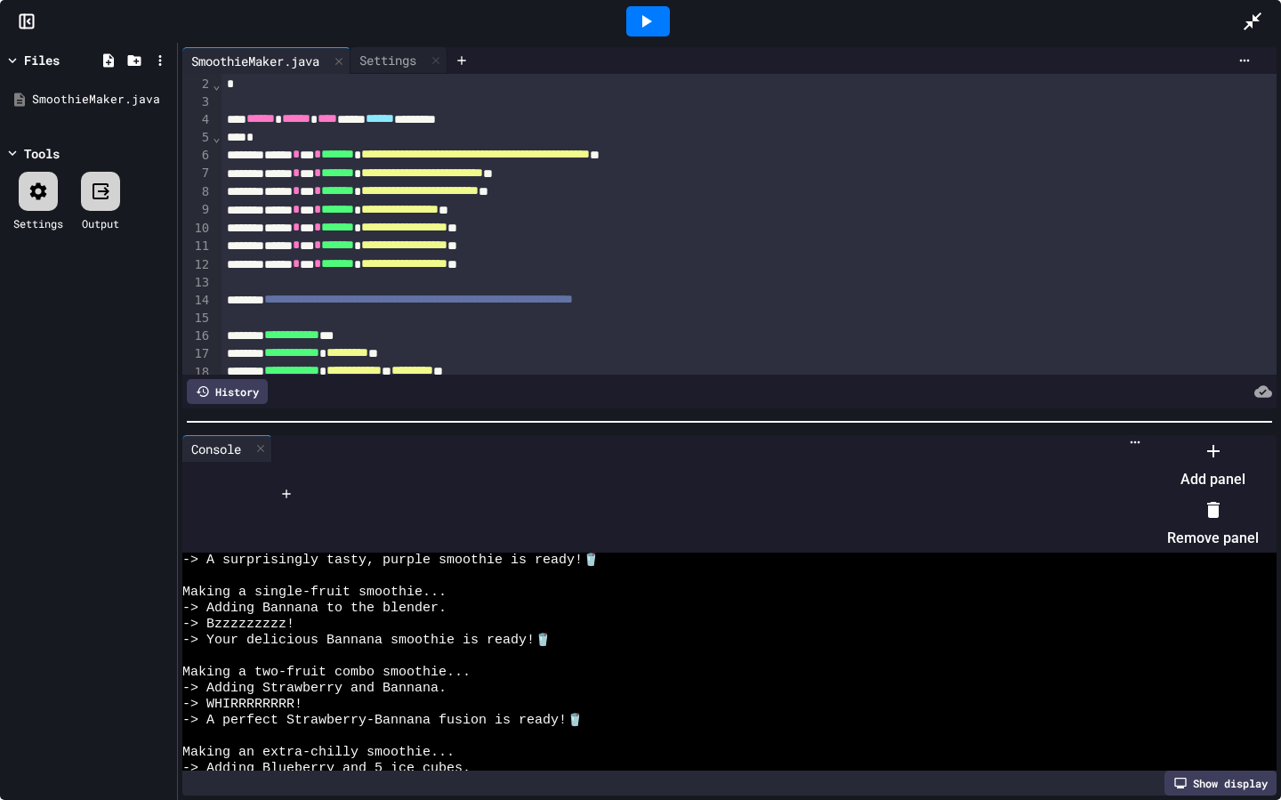
click at [1193, 506] on li "Remove panel" at bounding box center [1213, 523] width 92 height 57
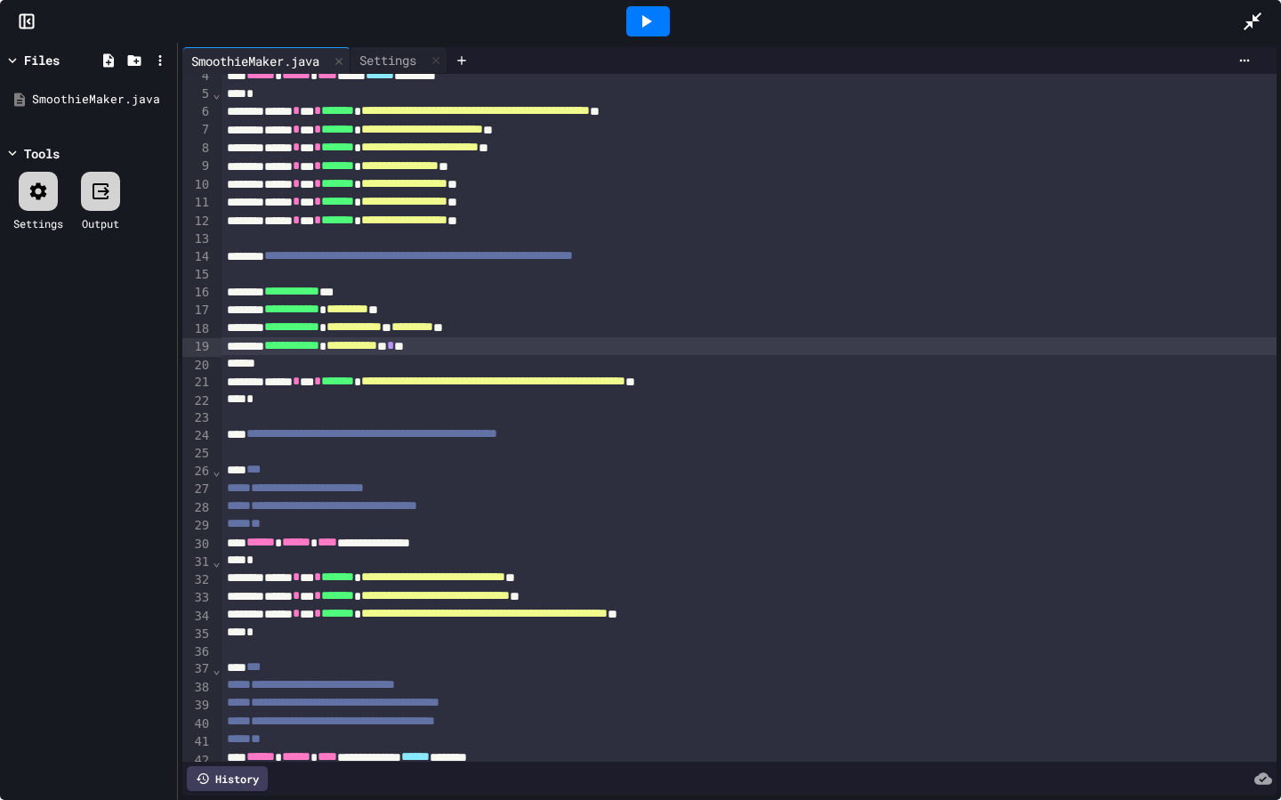
scroll to position [0, 0]
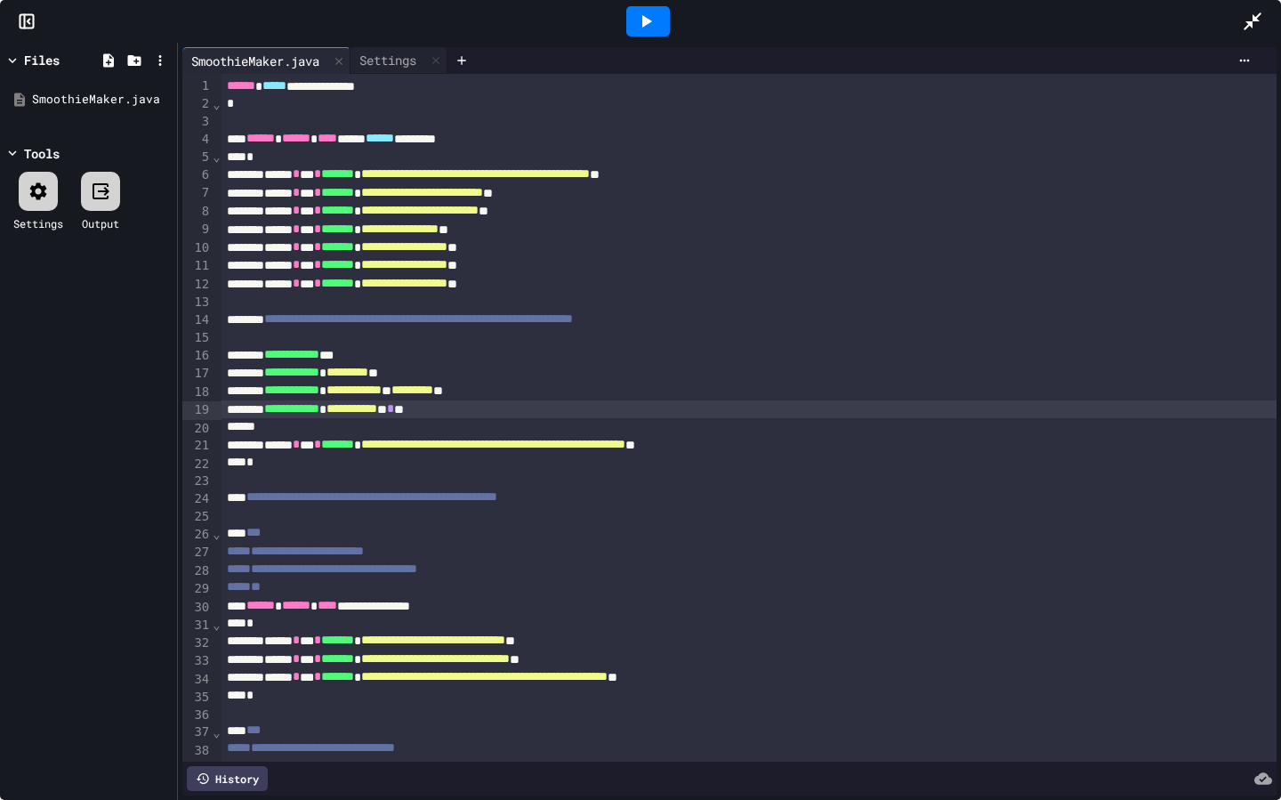
click at [633, 410] on div "**********" at bounding box center [748, 409] width 1055 height 18
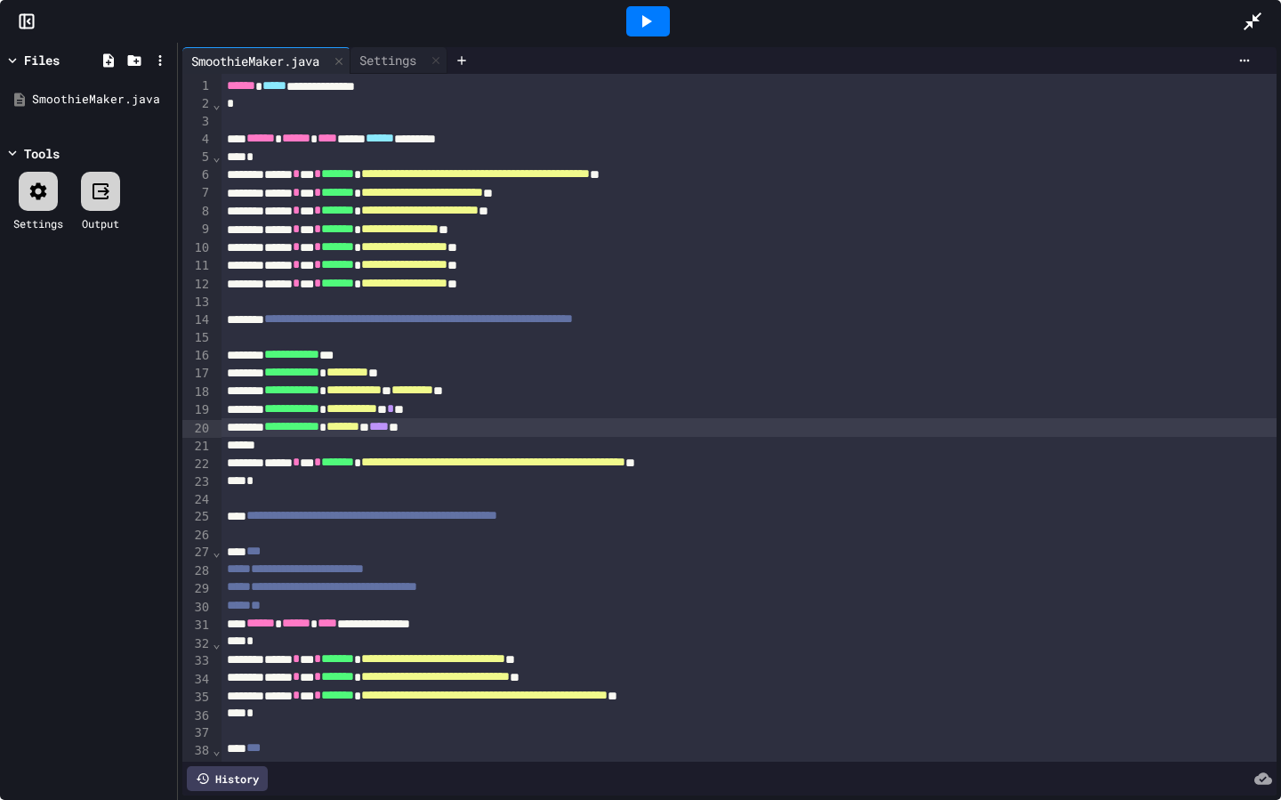
click at [632, 23] on div at bounding box center [648, 21] width 44 height 30
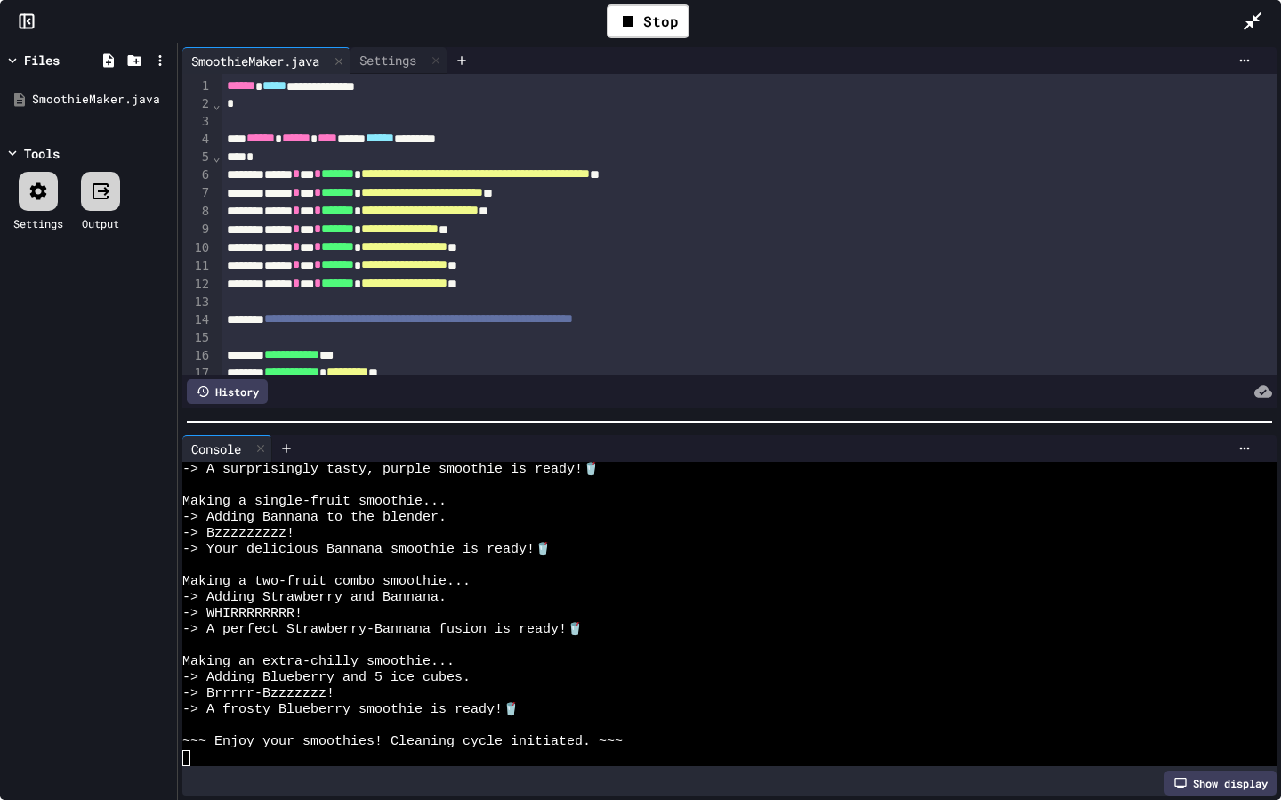
scroll to position [689, 0]
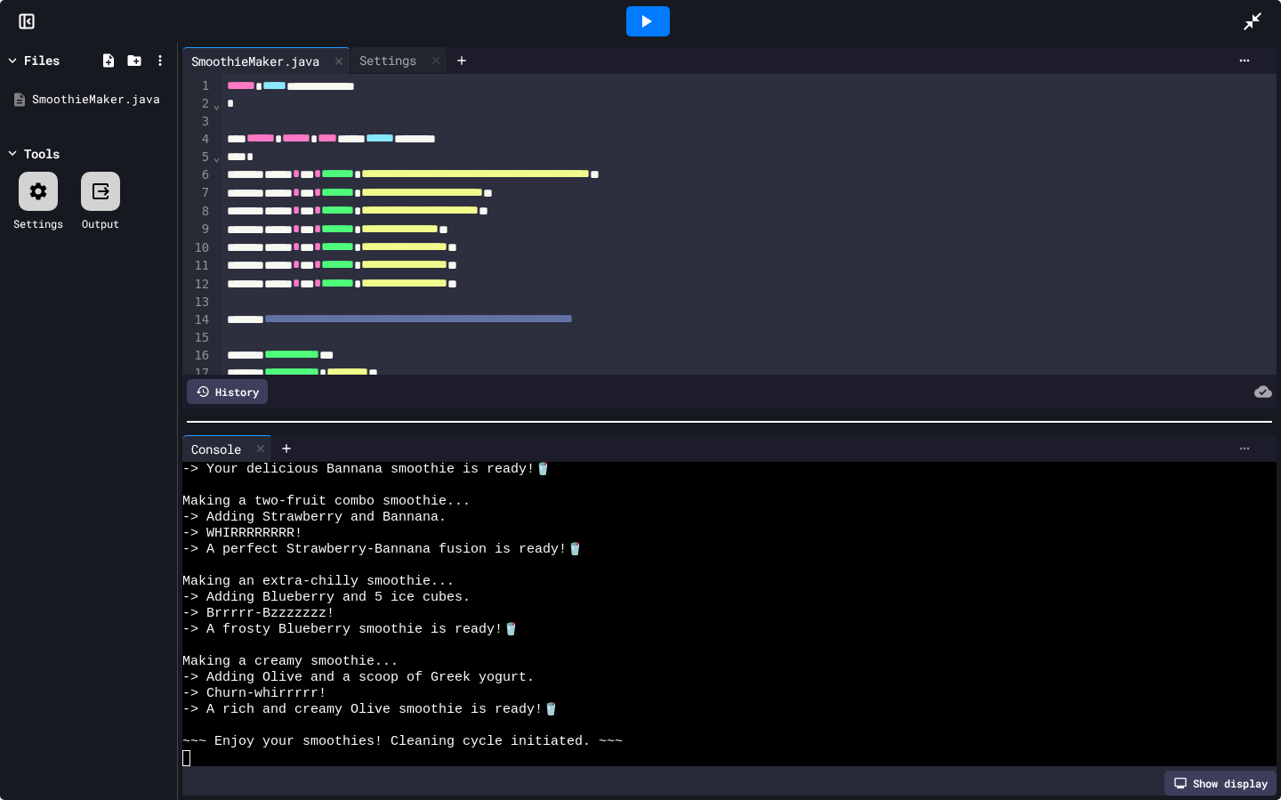
click at [1252, 441] on div at bounding box center [1244, 448] width 28 height 14
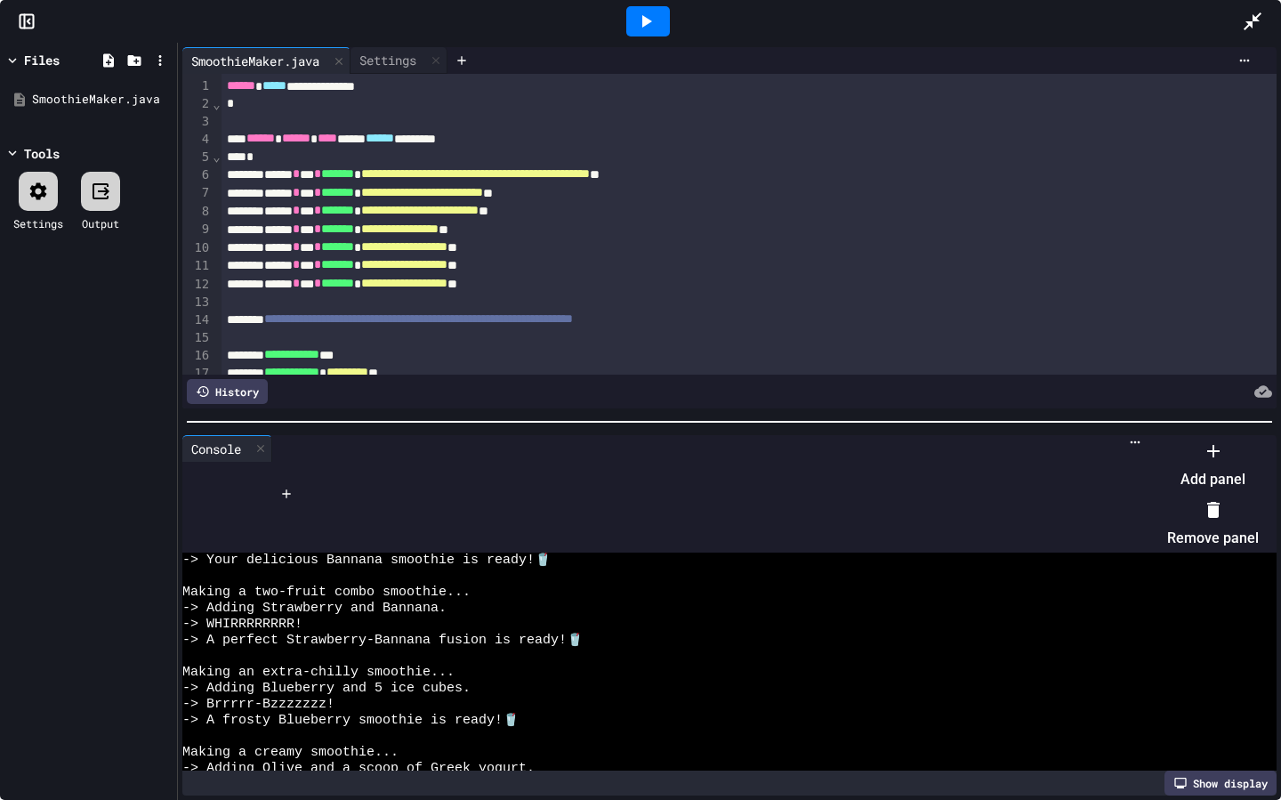
click at [1200, 514] on li "Remove panel" at bounding box center [1213, 523] width 92 height 57
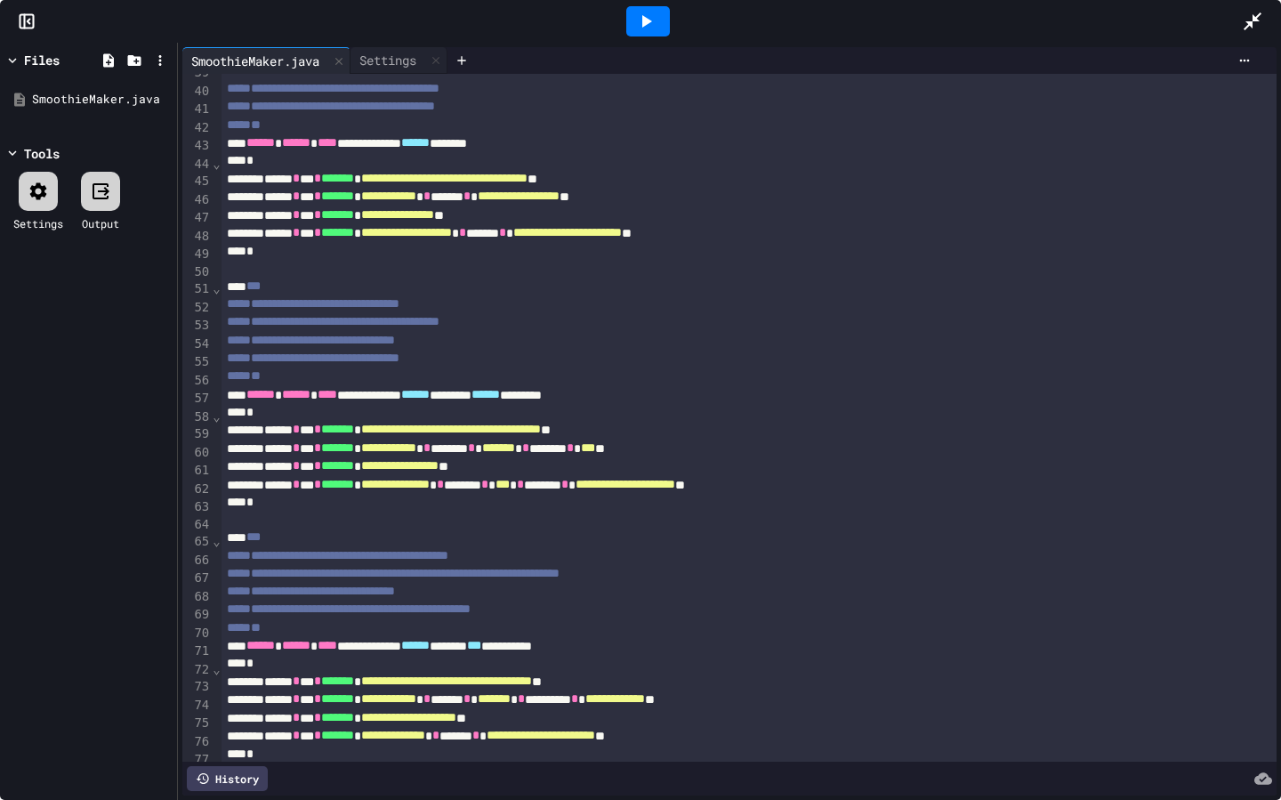
scroll to position [1135, 0]
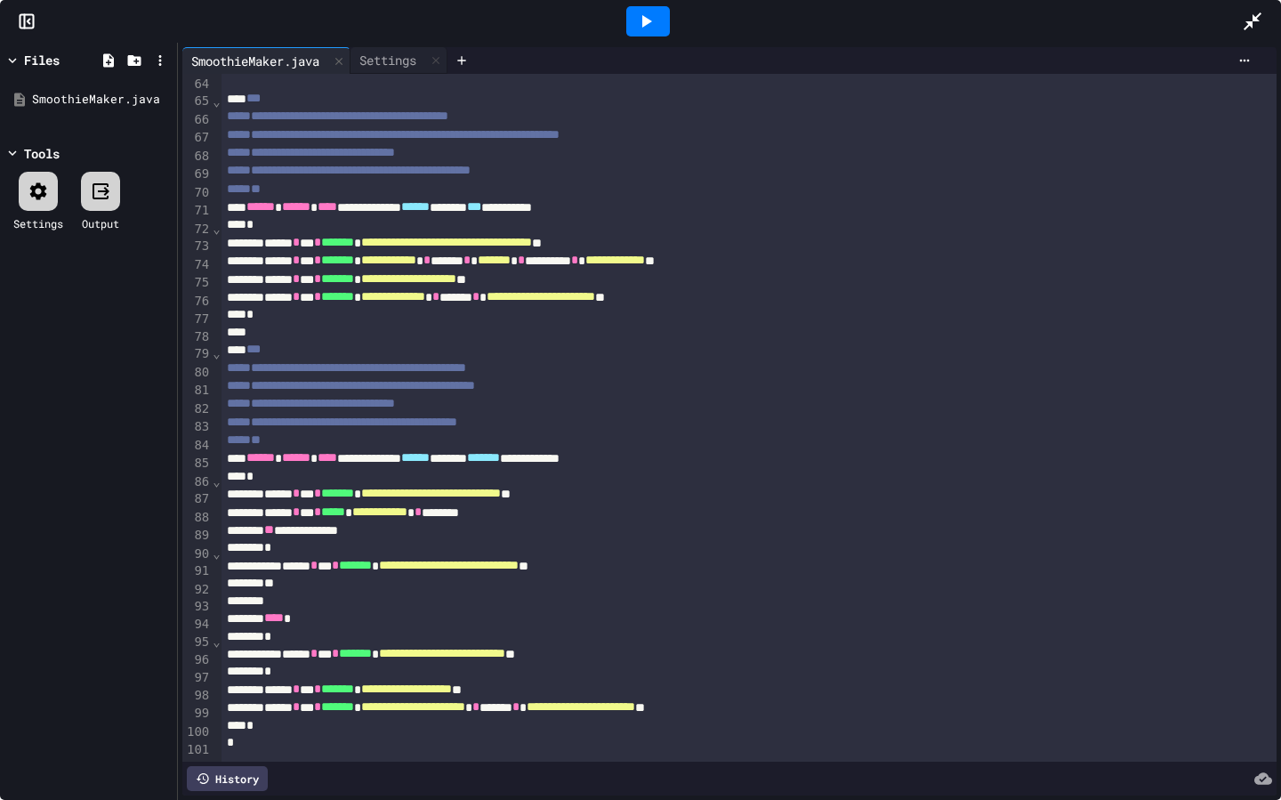
click at [915, 690] on div "**********" at bounding box center [748, 707] width 1055 height 18
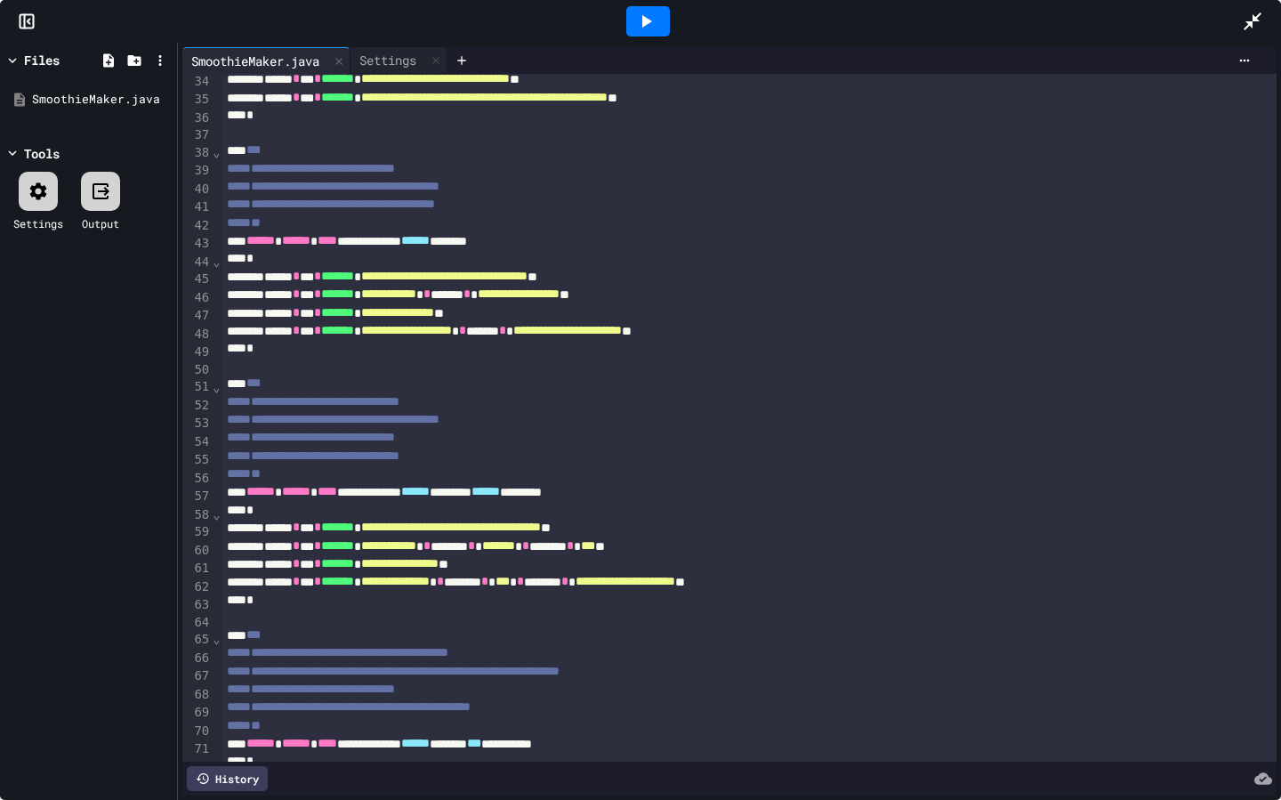
scroll to position [1261, 0]
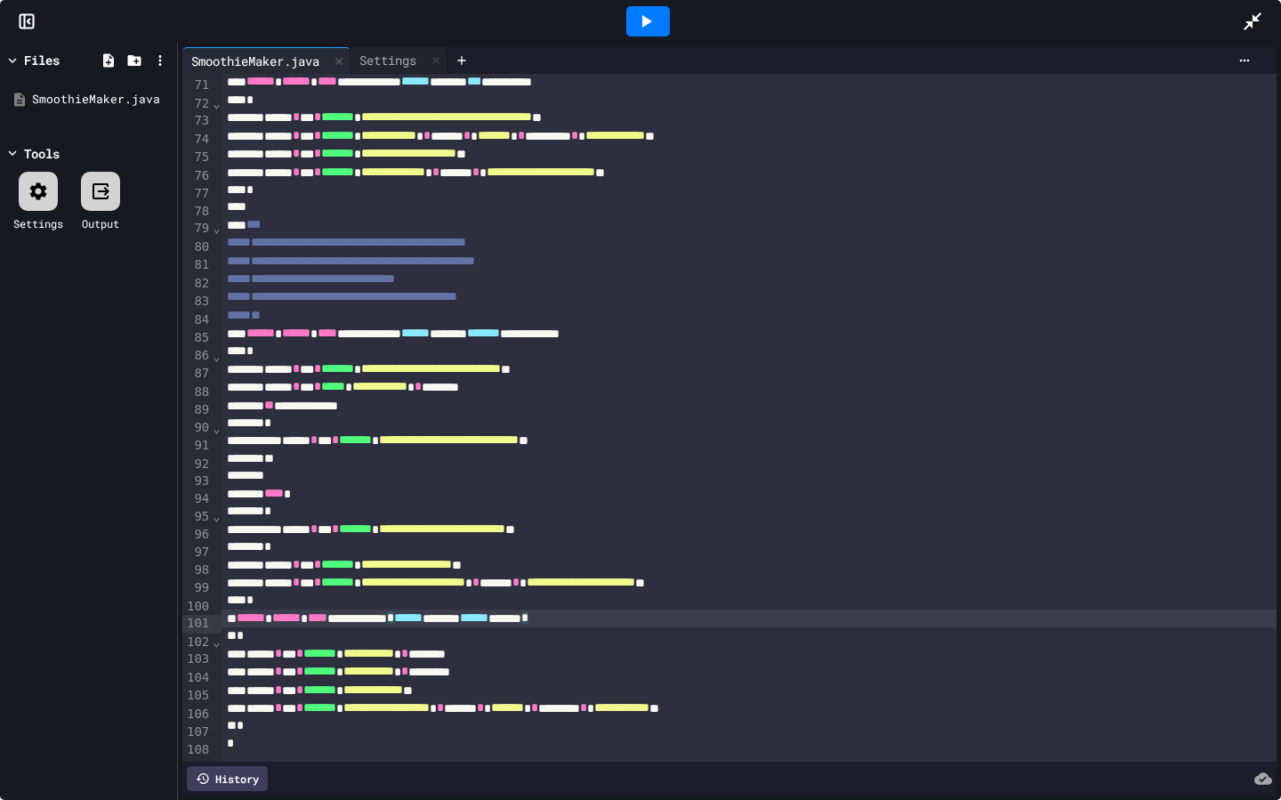
click at [682, 618] on div "**********" at bounding box center [748, 618] width 1055 height 18
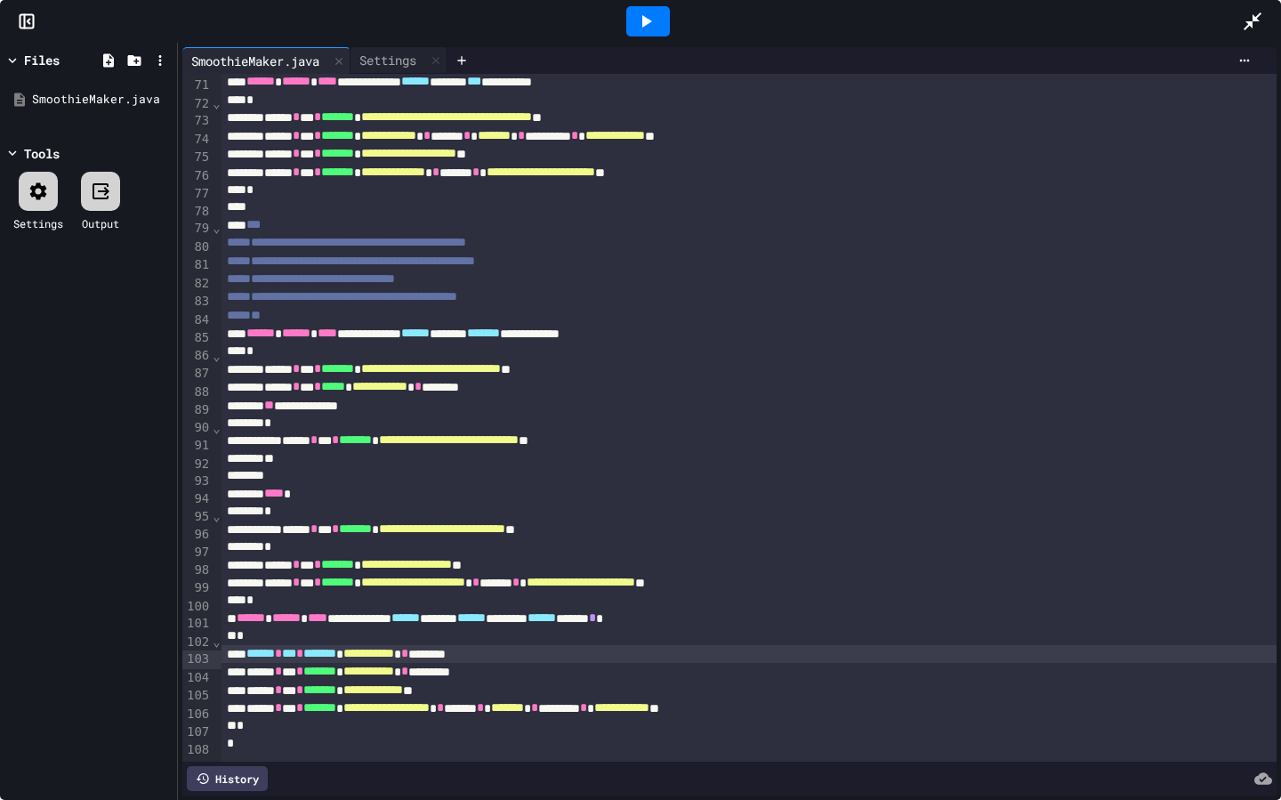
click at [534, 660] on div "**********" at bounding box center [748, 654] width 1055 height 18
click at [525, 690] on div "**********" at bounding box center [748, 690] width 1055 height 18
click at [594, 674] on div "**********" at bounding box center [748, 672] width 1055 height 18
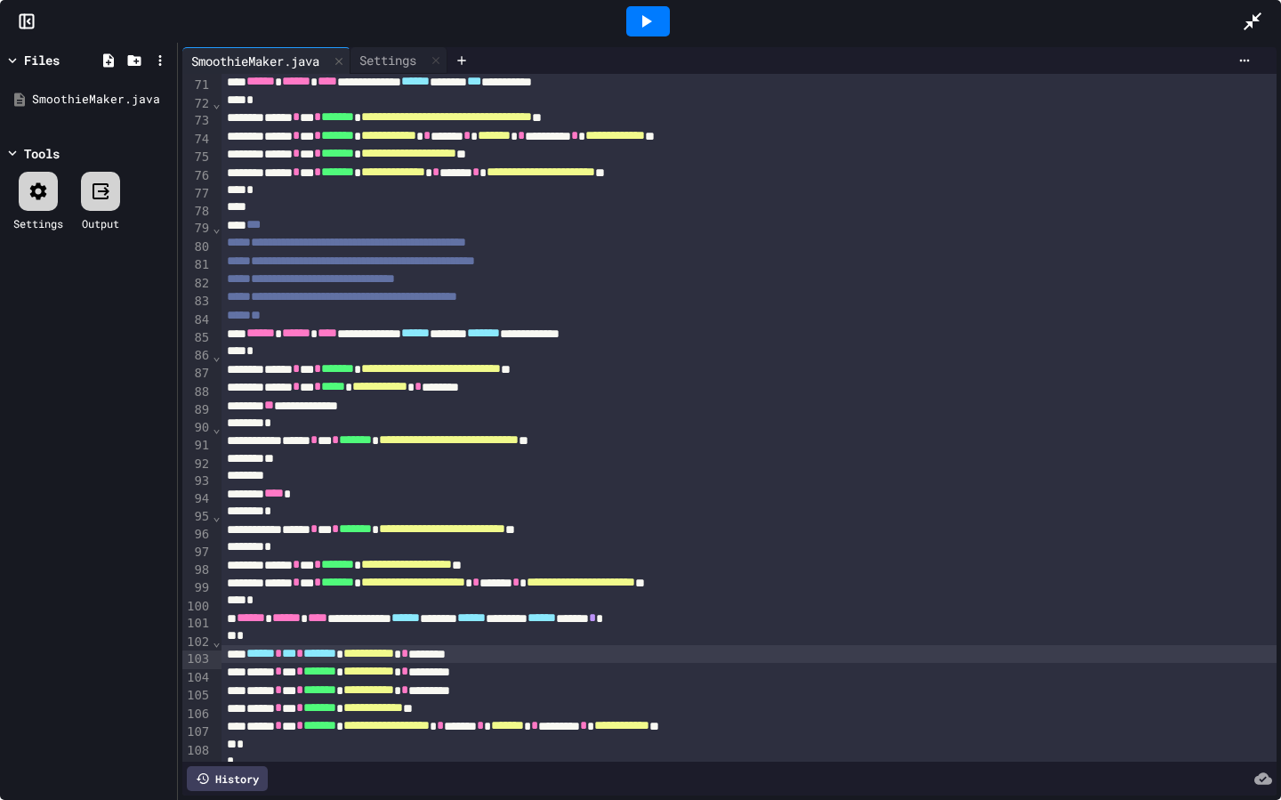
click at [394, 659] on span "**********" at bounding box center [368, 653] width 51 height 12
click at [336, 656] on span "*******" at bounding box center [319, 653] width 33 height 12
click at [649, 690] on span "**********" at bounding box center [621, 725] width 55 height 12
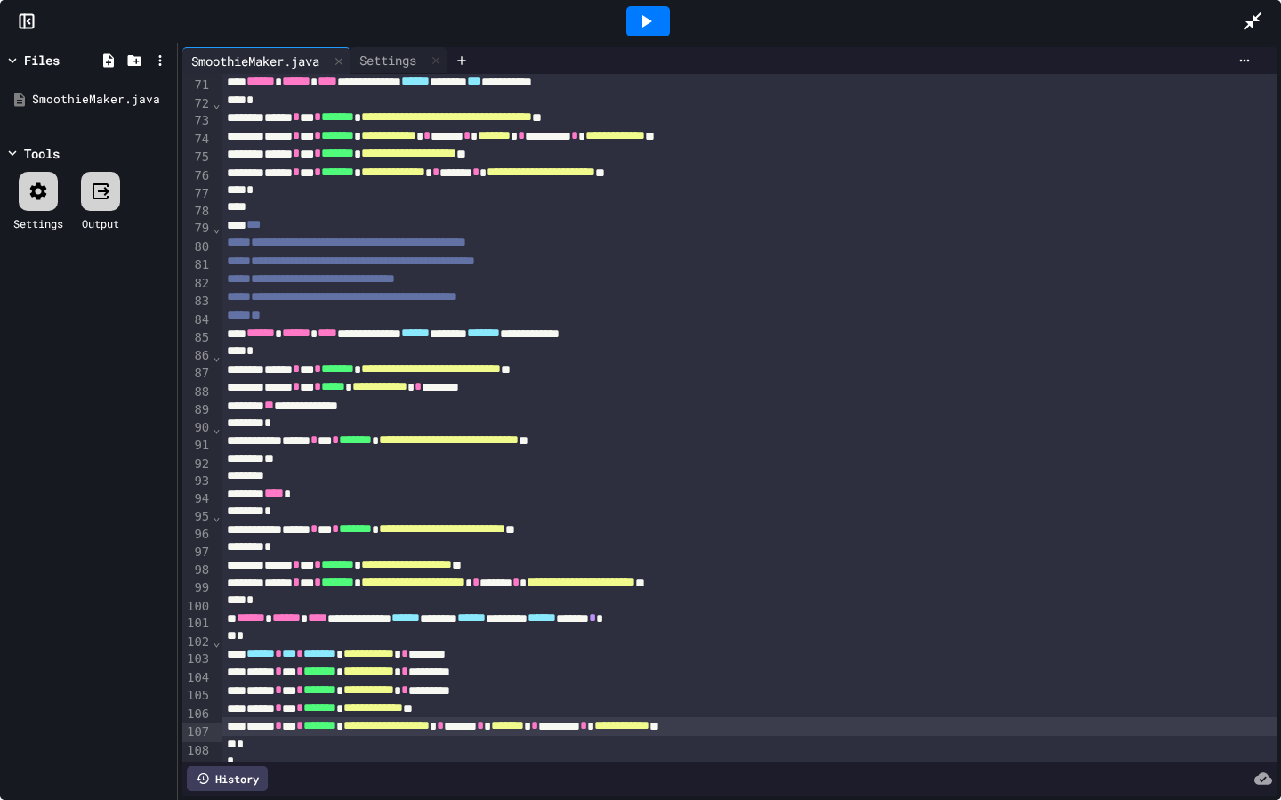
click at [773, 690] on div "**********" at bounding box center [748, 726] width 1055 height 18
click at [524, 690] on span "*******" at bounding box center [507, 725] width 33 height 12
click at [574, 690] on span "*" at bounding box center [570, 725] width 7 height 12
click at [747, 690] on div "**********" at bounding box center [748, 726] width 1055 height 18
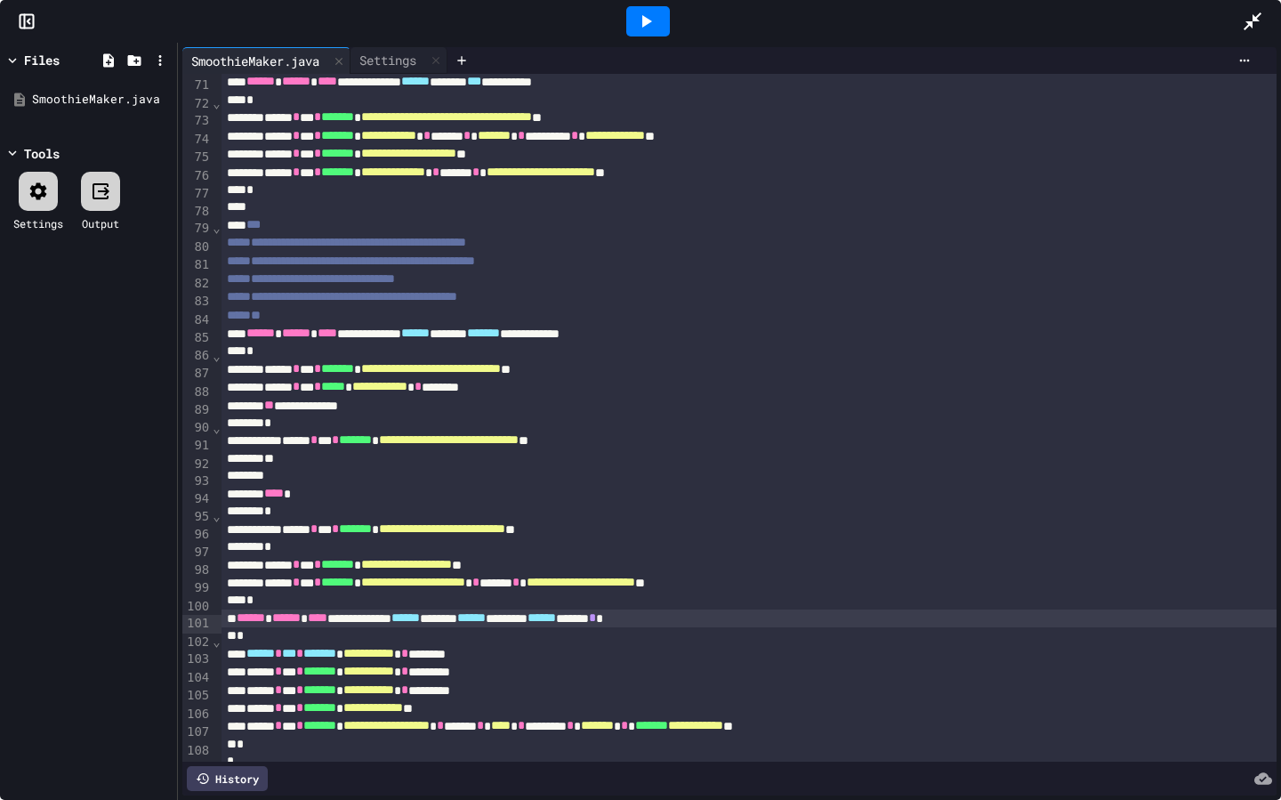
click at [596, 624] on span "*" at bounding box center [592, 617] width 7 height 12
click at [812, 690] on div "**********" at bounding box center [748, 690] width 1055 height 18
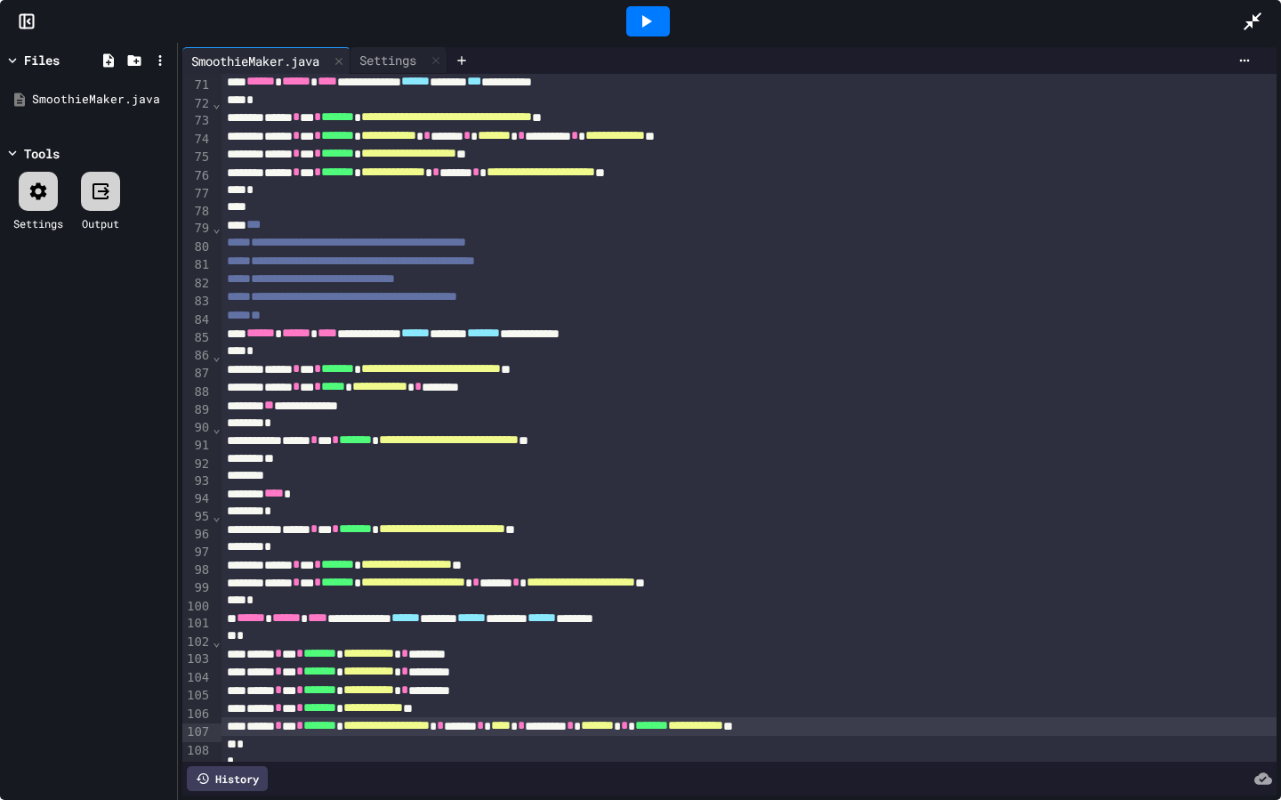
click at [824, 690] on div "*" at bounding box center [748, 745] width 1055 height 18
click at [857, 690] on div "**********" at bounding box center [748, 726] width 1055 height 18
click at [721, 690] on div "**********" at bounding box center [748, 726] width 1055 height 18
click at [619, 688] on div "**********" at bounding box center [748, 690] width 1055 height 18
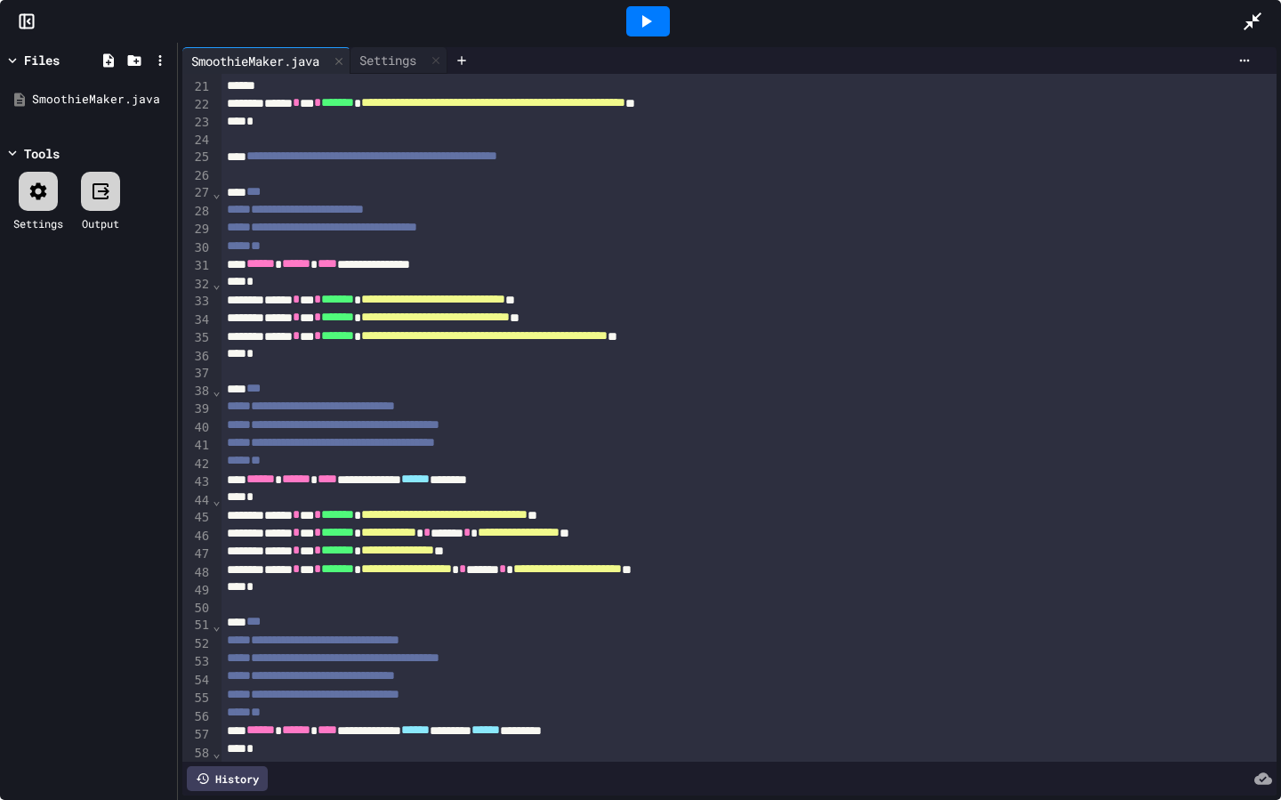
scroll to position [0, 0]
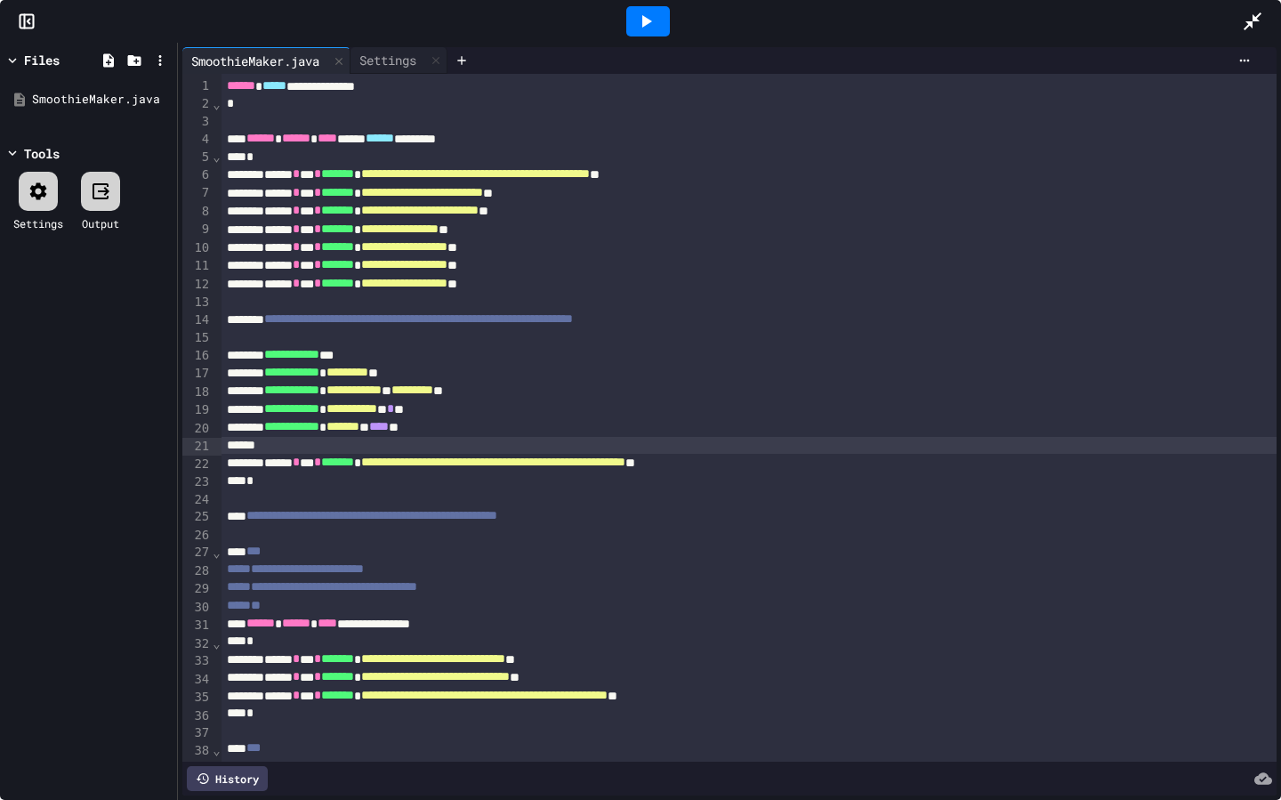
click at [573, 438] on div at bounding box center [748, 446] width 1055 height 18
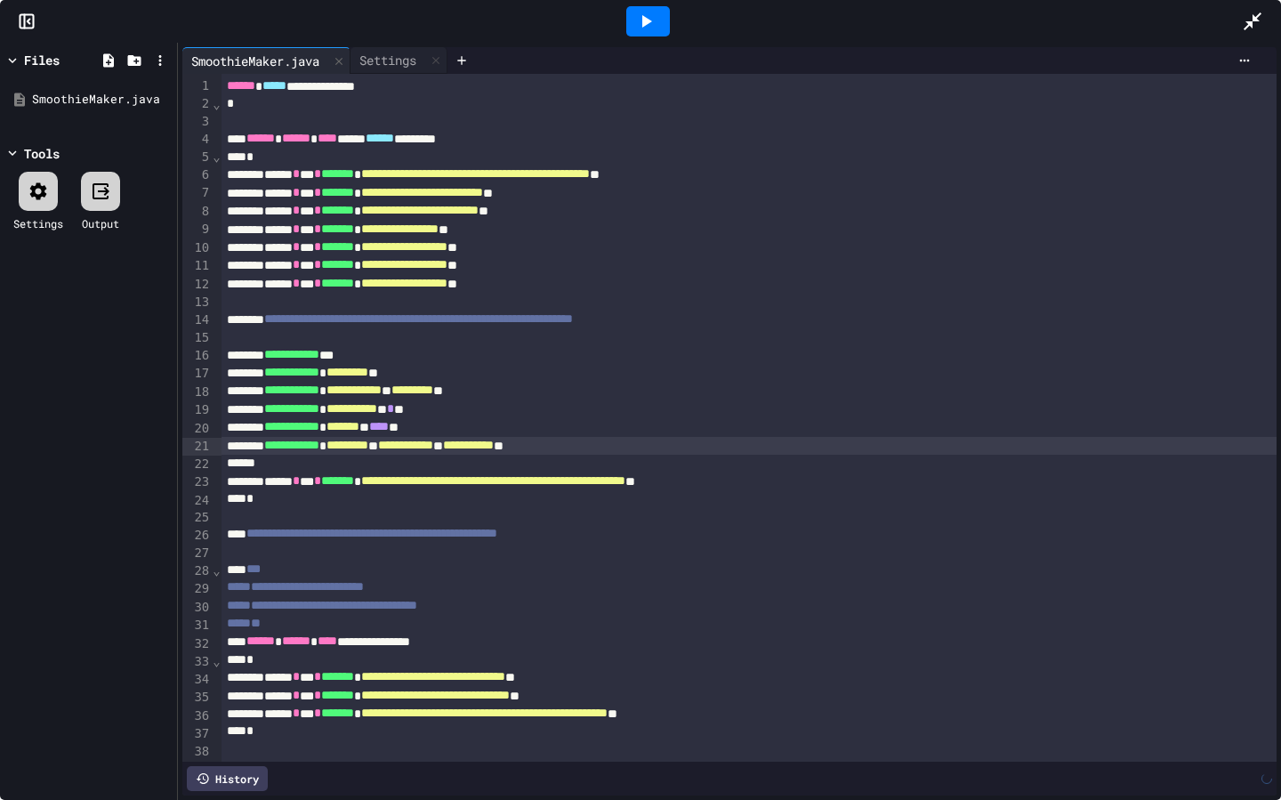
click at [644, 36] on div at bounding box center [647, 21] width 61 height 48
click at [643, 24] on icon at bounding box center [647, 21] width 10 height 12
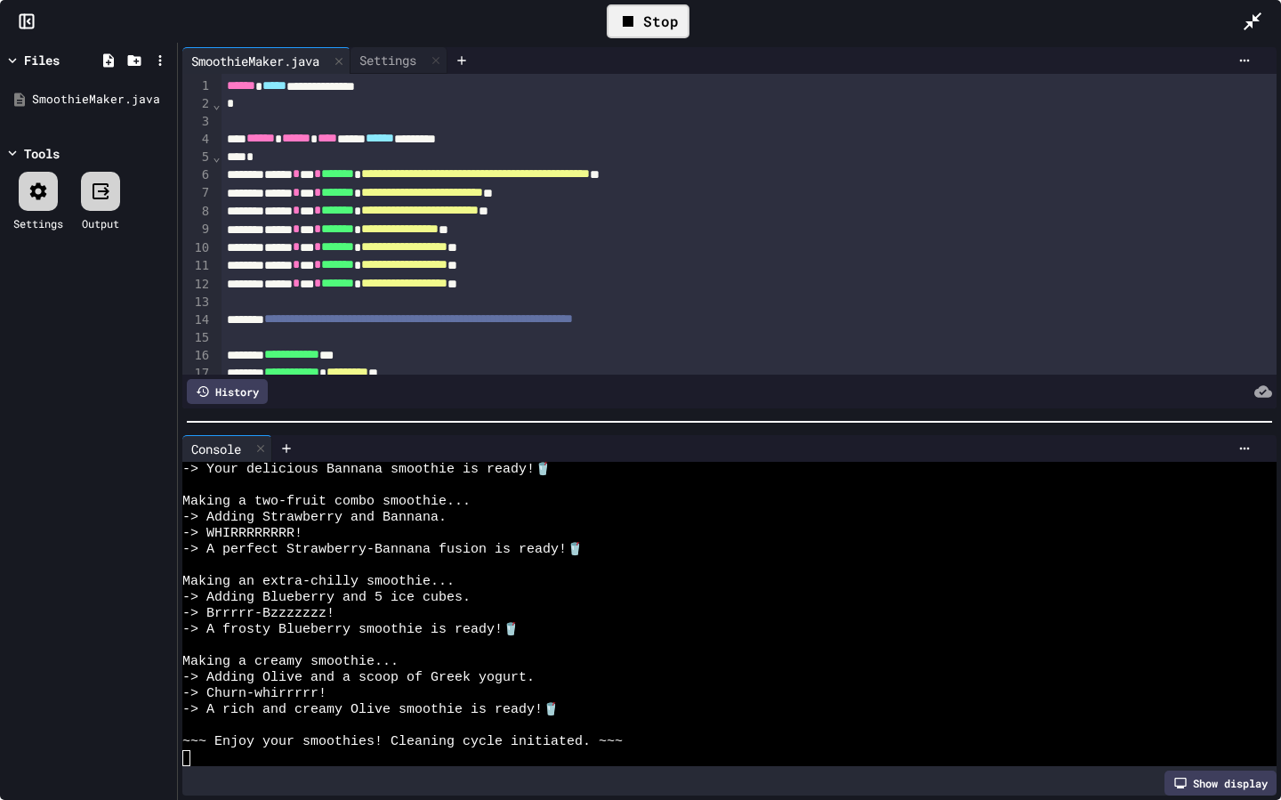
scroll to position [304, 0]
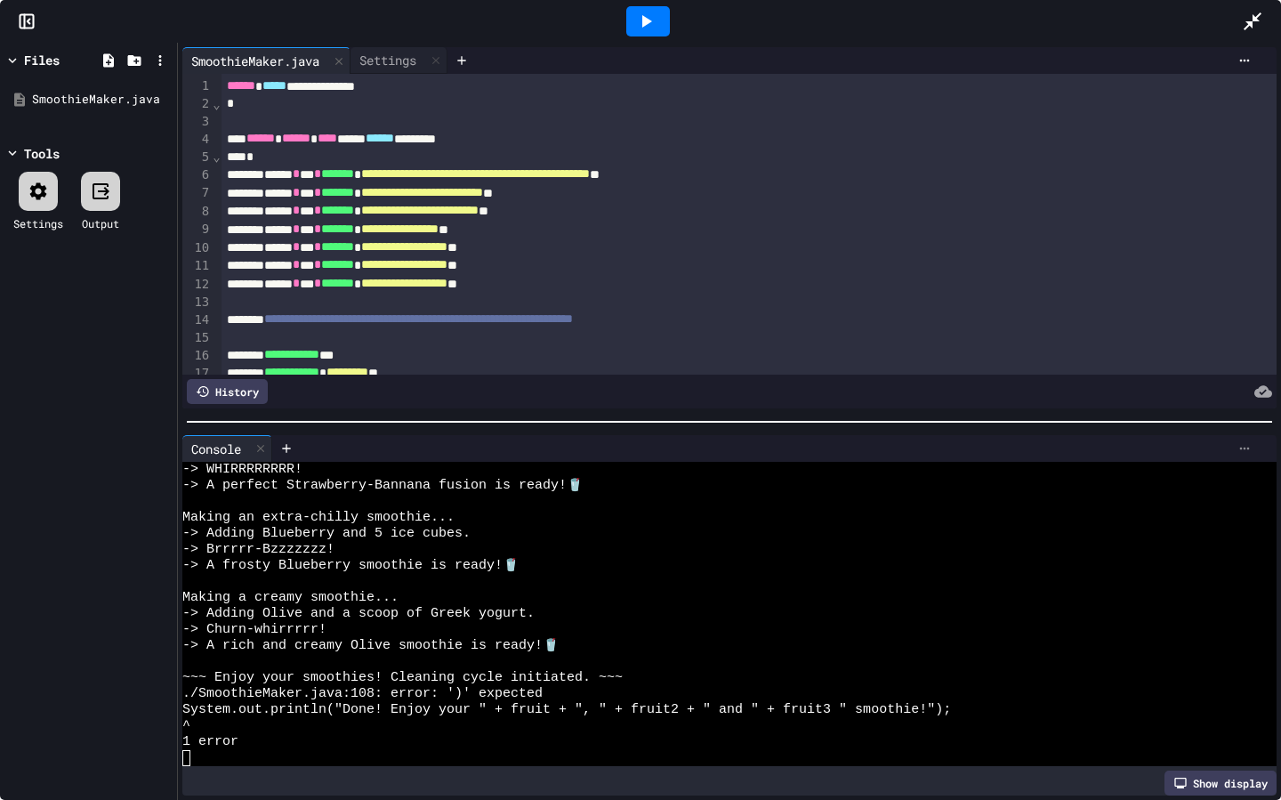
click at [1244, 450] on icon at bounding box center [1244, 448] width 14 height 14
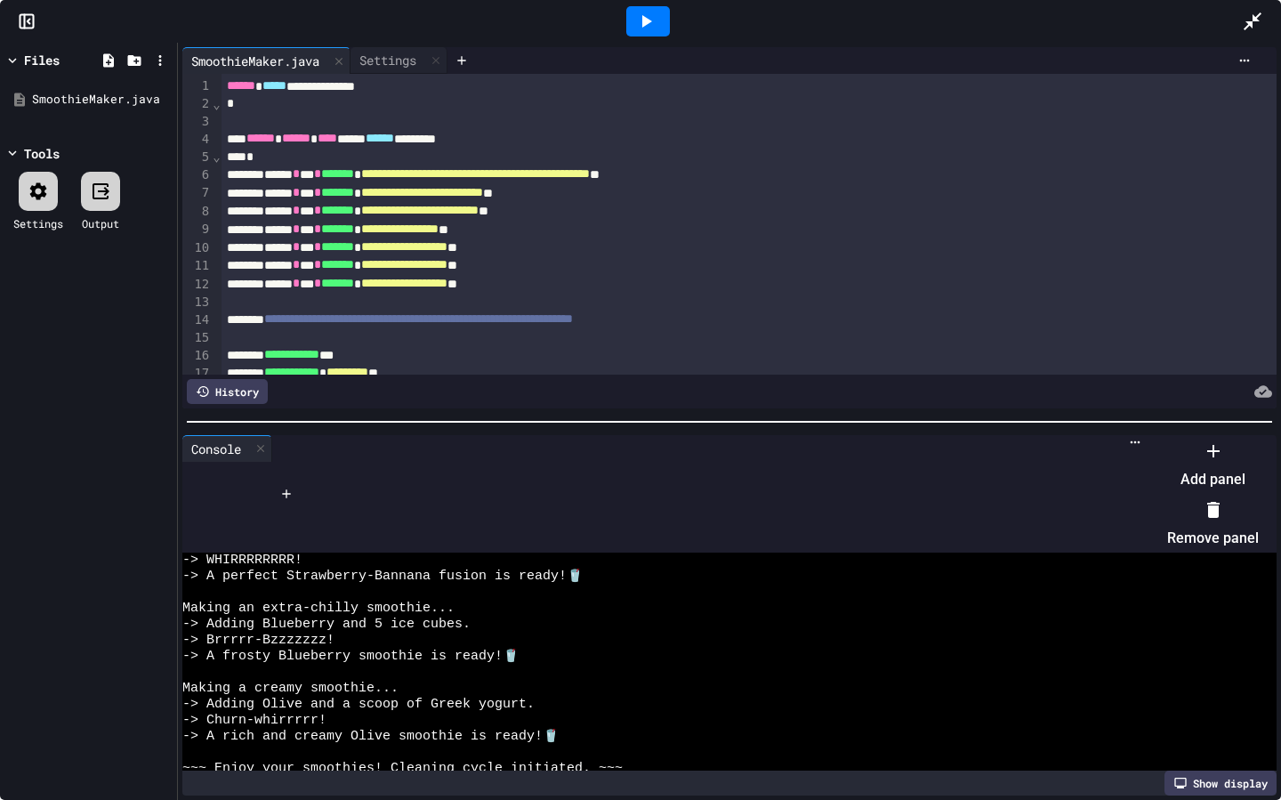
click at [1167, 510] on div at bounding box center [1213, 509] width 92 height 28
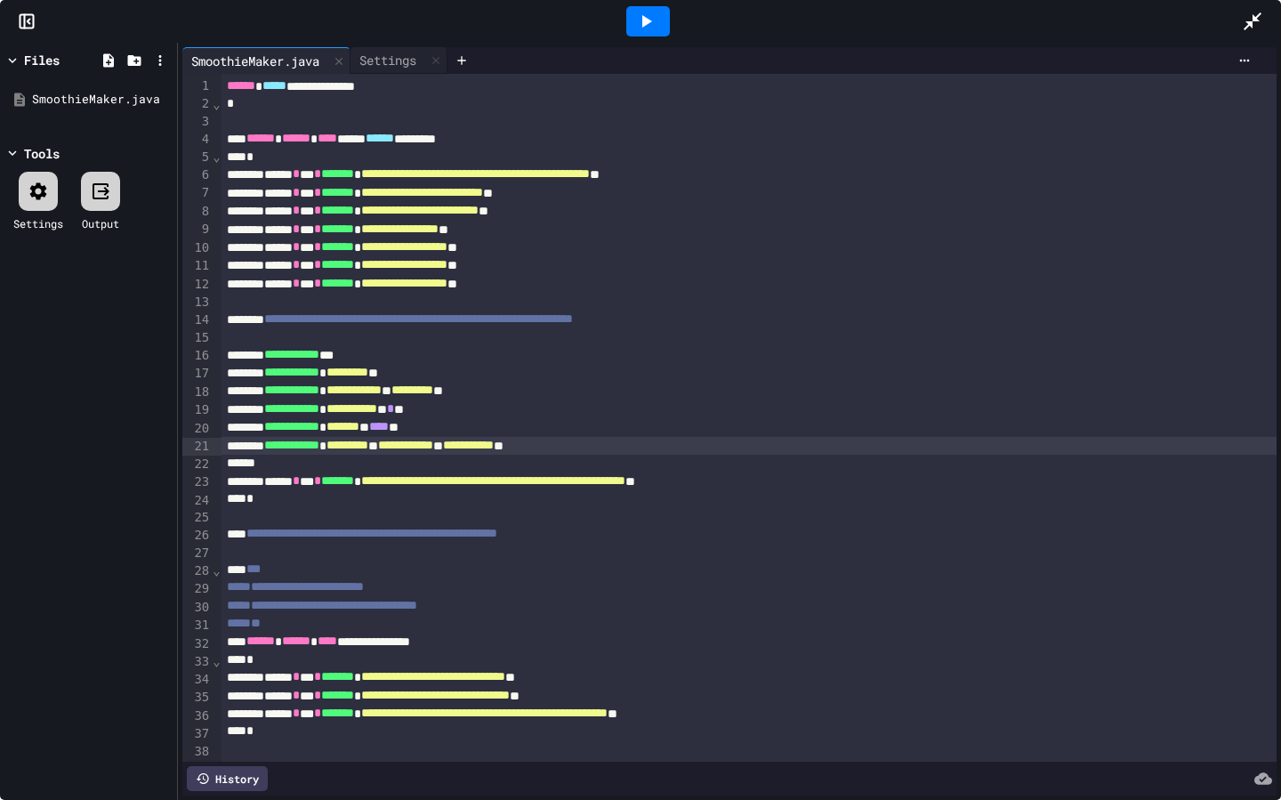
scroll to position [1297, 0]
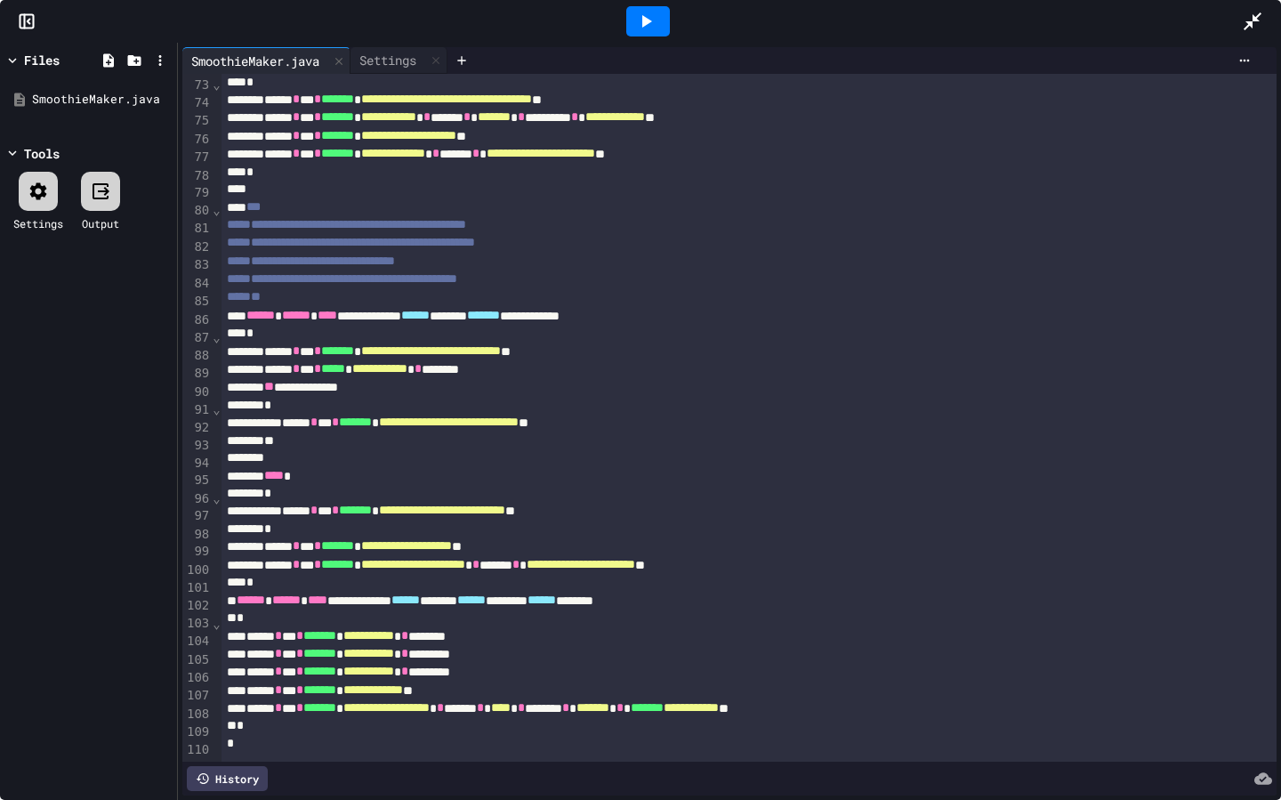
click at [664, 690] on span "******" at bounding box center [647, 707] width 33 height 12
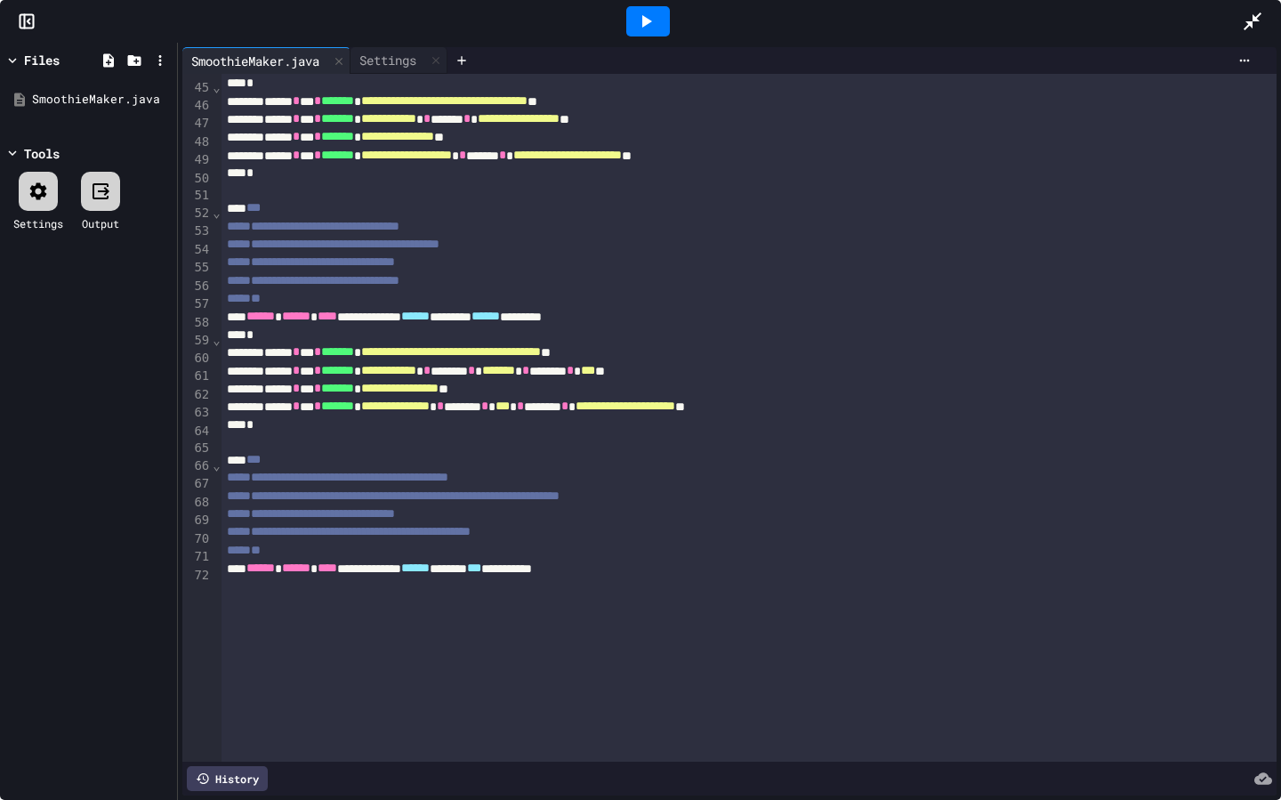
scroll to position [0, 0]
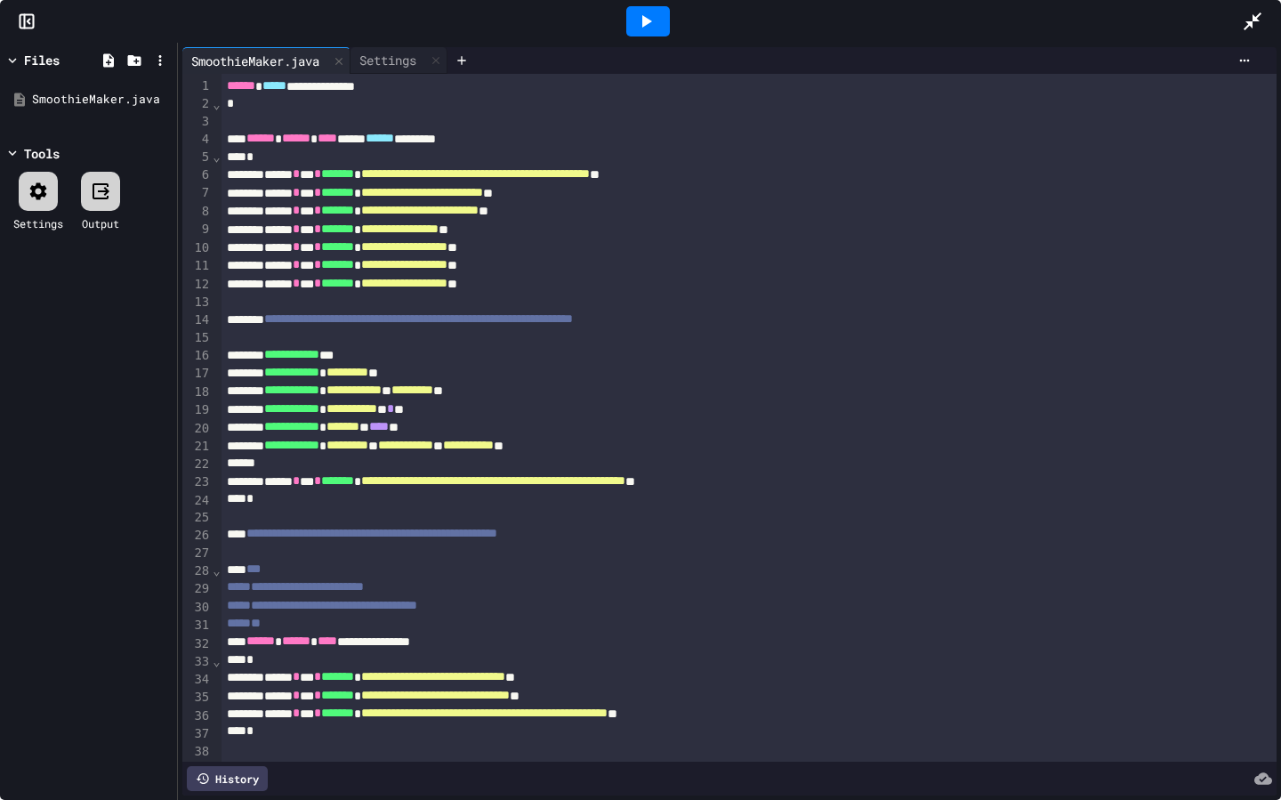
click at [640, 18] on icon at bounding box center [645, 21] width 21 height 21
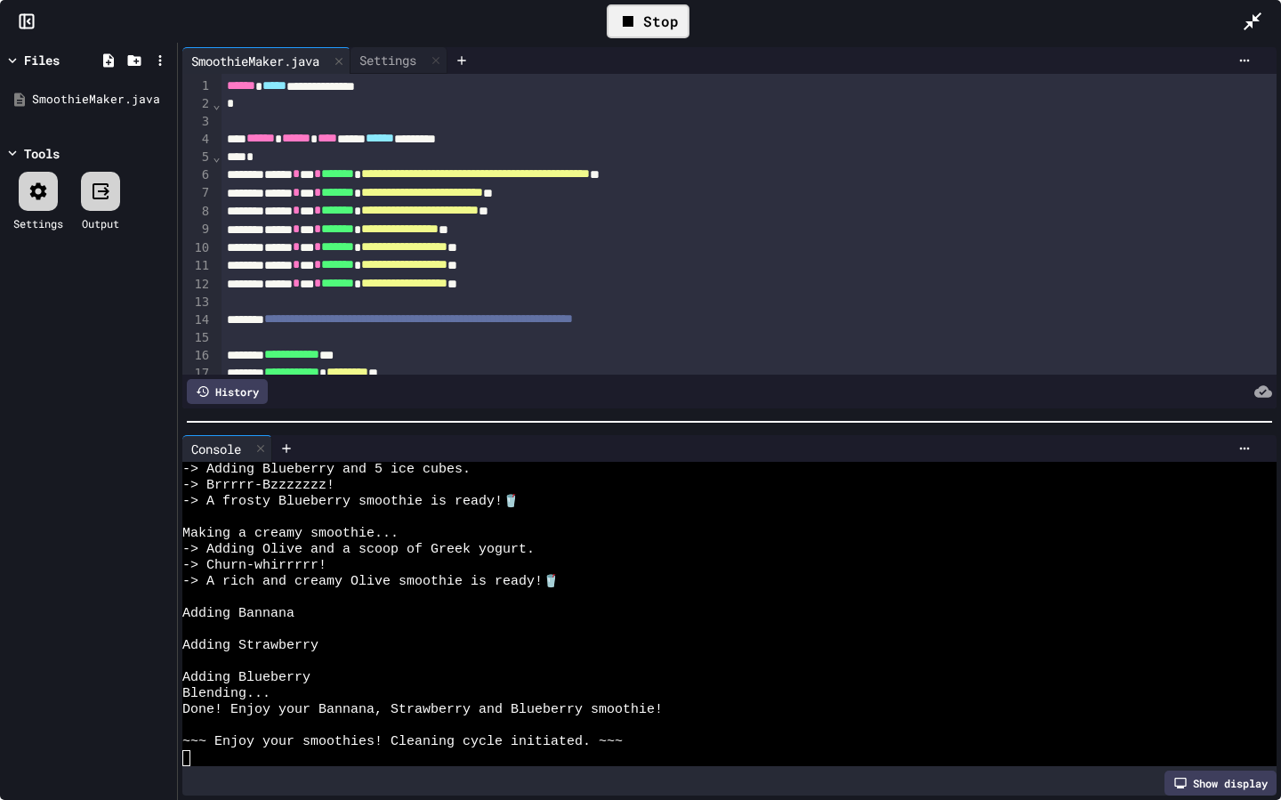
scroll to position [432, 0]
click at [1240, 458] on div at bounding box center [765, 448] width 987 height 27
click at [1240, 448] on icon at bounding box center [1245, 448] width 10 height 3
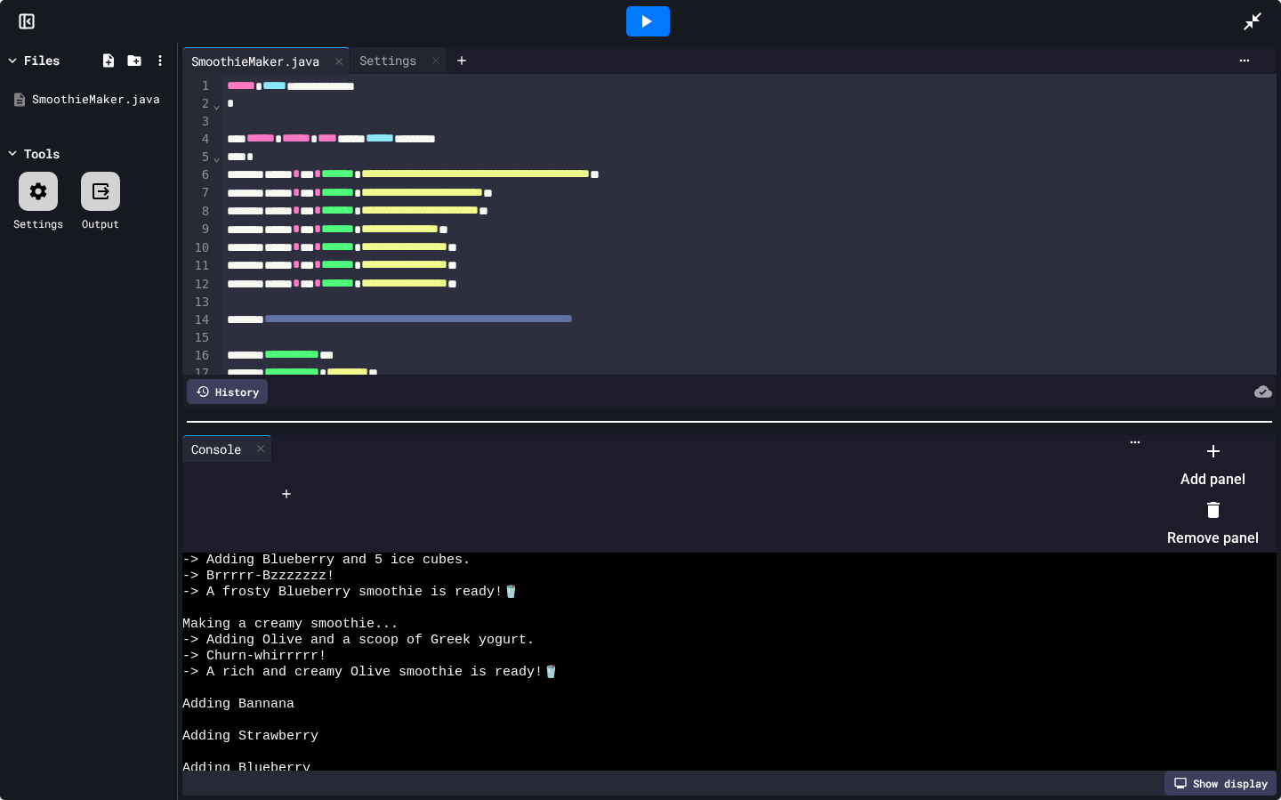
click at [1172, 509] on li "Remove panel" at bounding box center [1213, 523] width 92 height 57
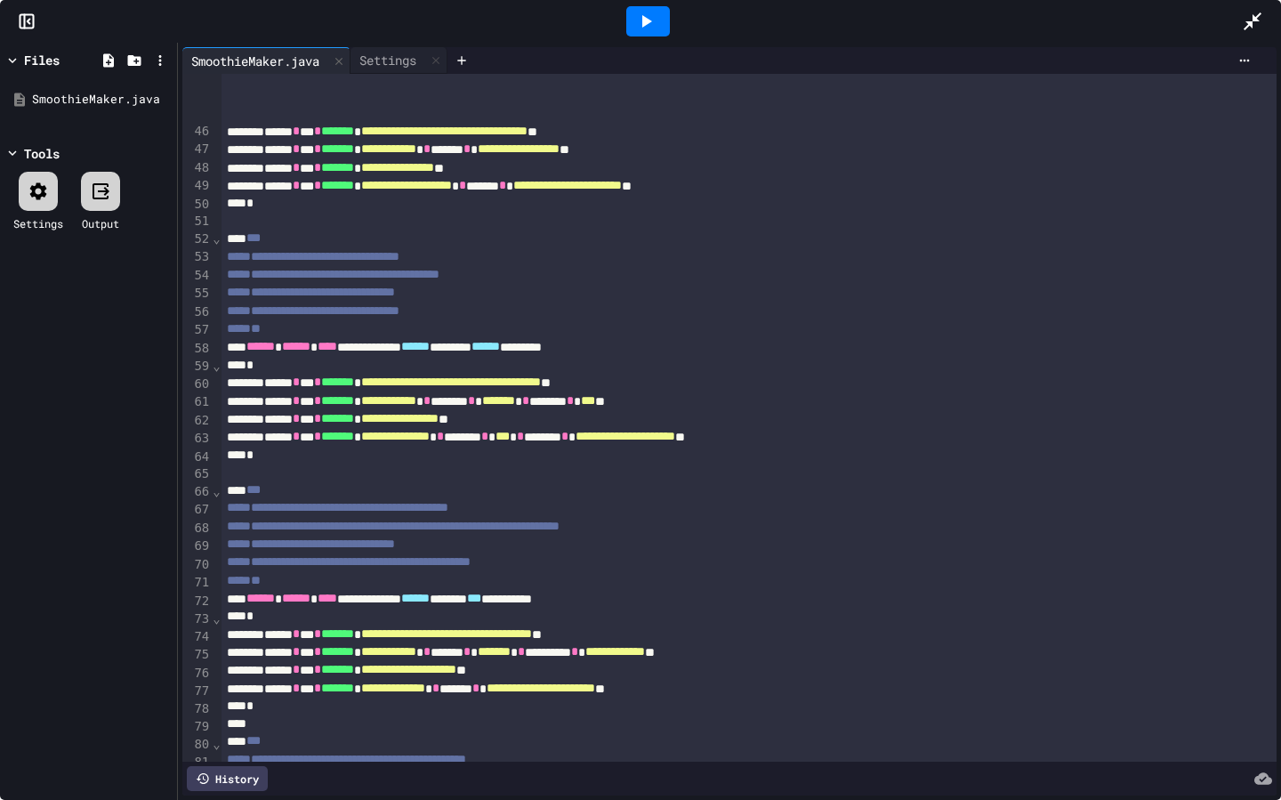
scroll to position [1298, 0]
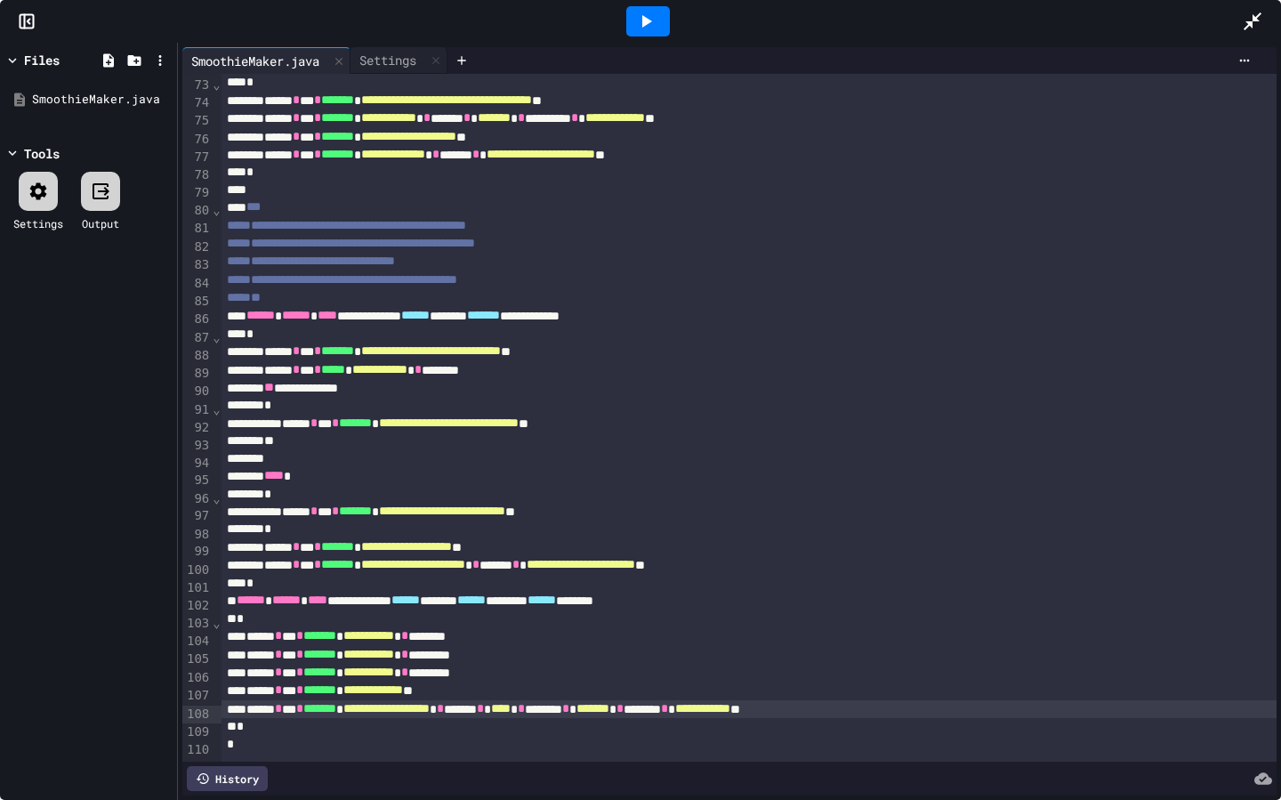
click at [609, 690] on span "*******" at bounding box center [592, 708] width 33 height 12
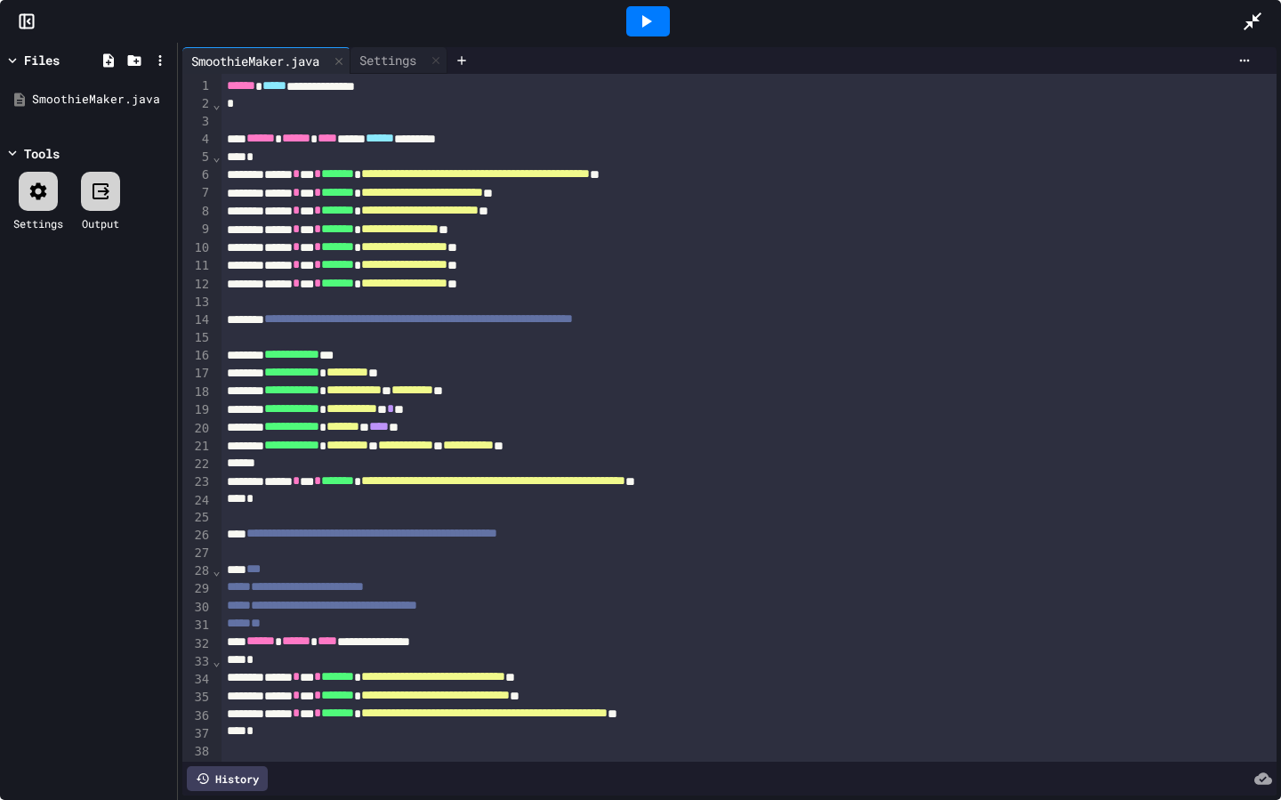
click at [645, 24] on icon at bounding box center [647, 21] width 10 height 12
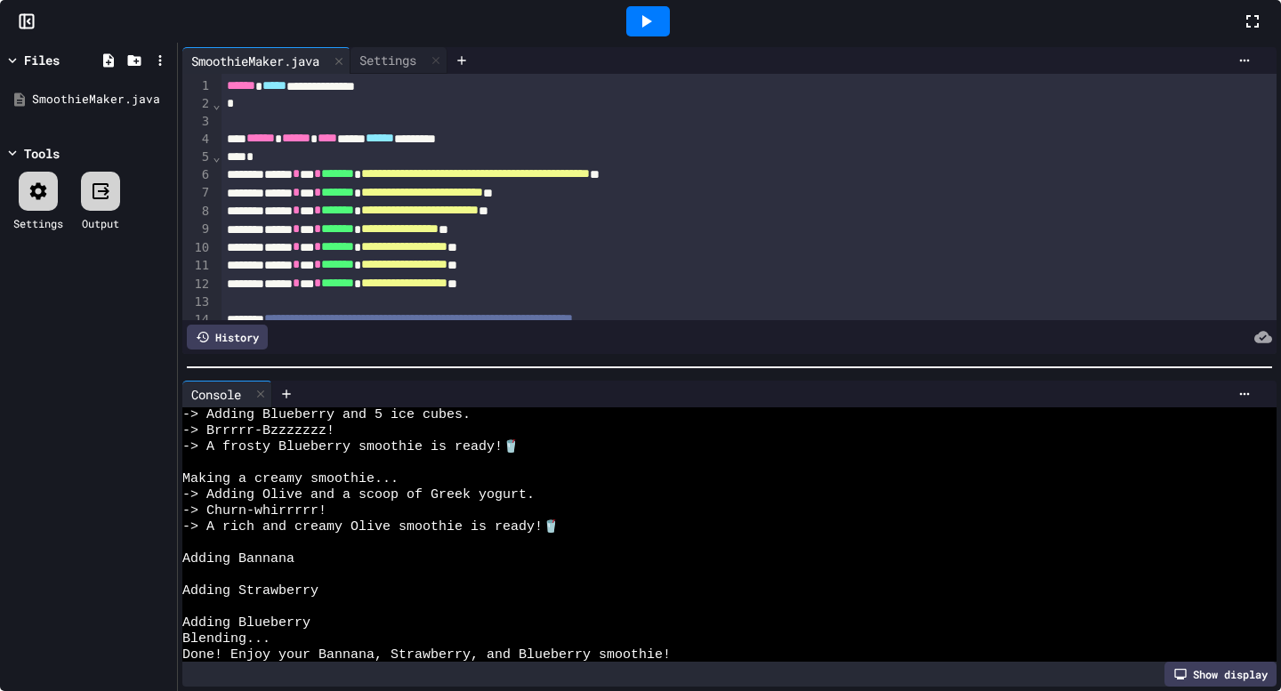
scroll to position [1793, 0]
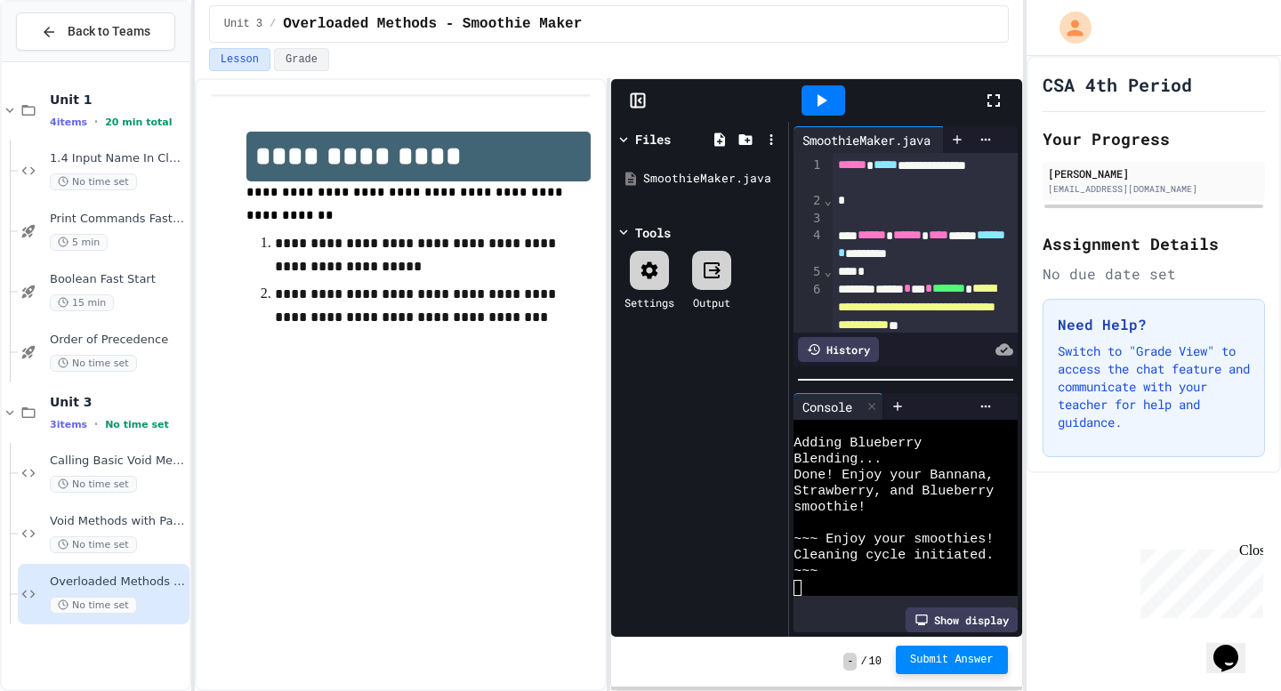
click at [980, 657] on span "Submit Answer" at bounding box center [952, 660] width 84 height 14
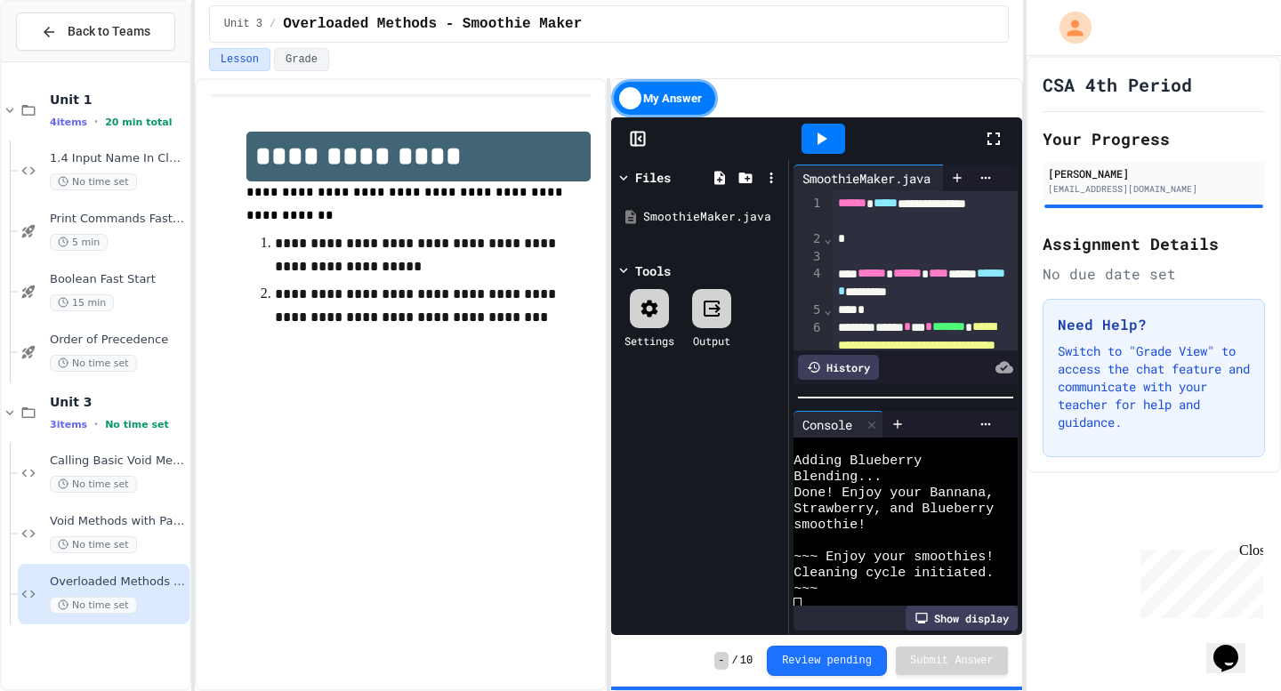
scroll to position [1809, 0]
